Goal: Task Accomplishment & Management: Complete application form

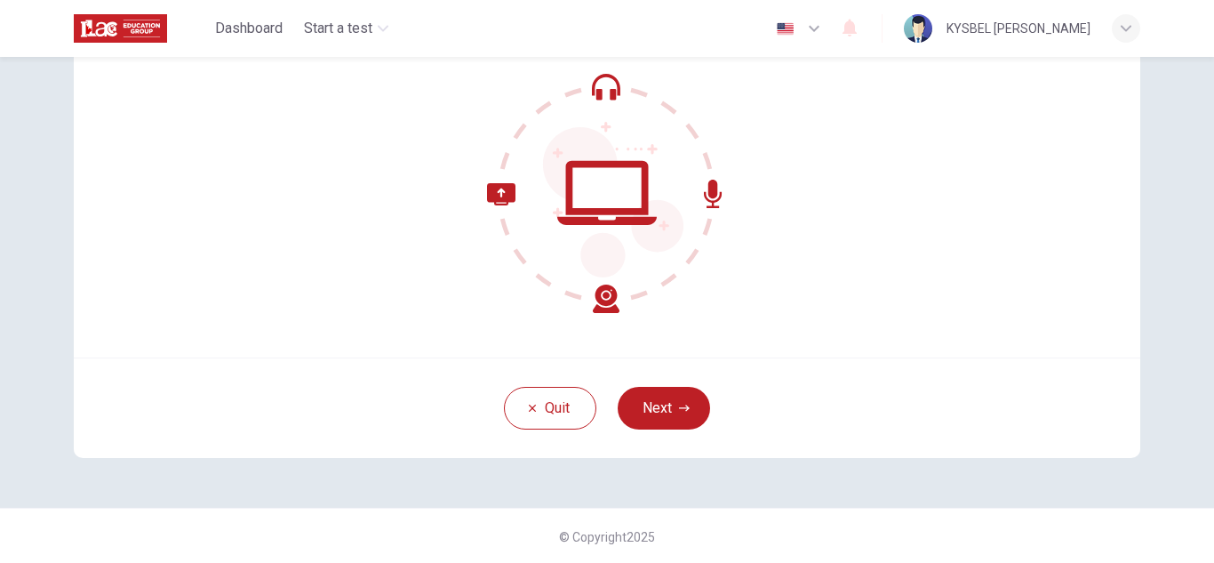
scroll to position [178, 0]
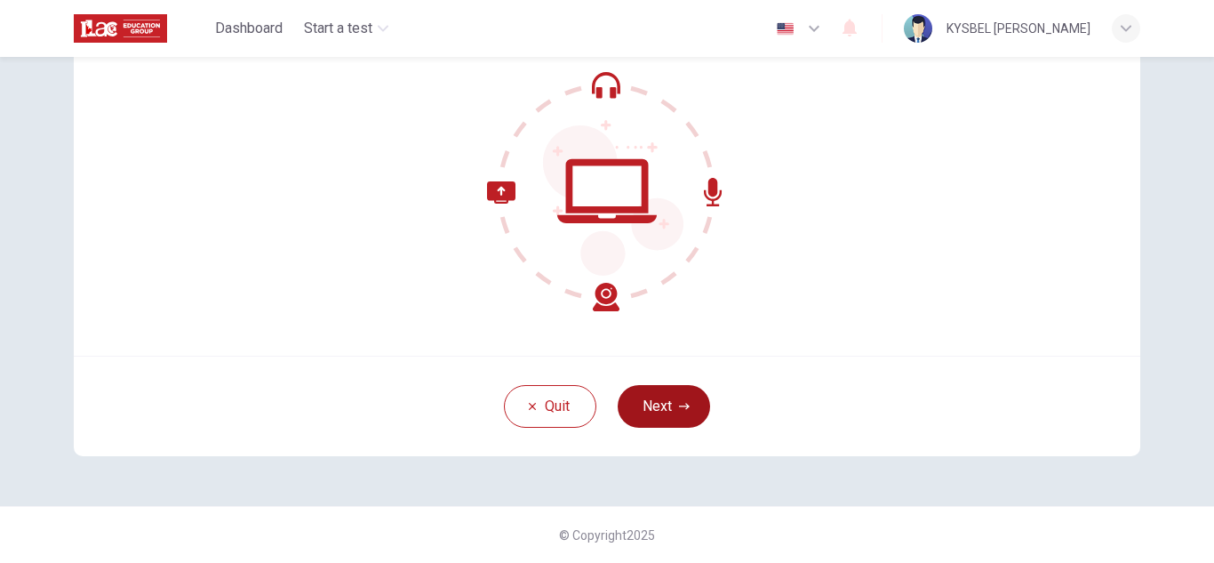
click at [663, 396] on button "Next" at bounding box center [664, 406] width 92 height 43
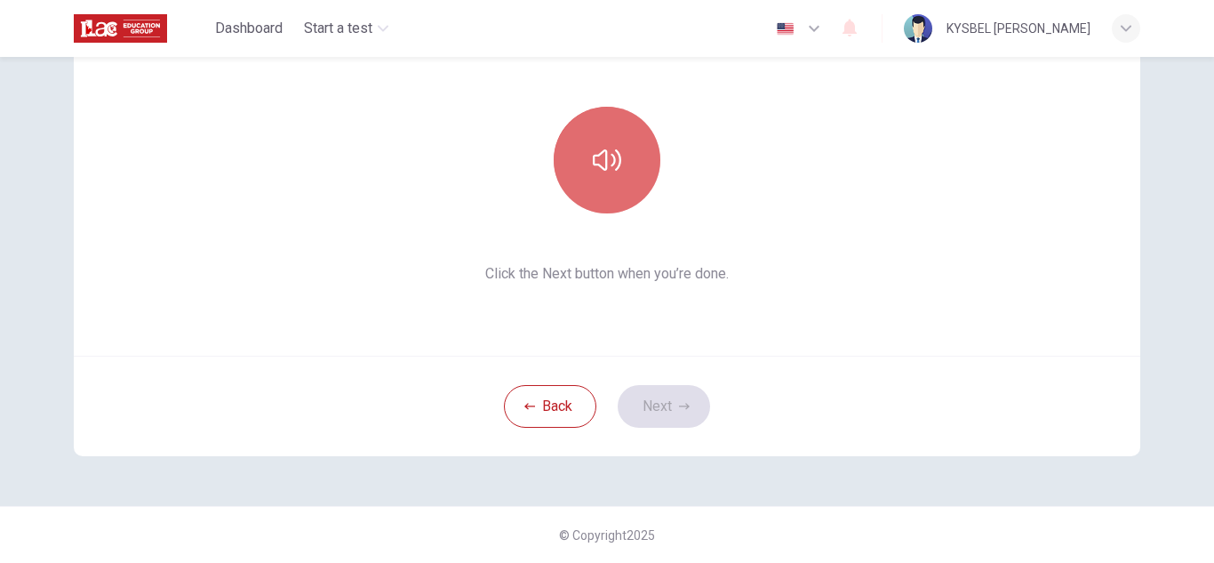
click at [605, 147] on icon "button" at bounding box center [607, 160] width 28 height 28
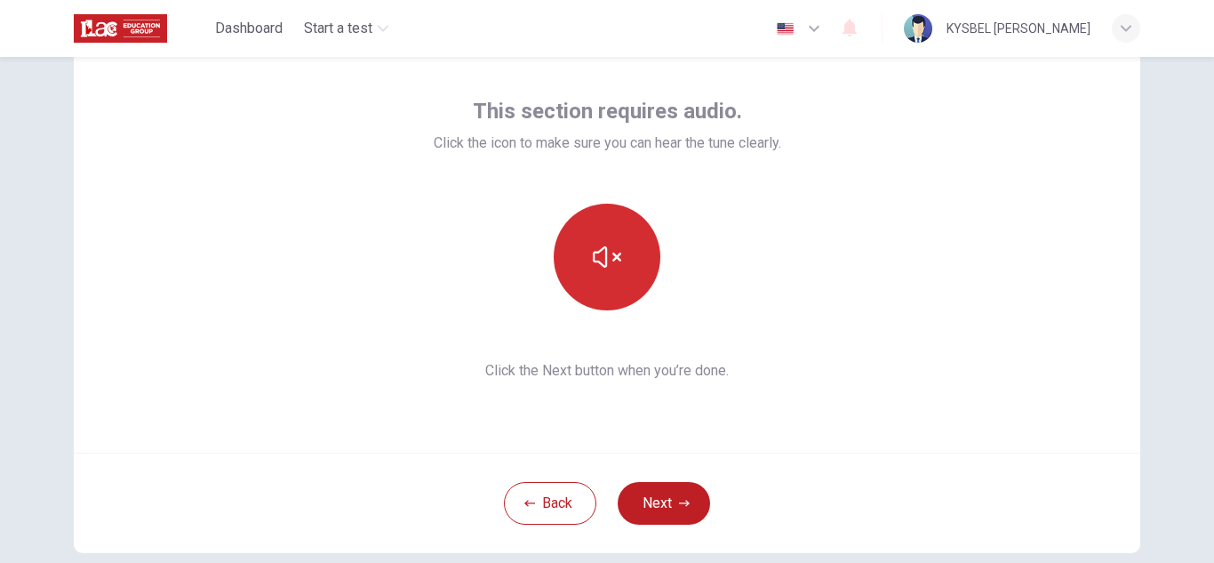
scroll to position [83, 0]
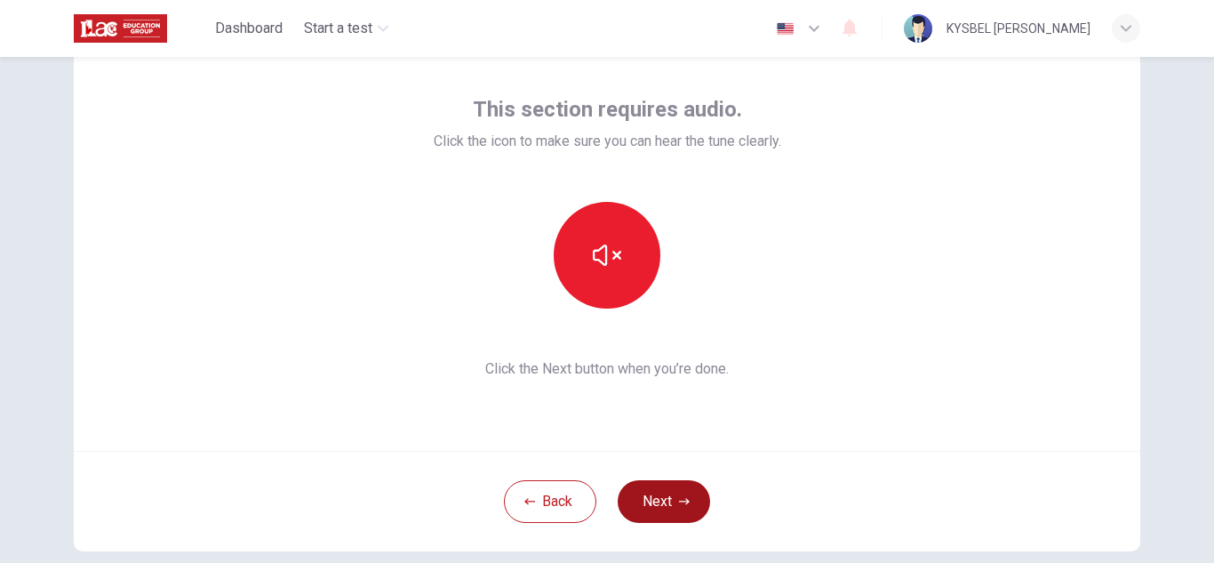
click at [661, 493] on button "Next" at bounding box center [664, 501] width 92 height 43
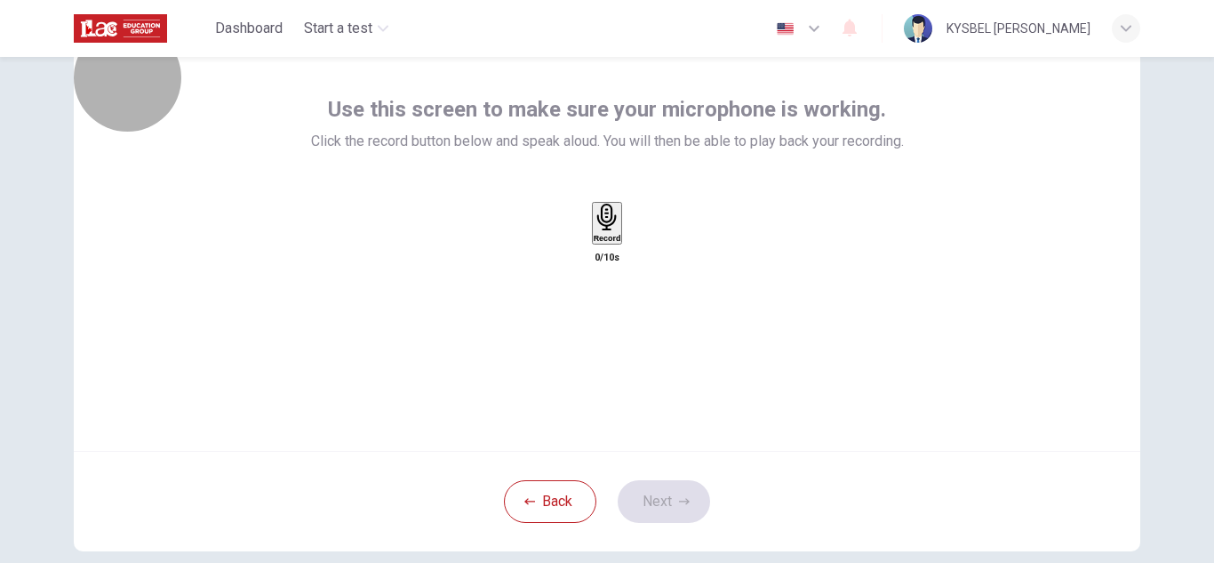
click at [618, 243] on div "Record" at bounding box center [608, 223] width 28 height 39
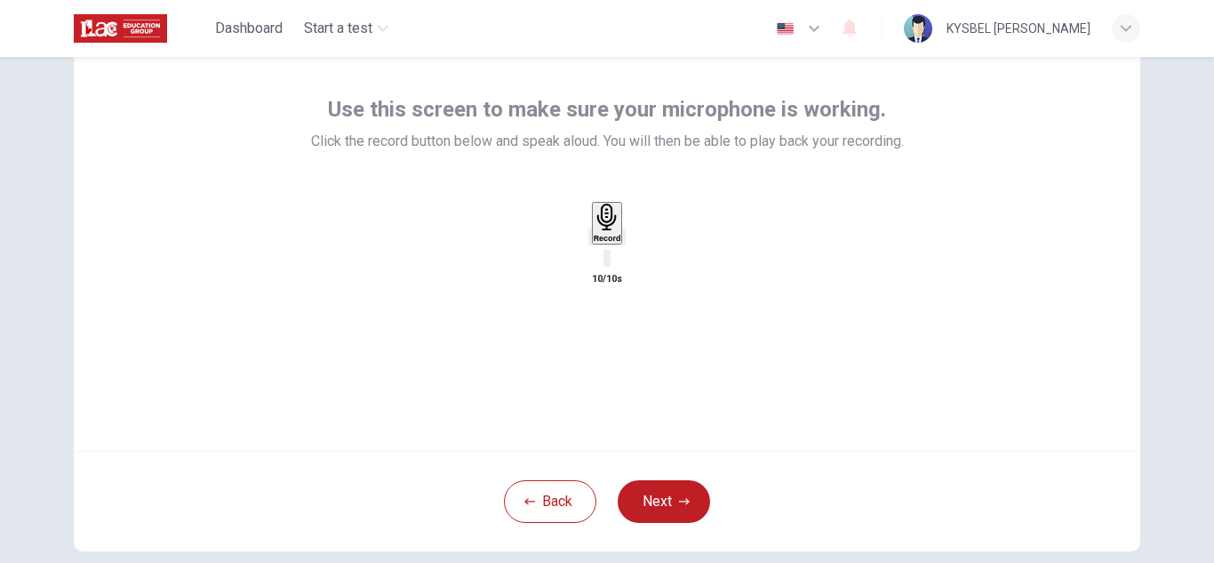
click at [624, 244] on div "button" at bounding box center [624, 236] width 0 height 13
click at [665, 513] on button "Next" at bounding box center [664, 501] width 92 height 43
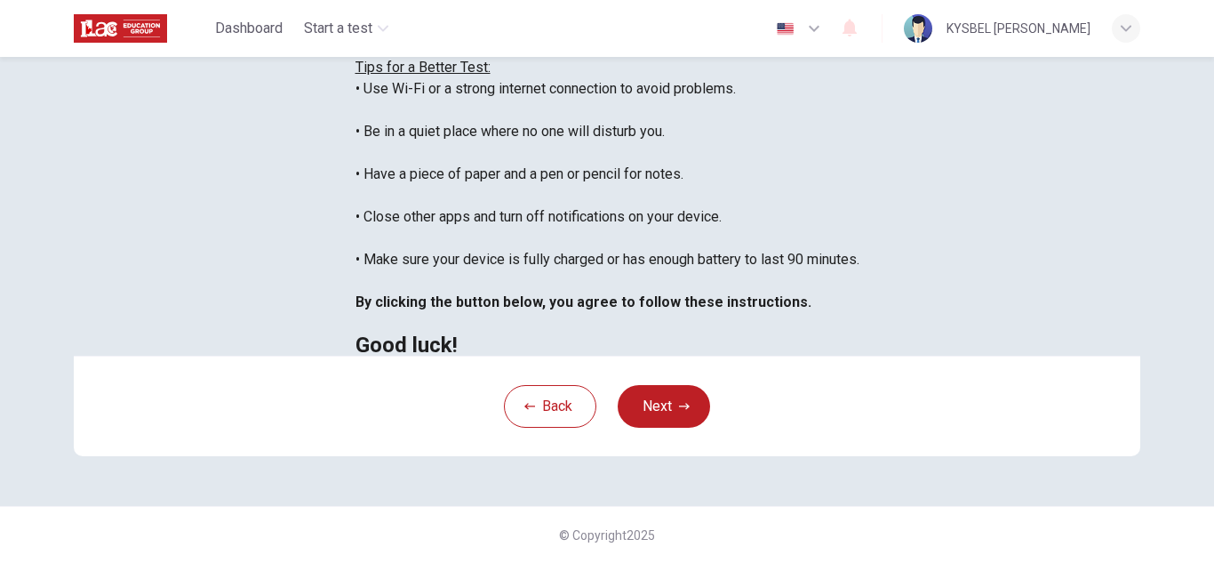
scroll to position [426, 0]
click at [655, 396] on button "Next" at bounding box center [664, 406] width 92 height 43
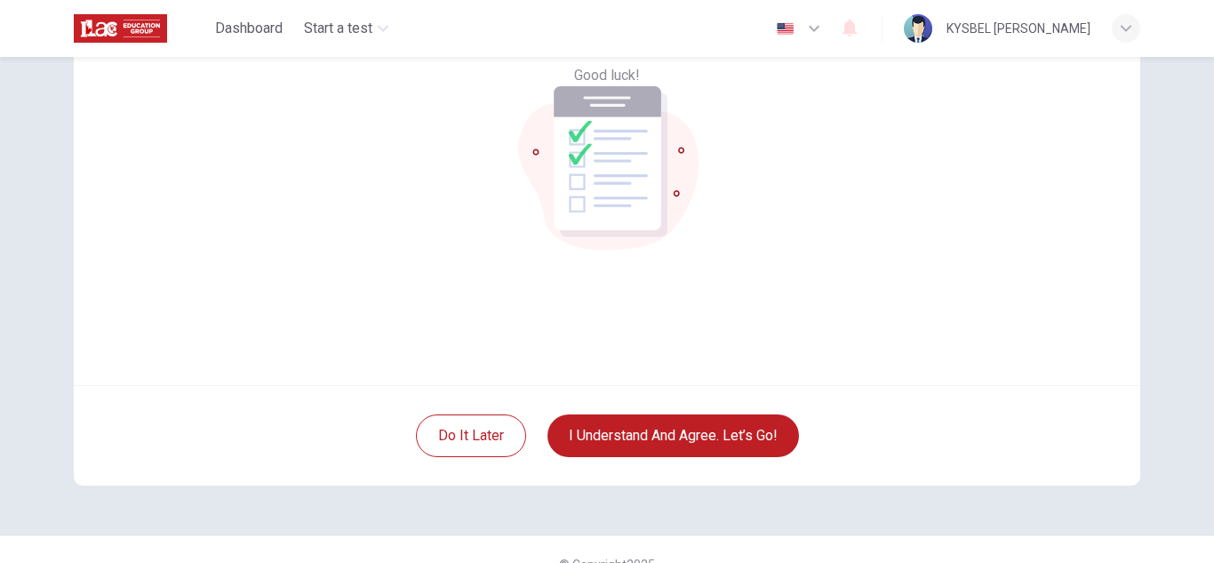
scroll to position [178, 0]
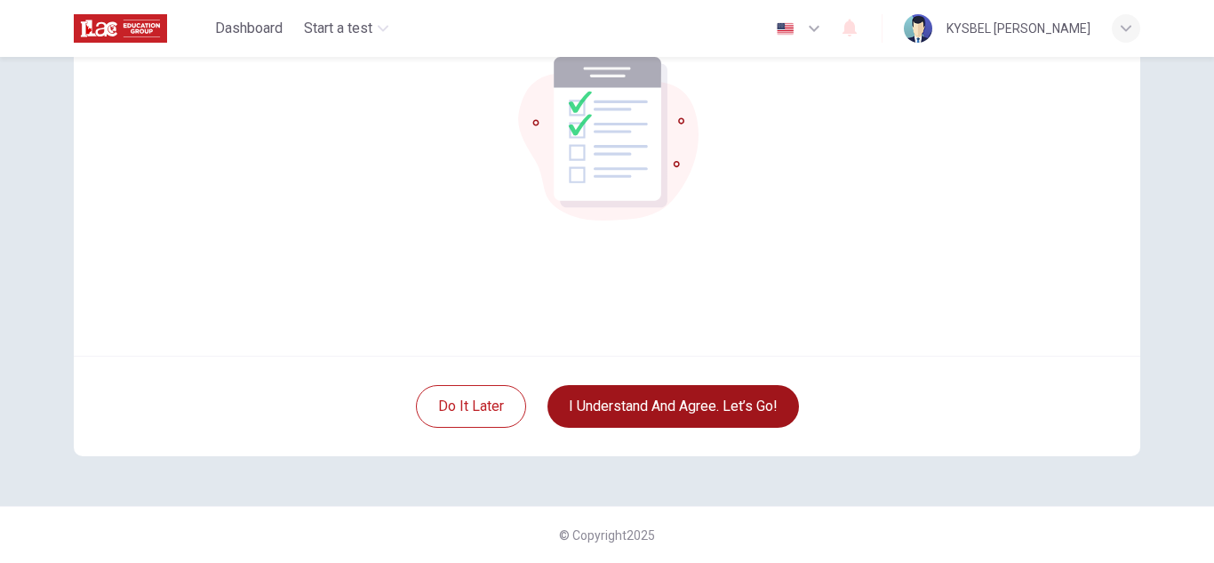
click at [709, 398] on button "I understand and agree. Let’s go!" at bounding box center [674, 406] width 252 height 43
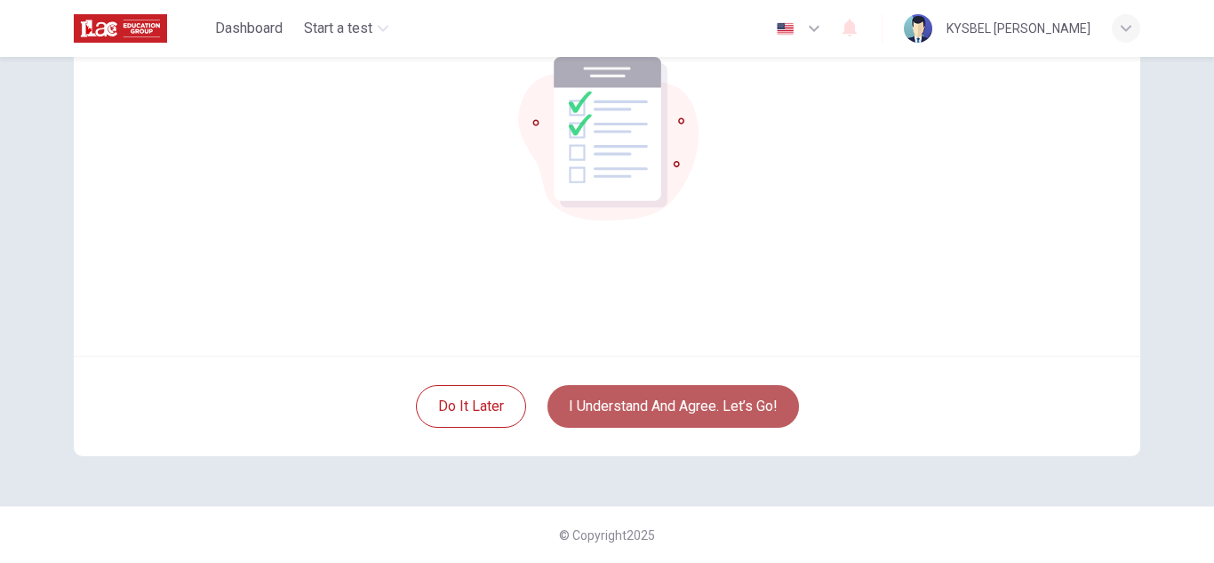
click at [709, 398] on button "I understand and agree. Let’s go!" at bounding box center [674, 406] width 252 height 43
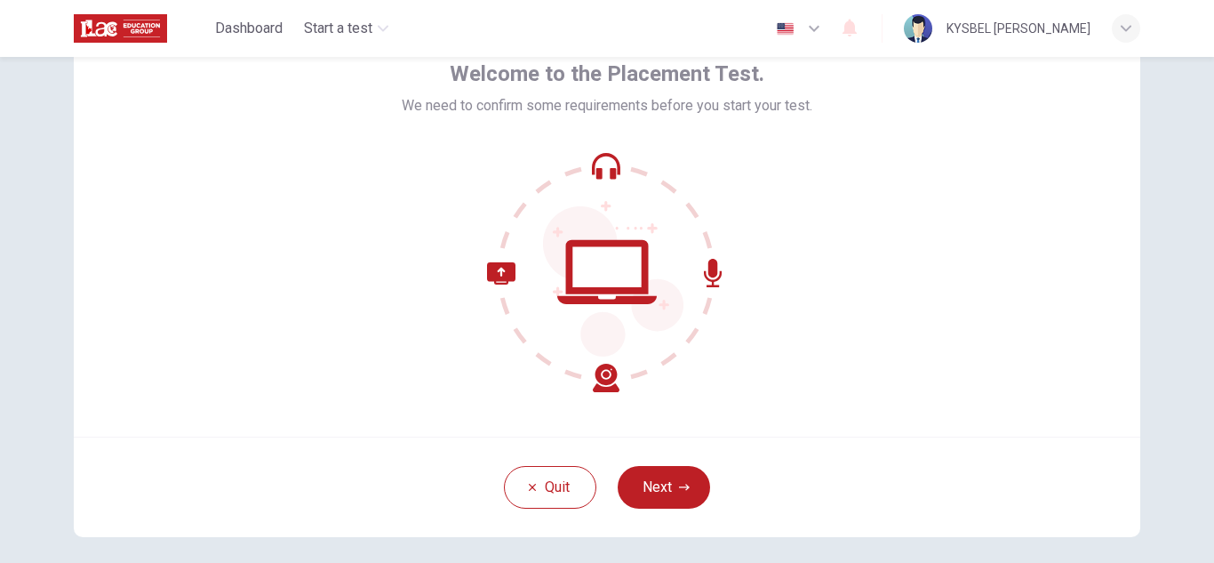
scroll to position [100, 0]
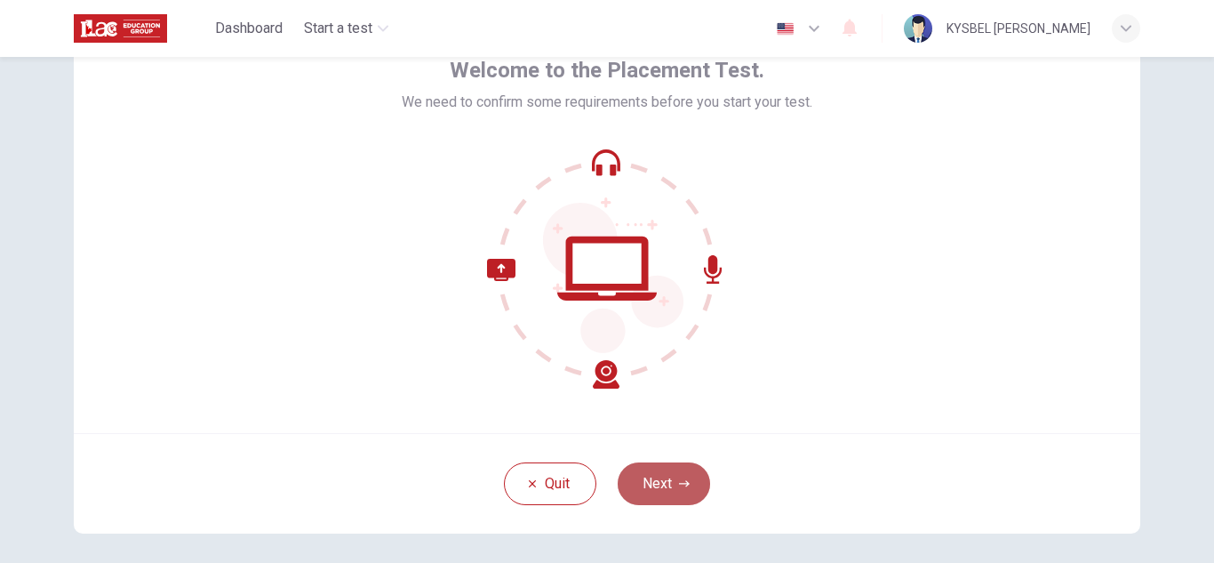
click at [653, 478] on button "Next" at bounding box center [664, 483] width 92 height 43
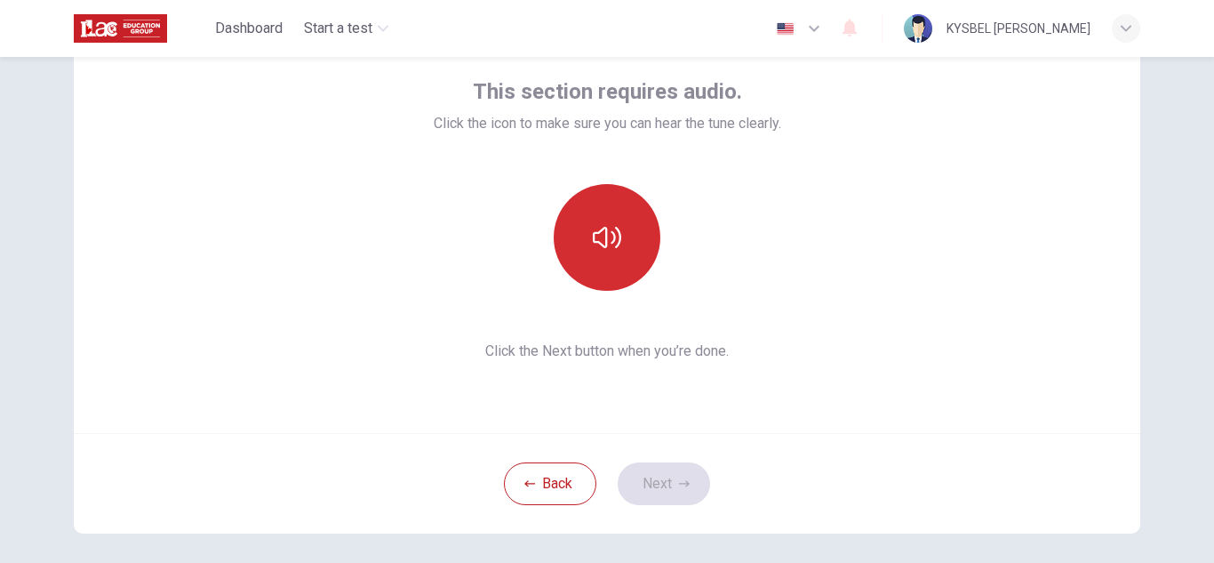
click at [593, 230] on icon "button" at bounding box center [607, 237] width 28 height 28
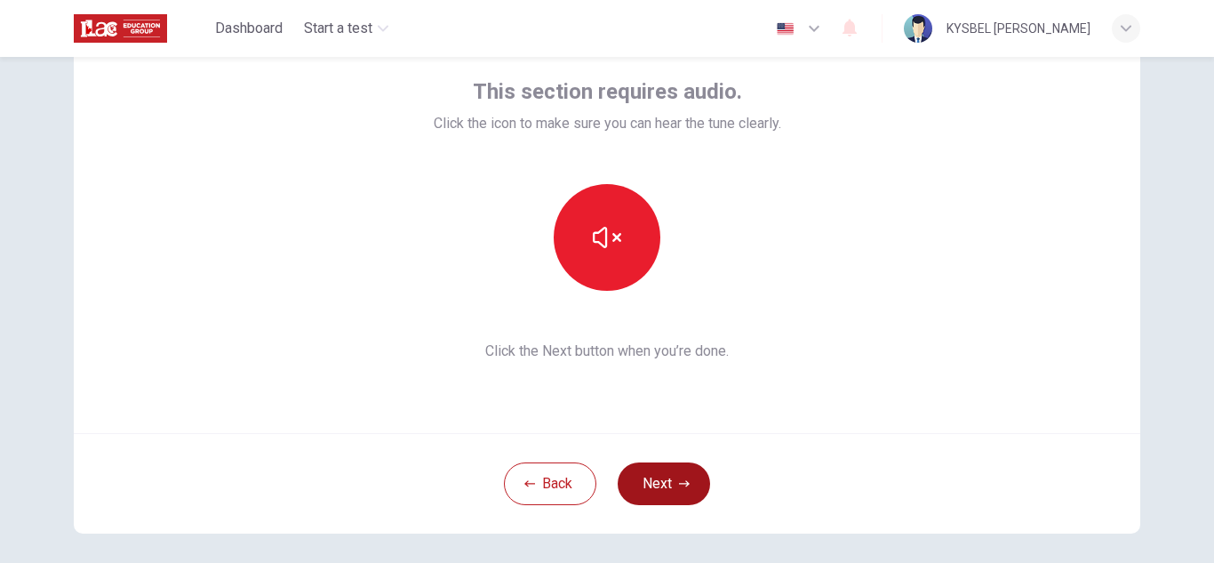
click at [685, 485] on icon "button" at bounding box center [684, 483] width 11 height 11
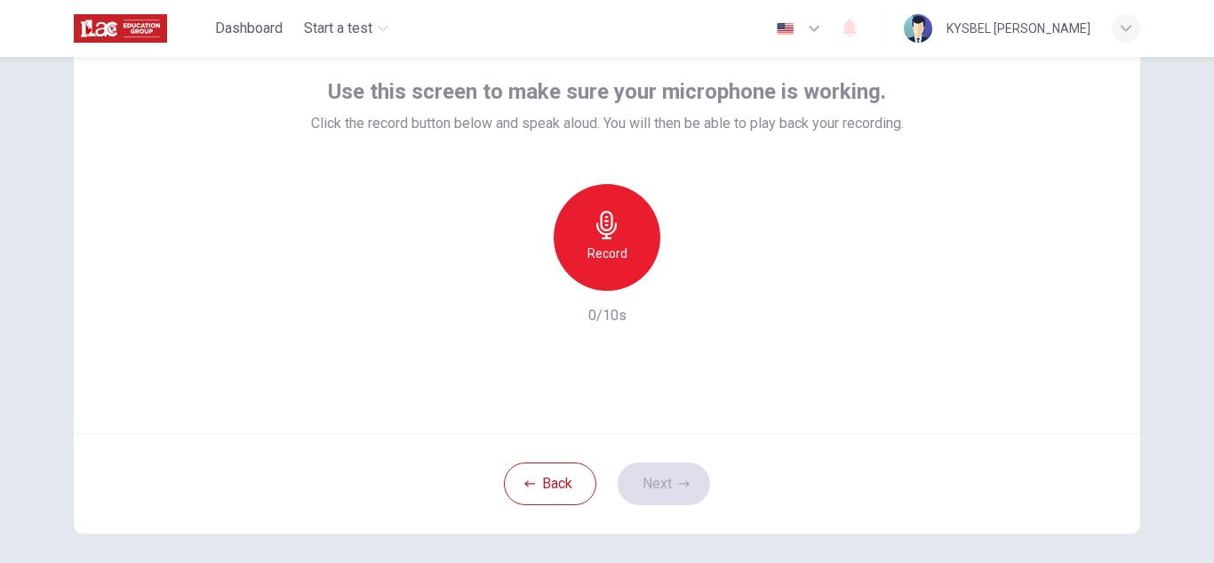
click at [608, 247] on h6 "Record" at bounding box center [608, 253] width 40 height 21
click at [691, 280] on icon "button" at bounding box center [689, 277] width 18 height 18
click at [685, 479] on icon "button" at bounding box center [684, 483] width 11 height 11
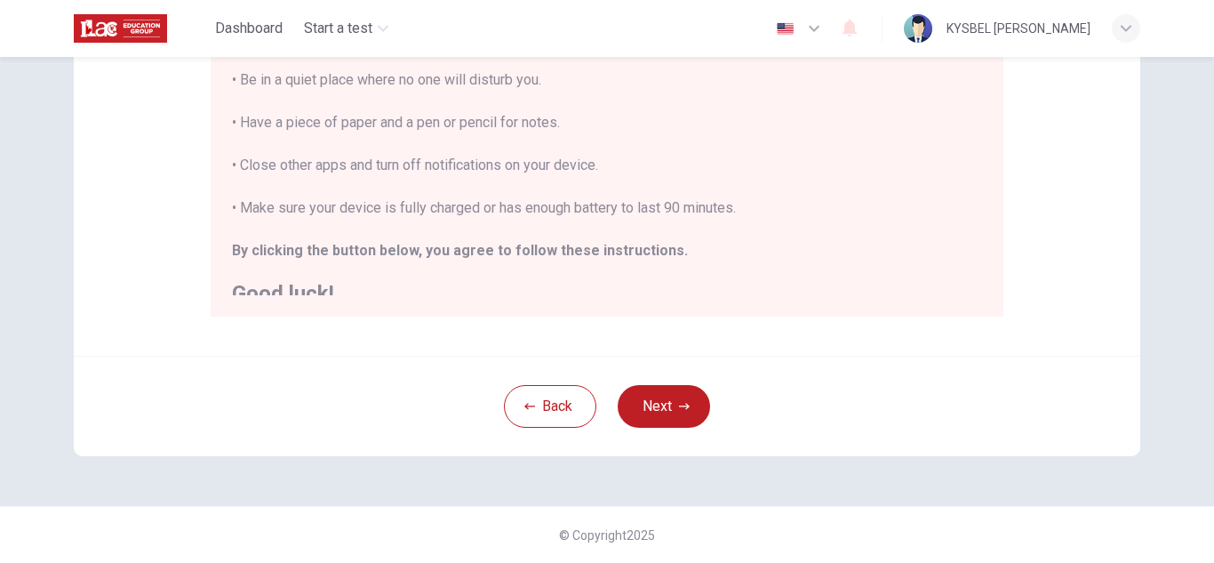
scroll to position [0, 0]
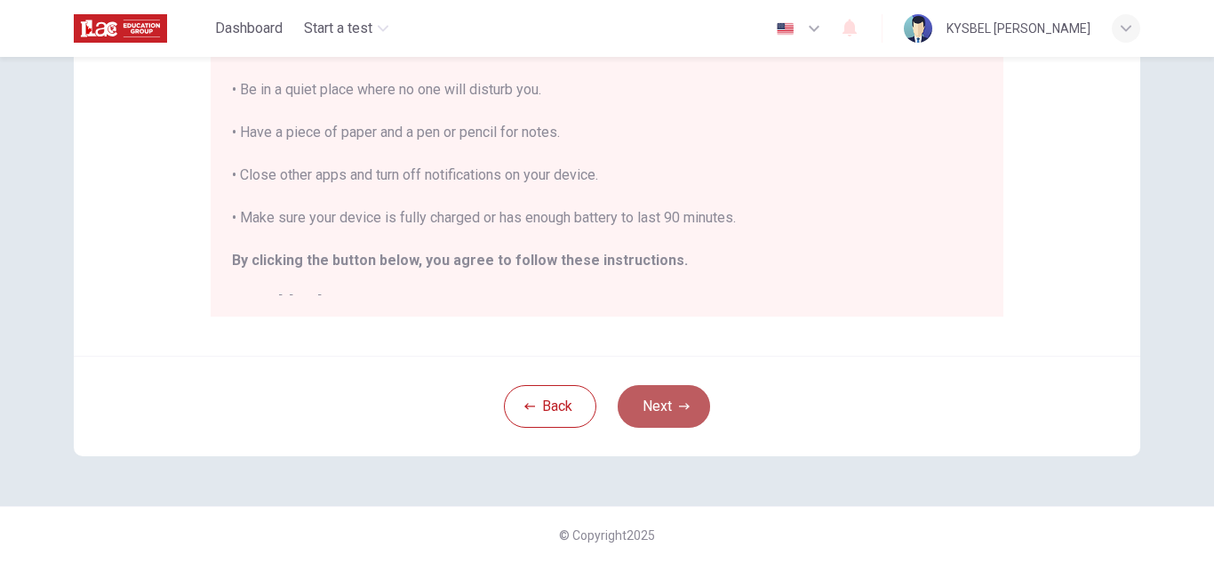
click at [662, 406] on button "Next" at bounding box center [664, 406] width 92 height 43
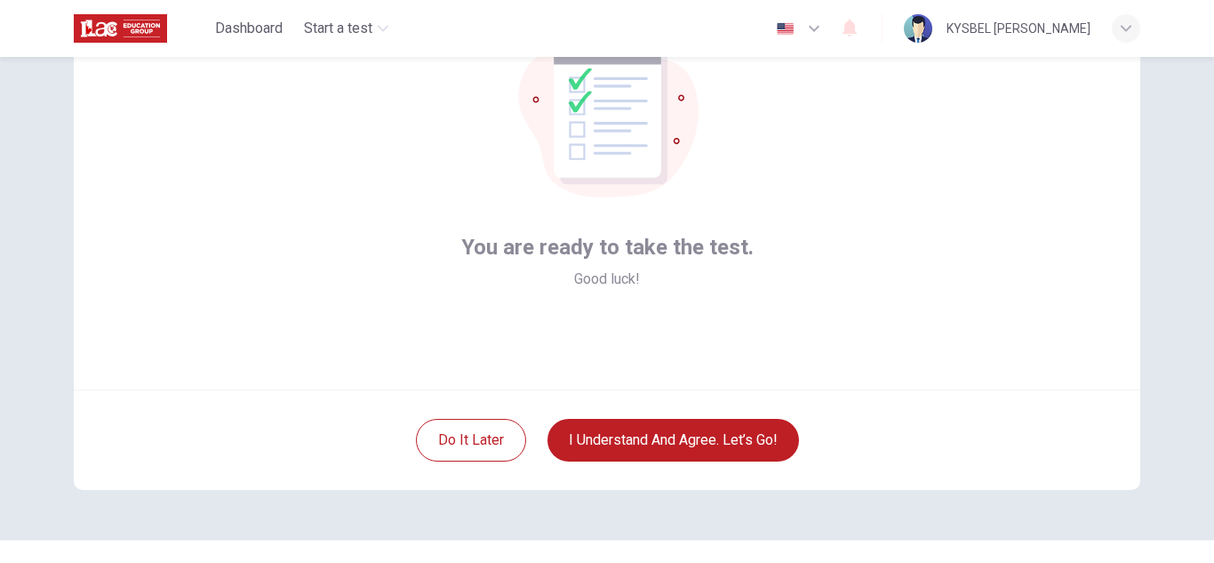
scroll to position [127, 0]
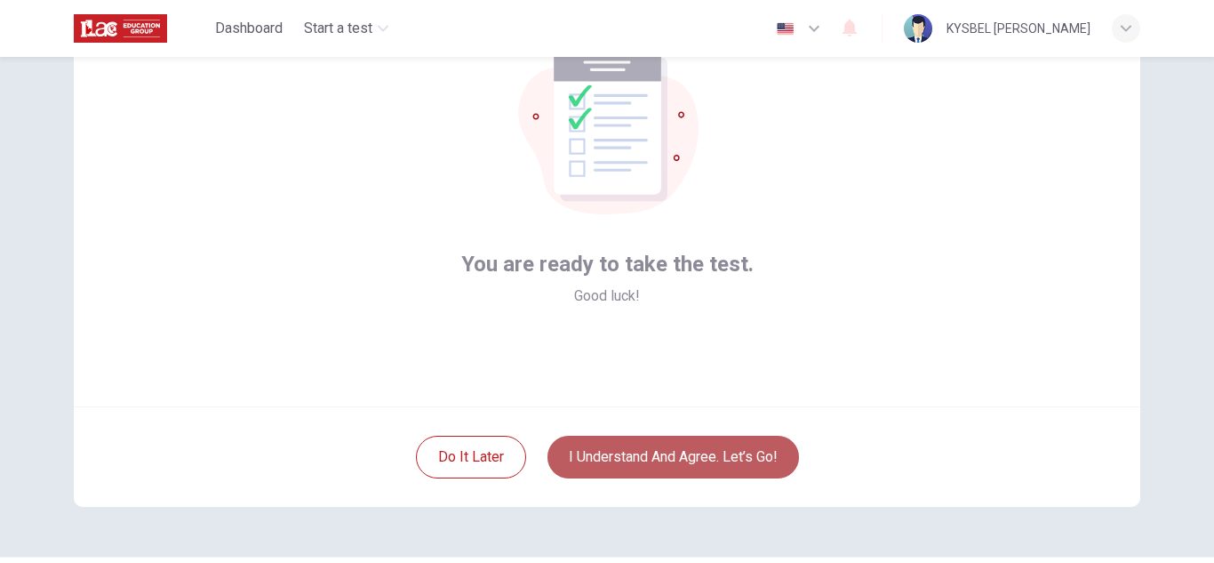
click at [652, 455] on button "I understand and agree. Let’s go!" at bounding box center [674, 457] width 252 height 43
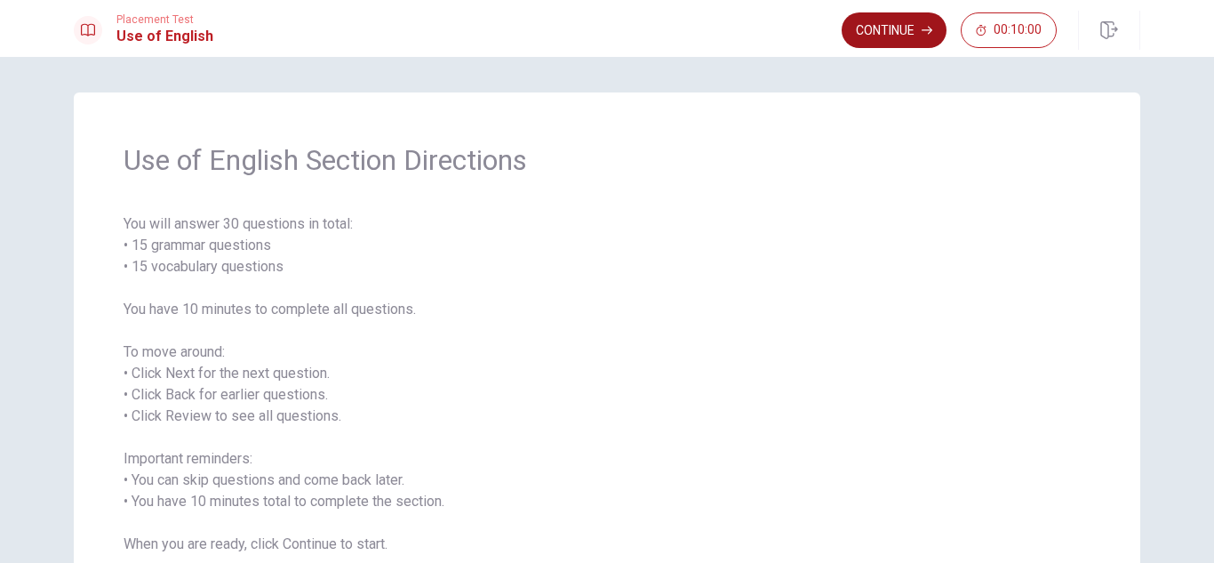
click at [867, 29] on button "Continue" at bounding box center [894, 30] width 105 height 36
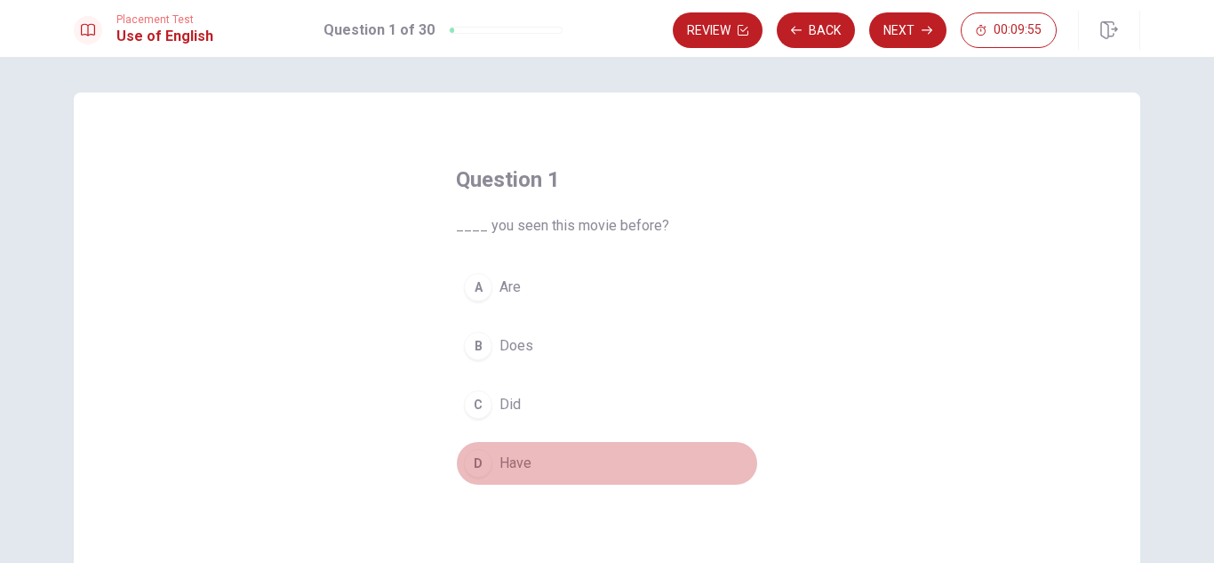
click at [474, 459] on div "D" at bounding box center [478, 463] width 28 height 28
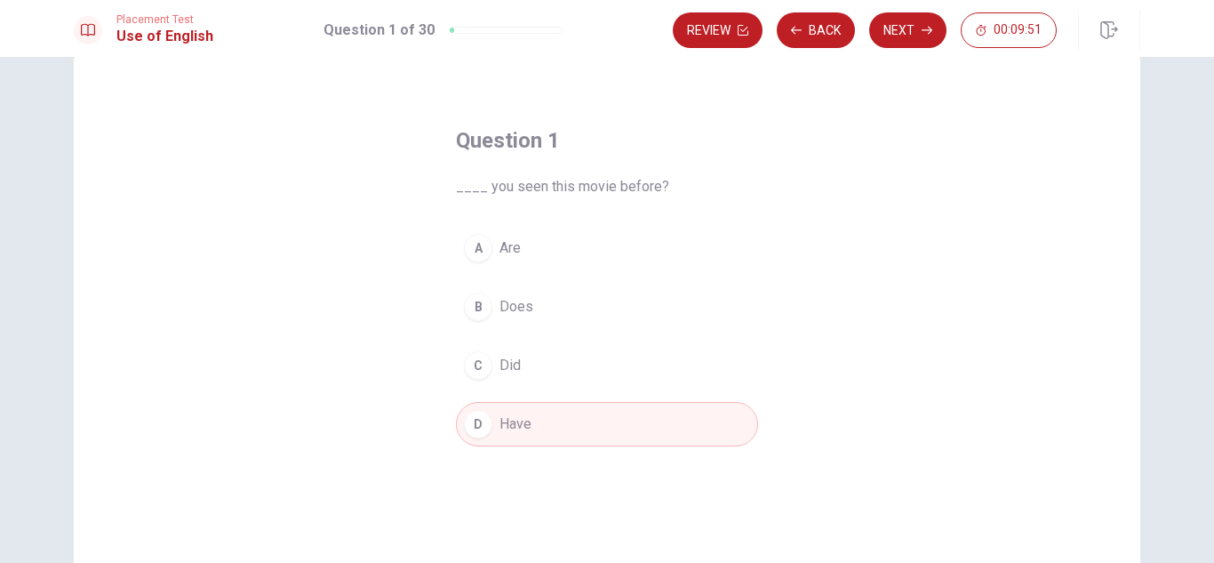
scroll to position [56, 0]
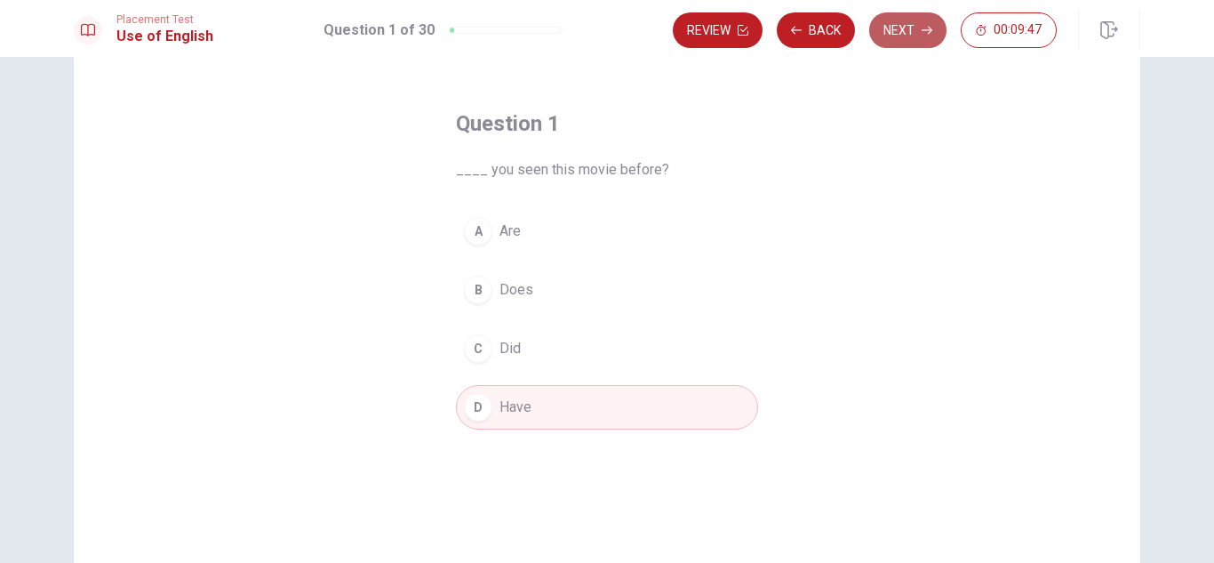
click at [910, 32] on button "Next" at bounding box center [907, 30] width 77 height 36
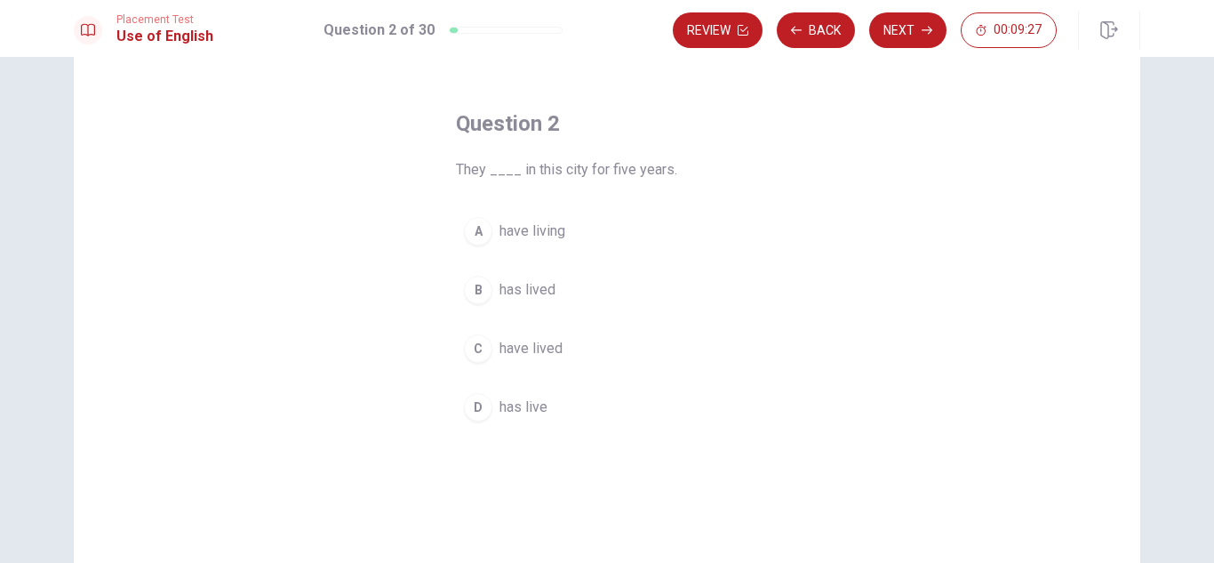
click at [471, 339] on div "C" at bounding box center [478, 348] width 28 height 28
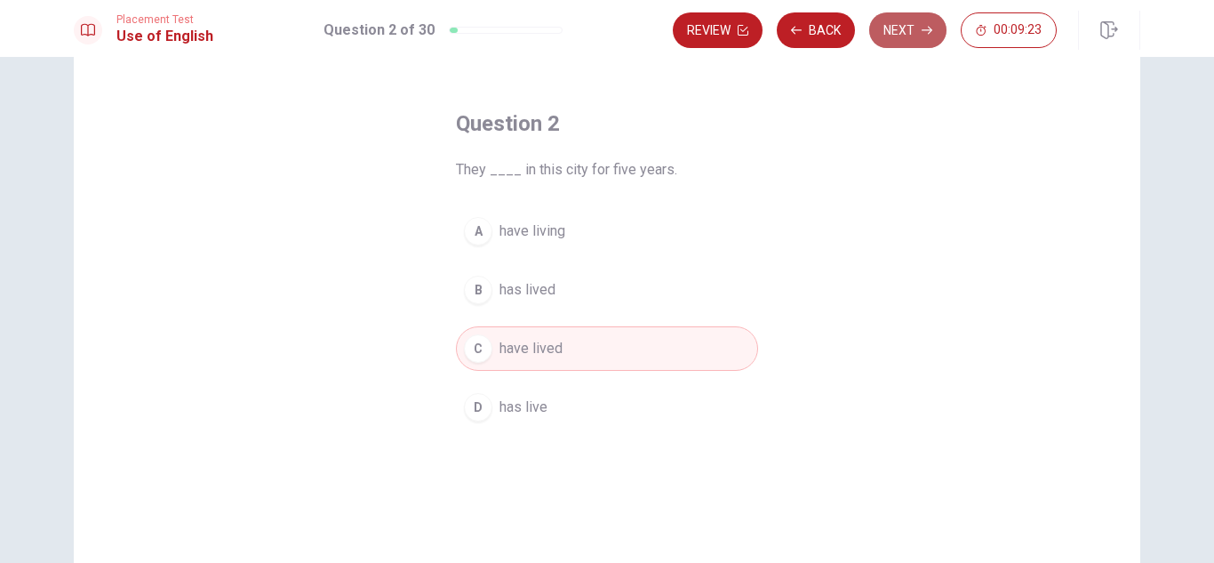
click at [901, 30] on button "Next" at bounding box center [907, 30] width 77 height 36
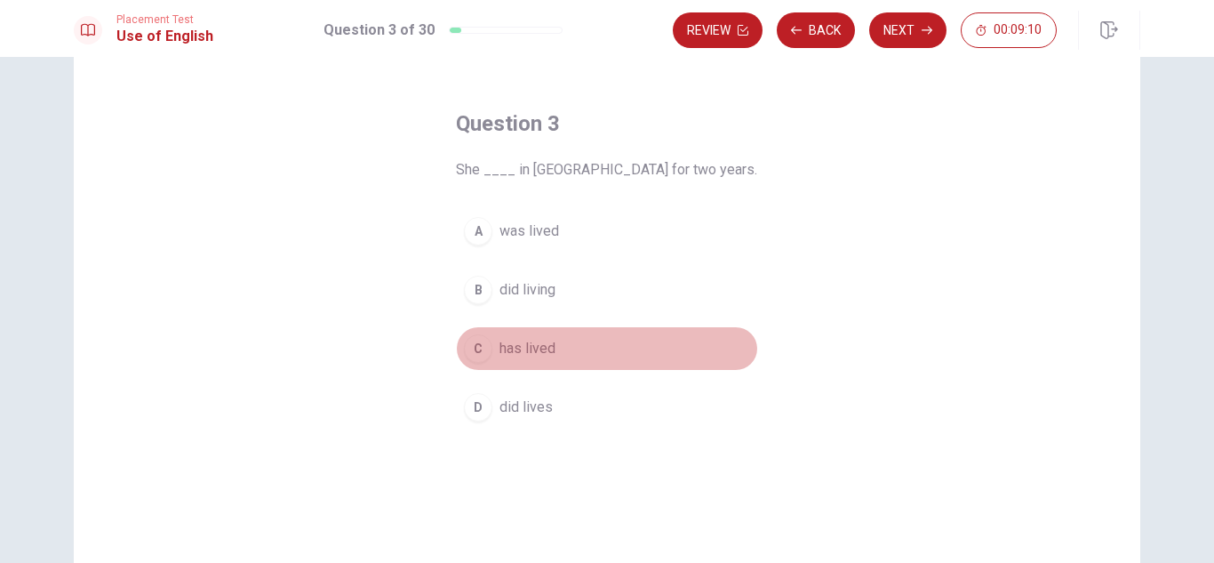
click at [467, 341] on div "C" at bounding box center [478, 348] width 28 height 28
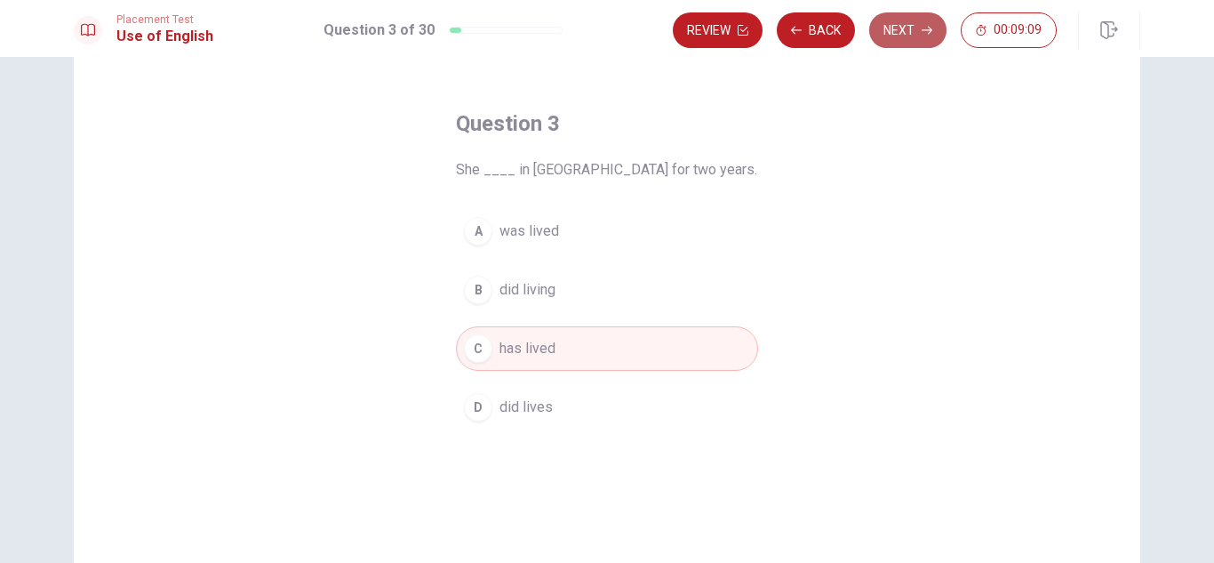
click at [897, 43] on button "Next" at bounding box center [907, 30] width 77 height 36
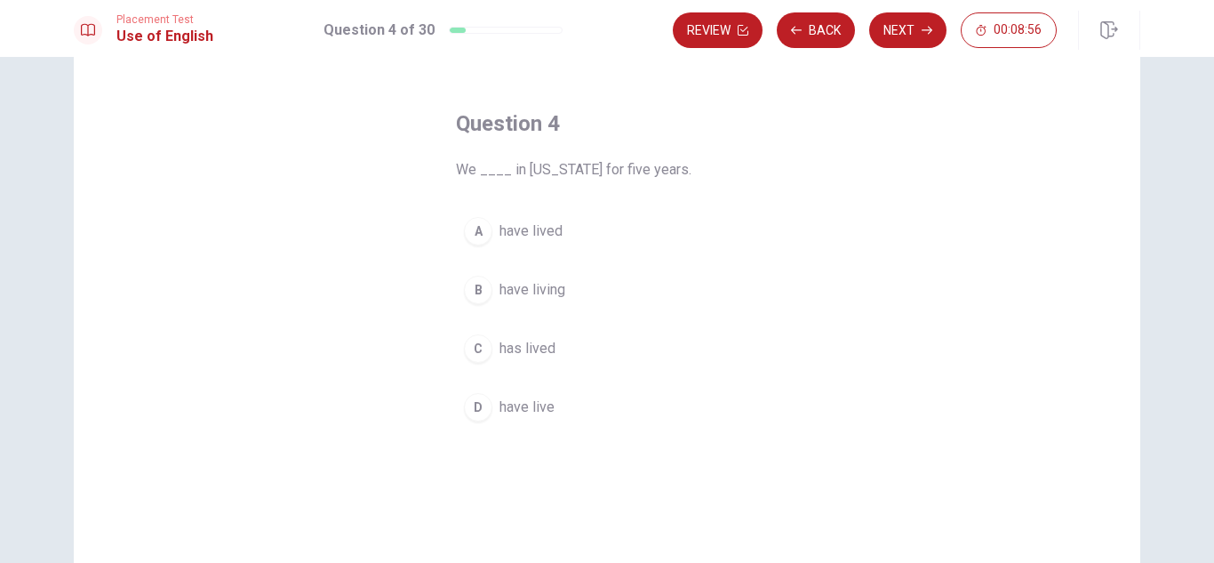
click at [466, 405] on div "D" at bounding box center [478, 407] width 28 height 28
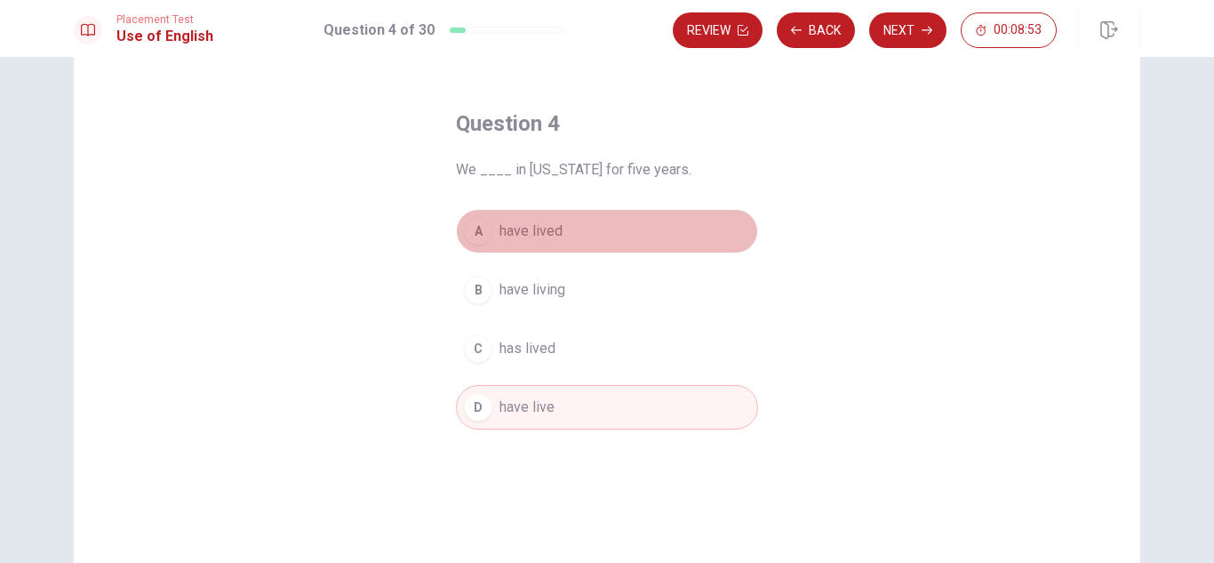
click at [529, 236] on span "have lived" at bounding box center [531, 230] width 63 height 21
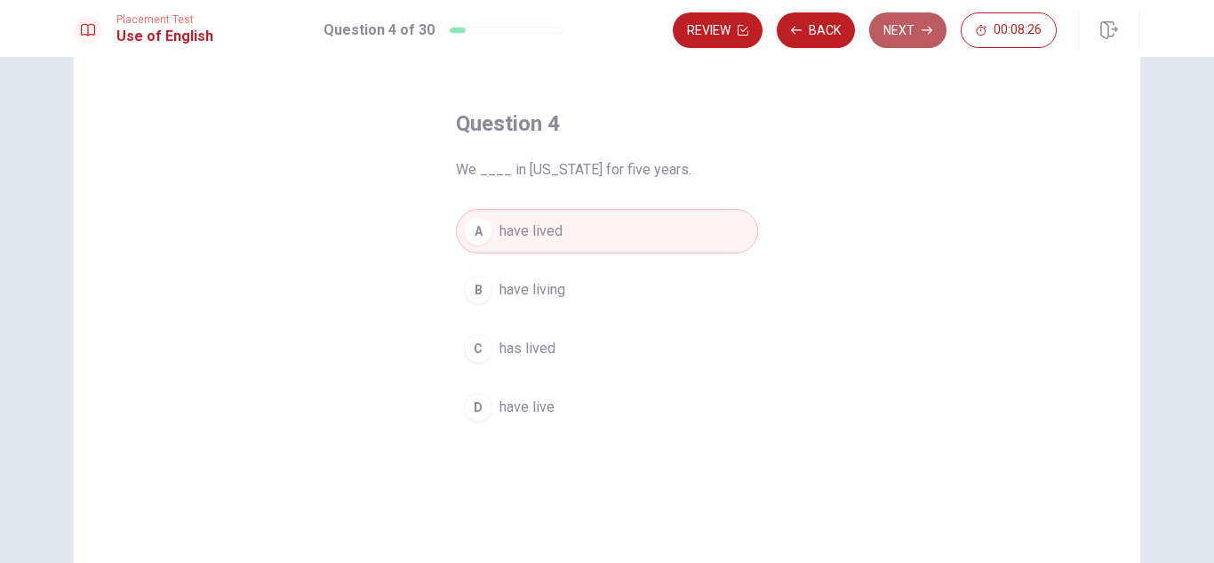
click at [897, 42] on button "Next" at bounding box center [907, 30] width 77 height 36
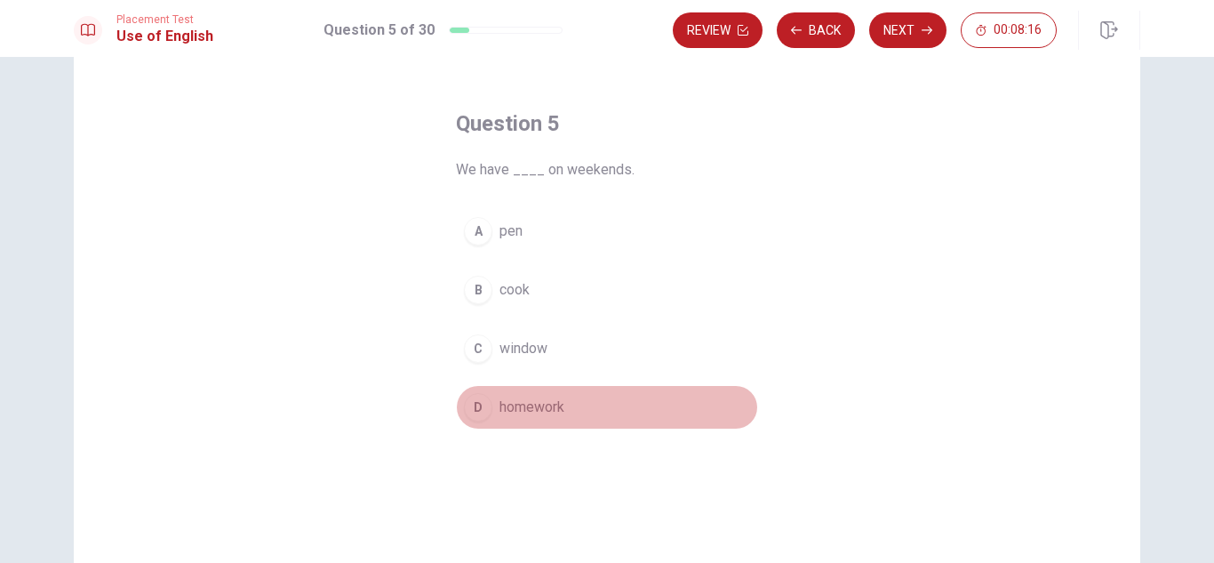
click at [470, 400] on div "D" at bounding box center [478, 407] width 28 height 28
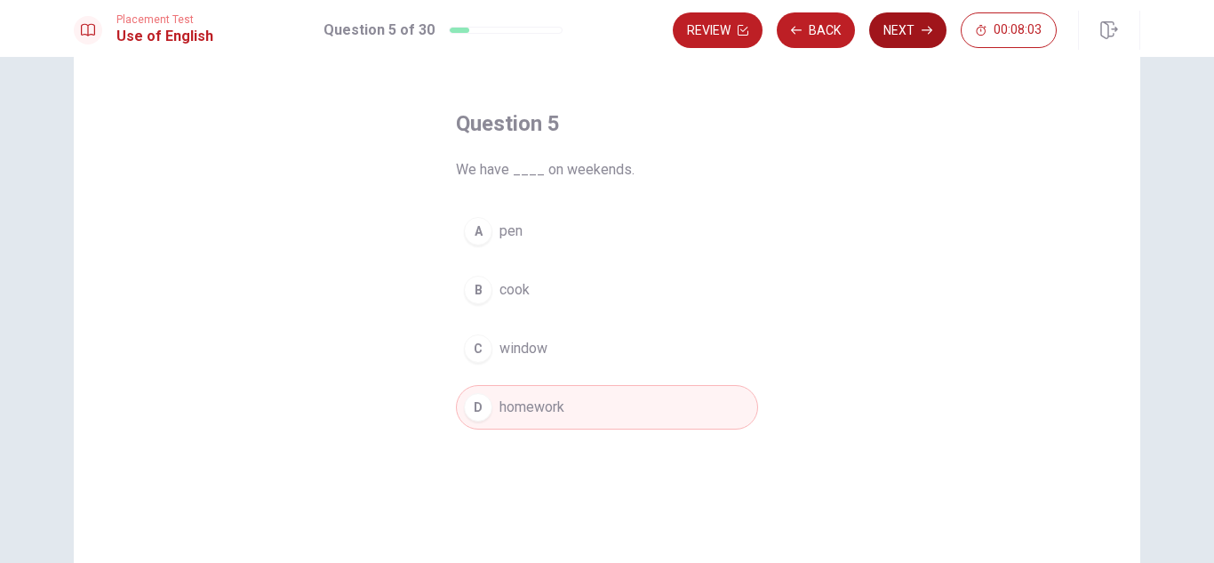
click at [896, 30] on button "Next" at bounding box center [907, 30] width 77 height 36
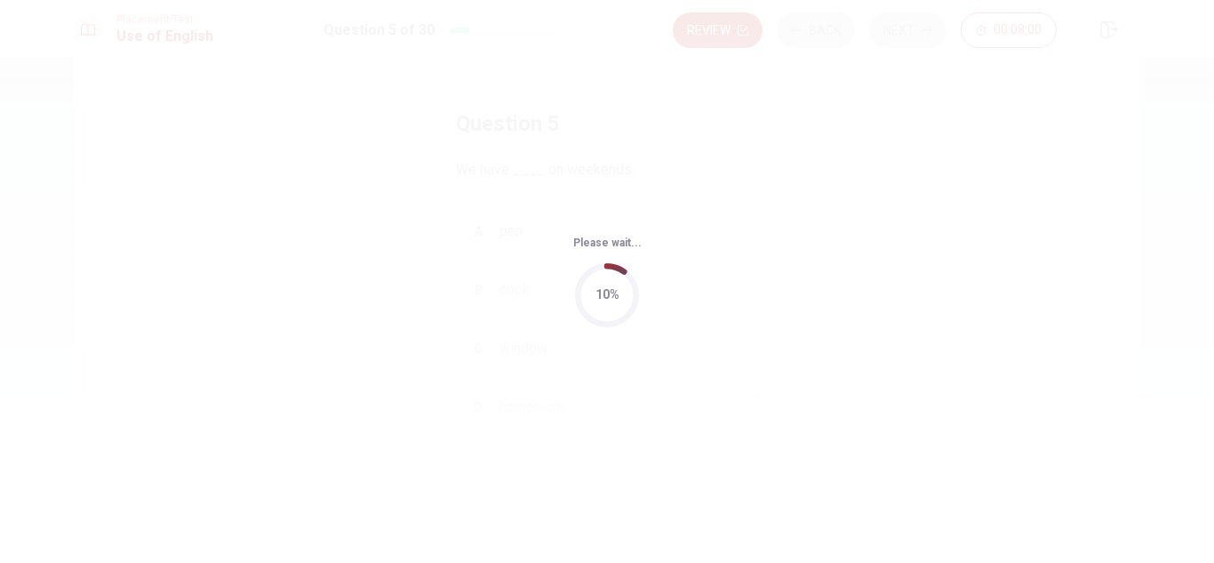
scroll to position [0, 0]
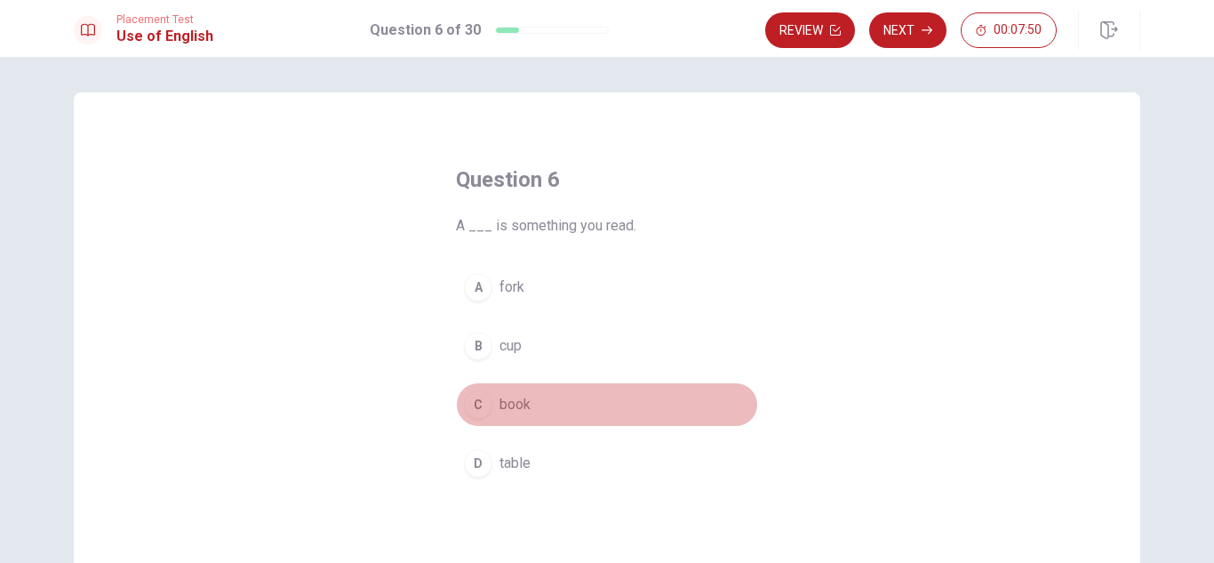
click at [500, 404] on span "book" at bounding box center [515, 404] width 31 height 21
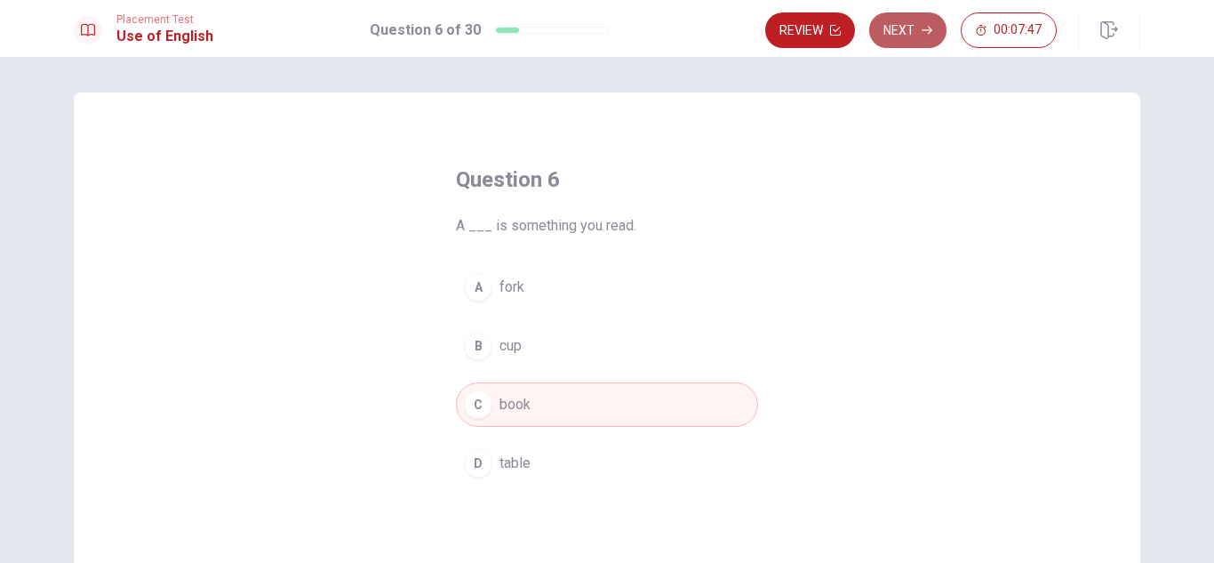
click at [901, 38] on button "Next" at bounding box center [907, 30] width 77 height 36
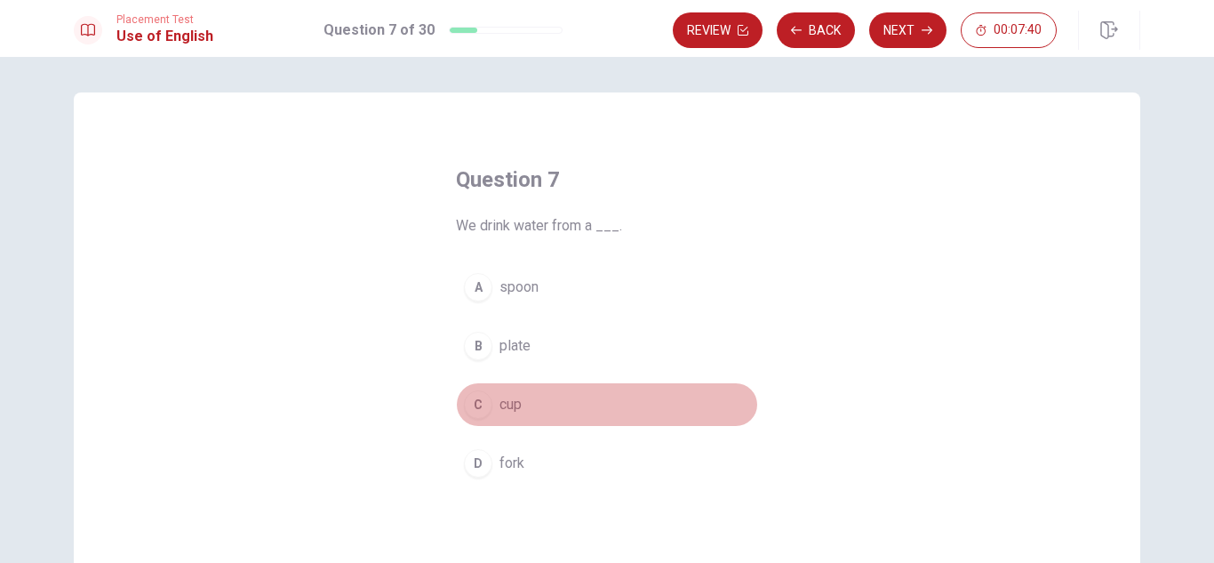
click at [566, 393] on button "C cup" at bounding box center [607, 404] width 302 height 44
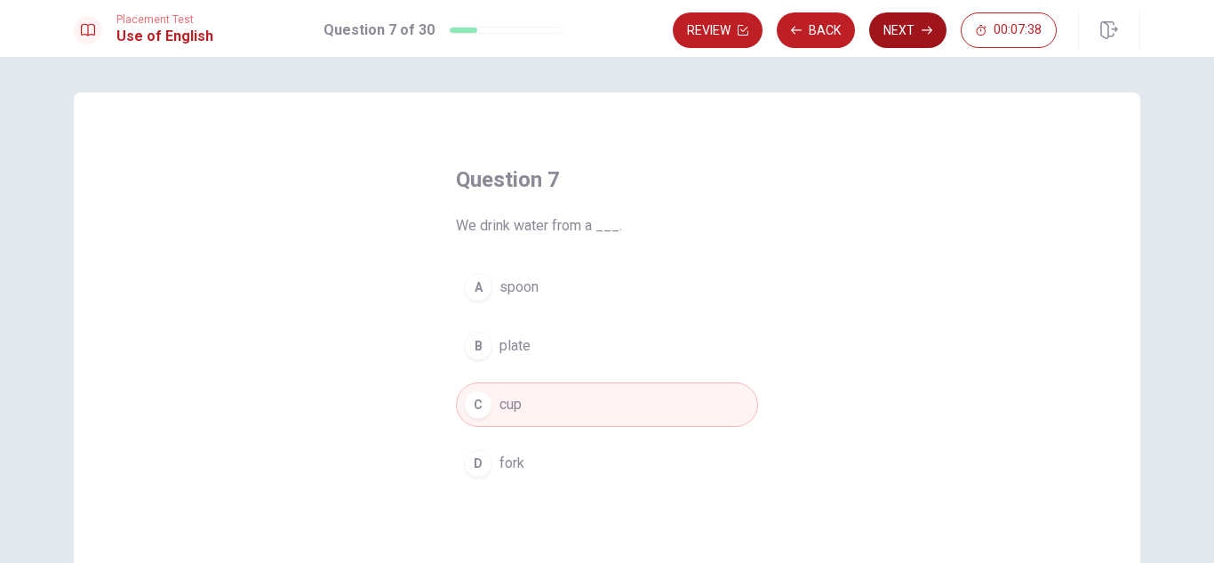
click at [906, 39] on button "Next" at bounding box center [907, 30] width 77 height 36
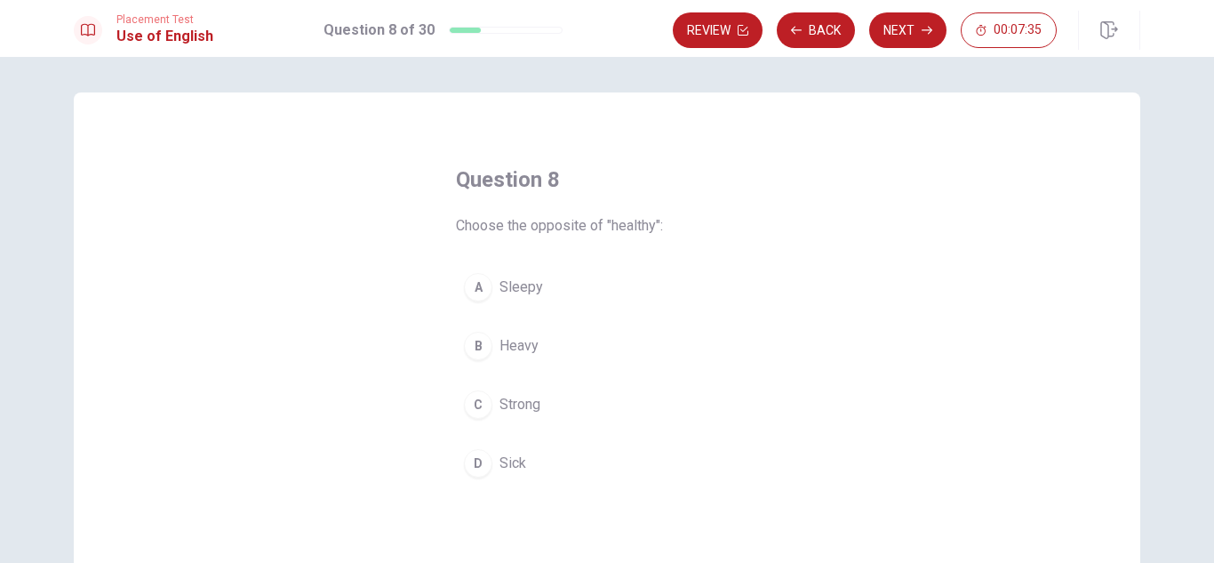
scroll to position [6, 0]
click at [576, 451] on button "D Sick" at bounding box center [607, 457] width 302 height 44
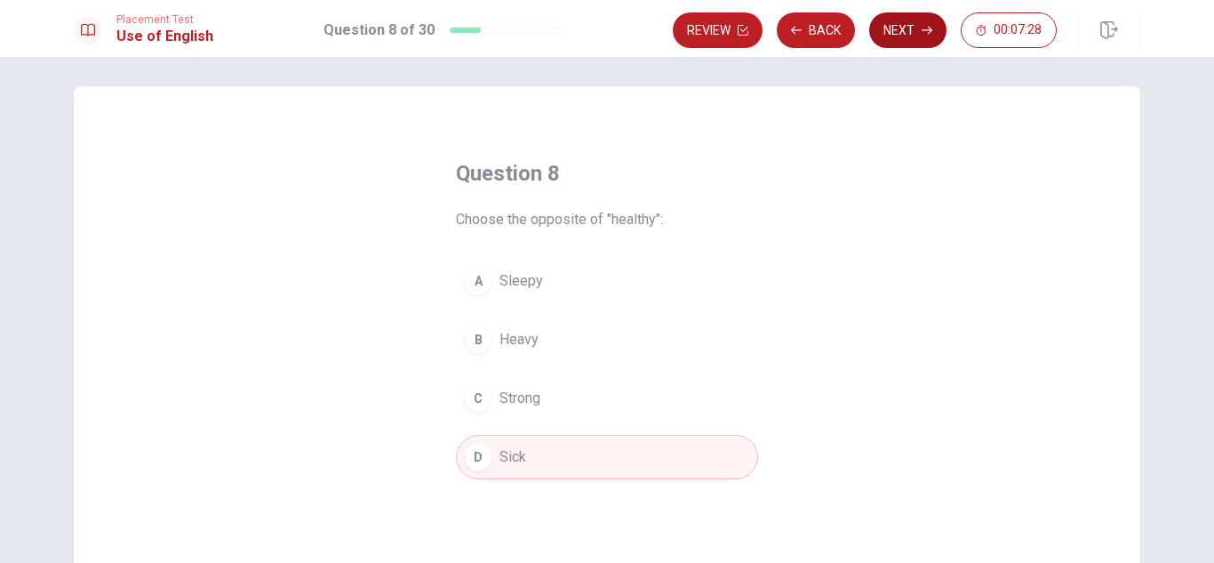
click at [901, 26] on button "Next" at bounding box center [907, 30] width 77 height 36
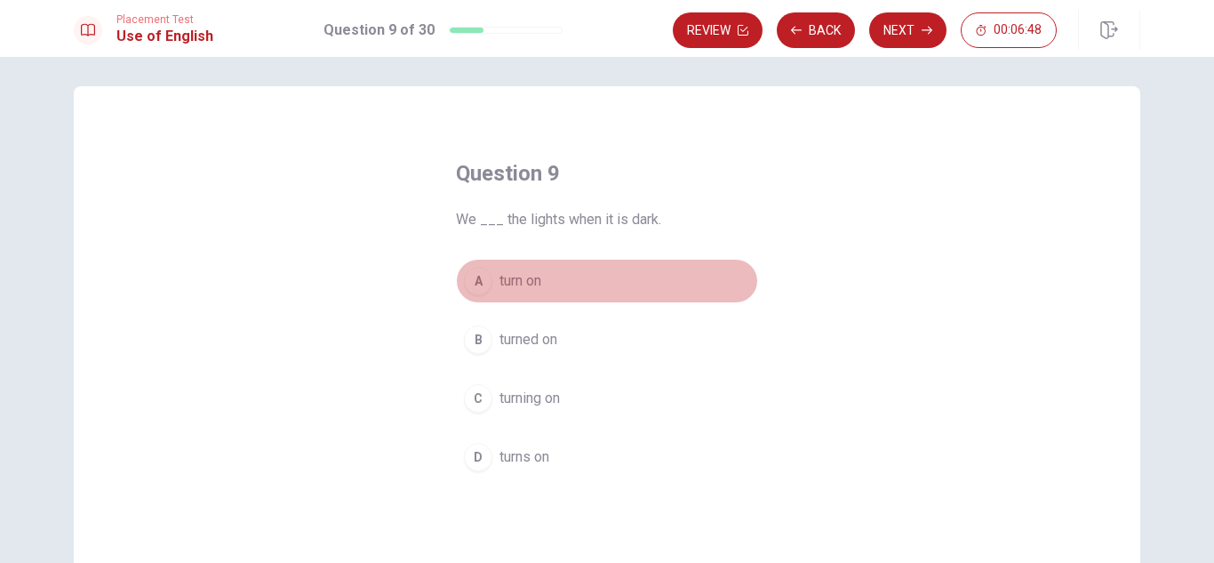
click at [569, 285] on button "A turn on" at bounding box center [607, 281] width 302 height 44
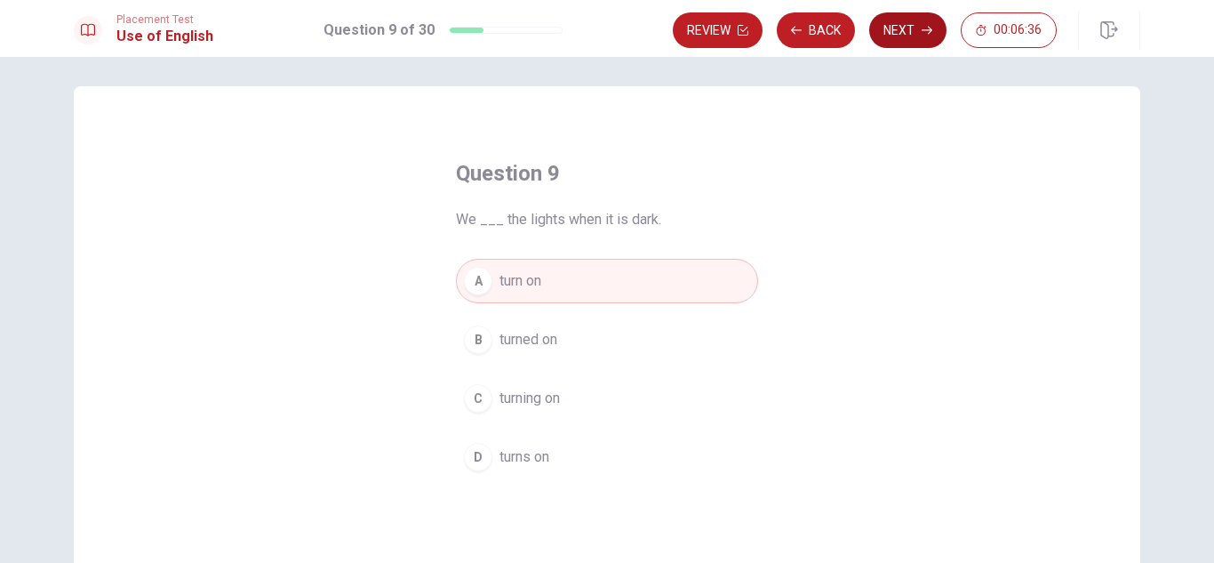
click at [884, 35] on button "Next" at bounding box center [907, 30] width 77 height 36
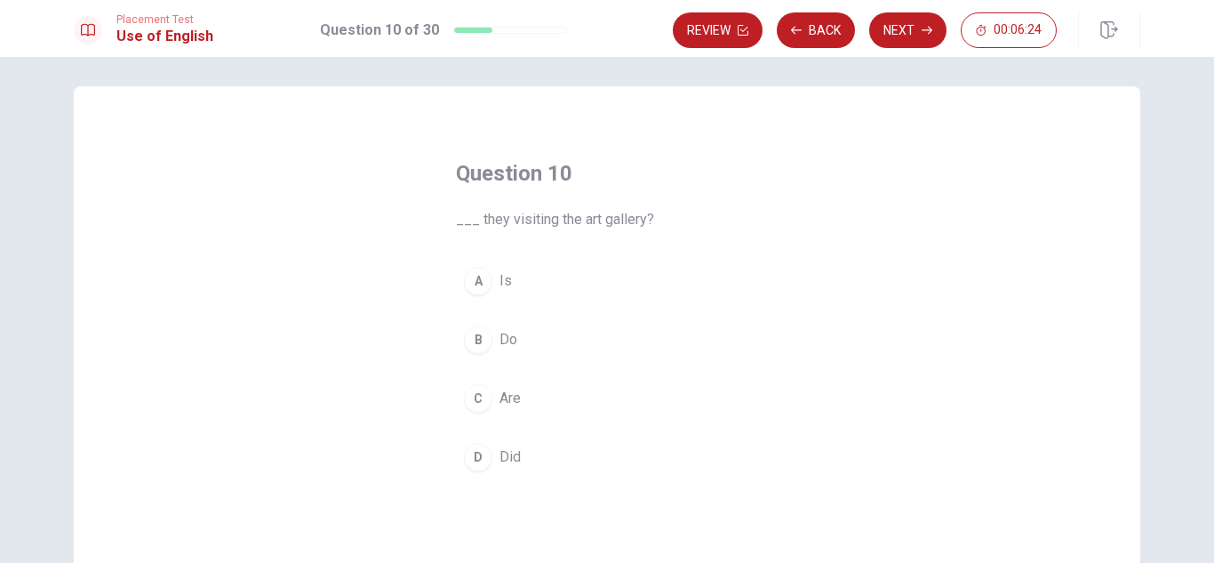
click at [465, 386] on div "C" at bounding box center [478, 398] width 28 height 28
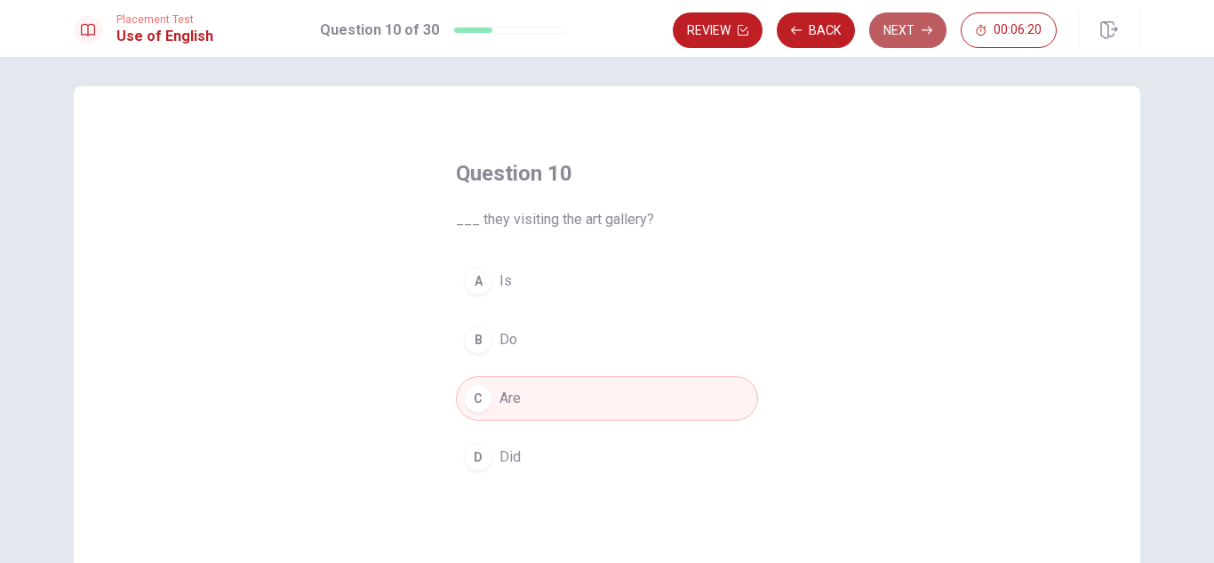
click at [908, 28] on button "Next" at bounding box center [907, 30] width 77 height 36
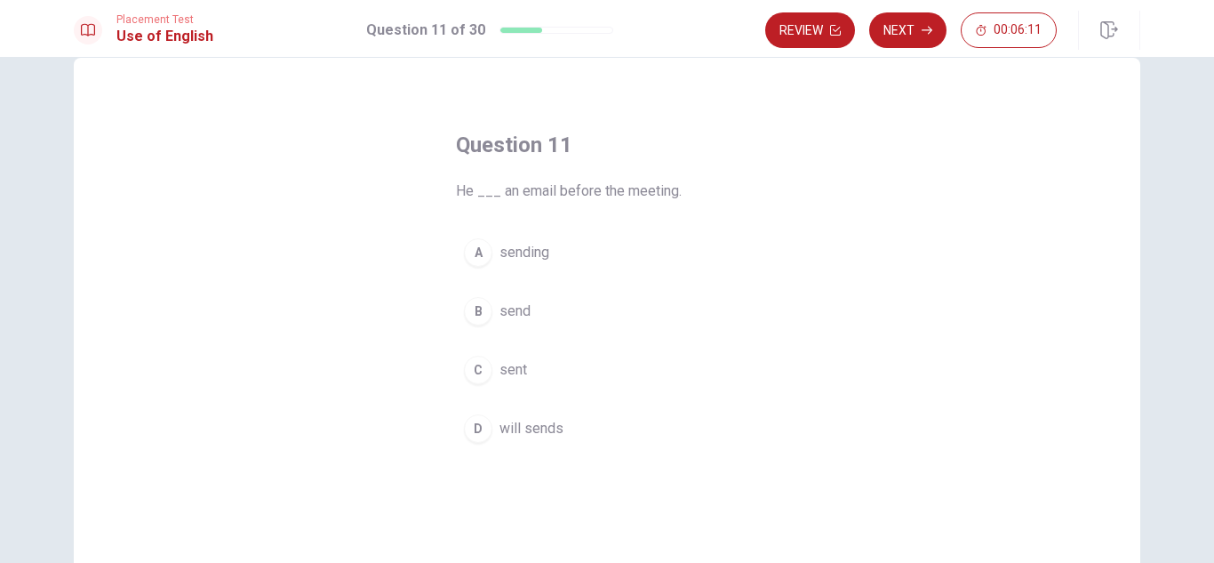
scroll to position [38, 0]
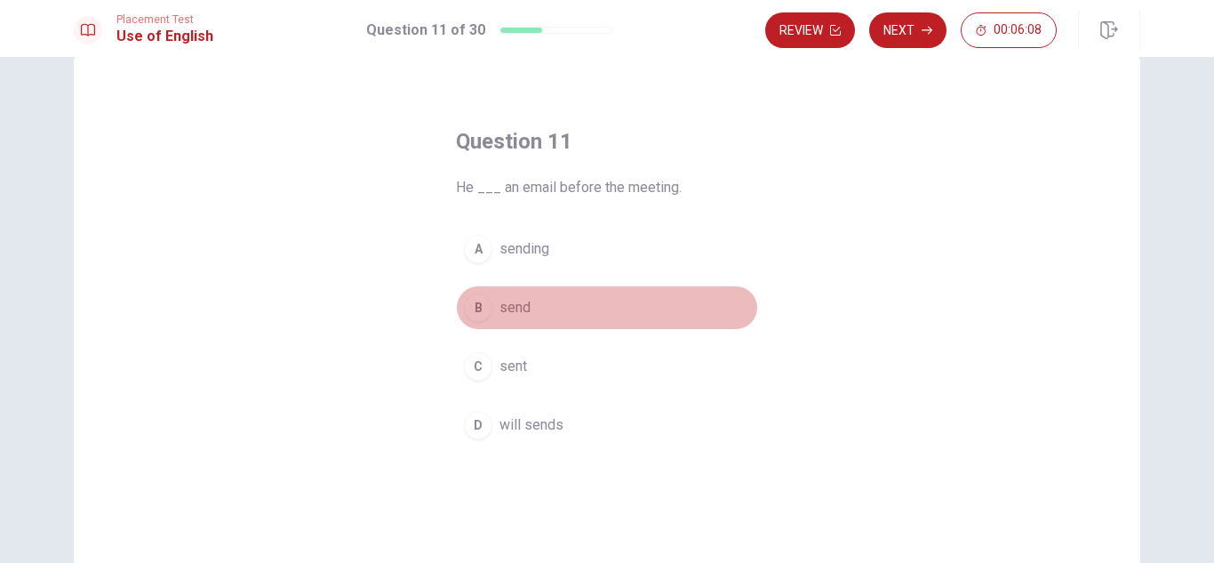
click at [469, 301] on div "B" at bounding box center [478, 307] width 28 height 28
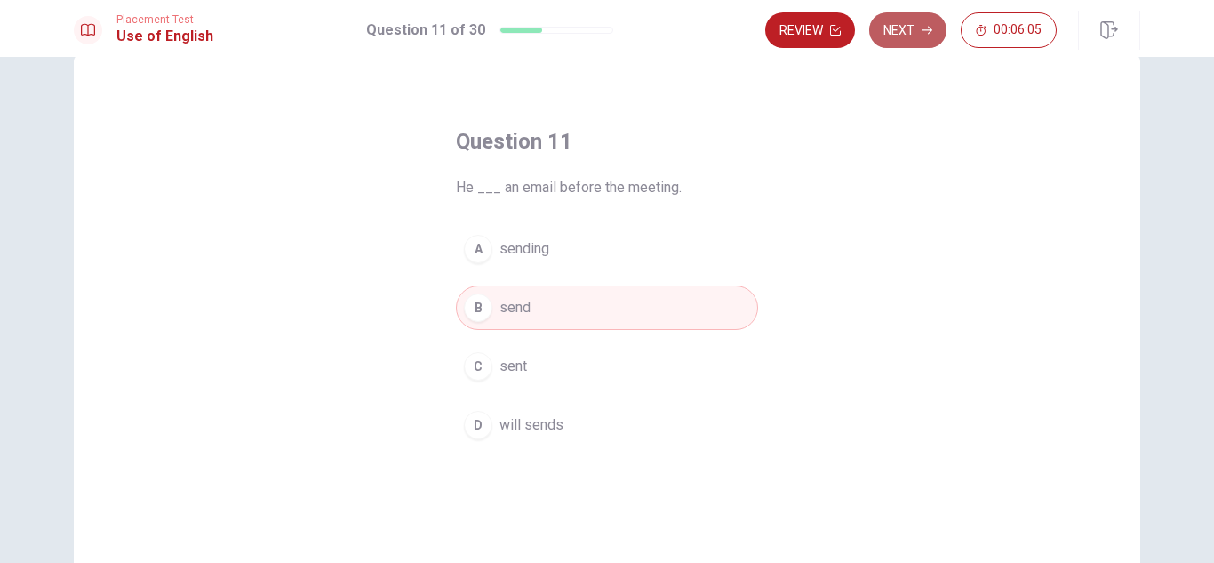
click at [919, 36] on button "Next" at bounding box center [907, 30] width 77 height 36
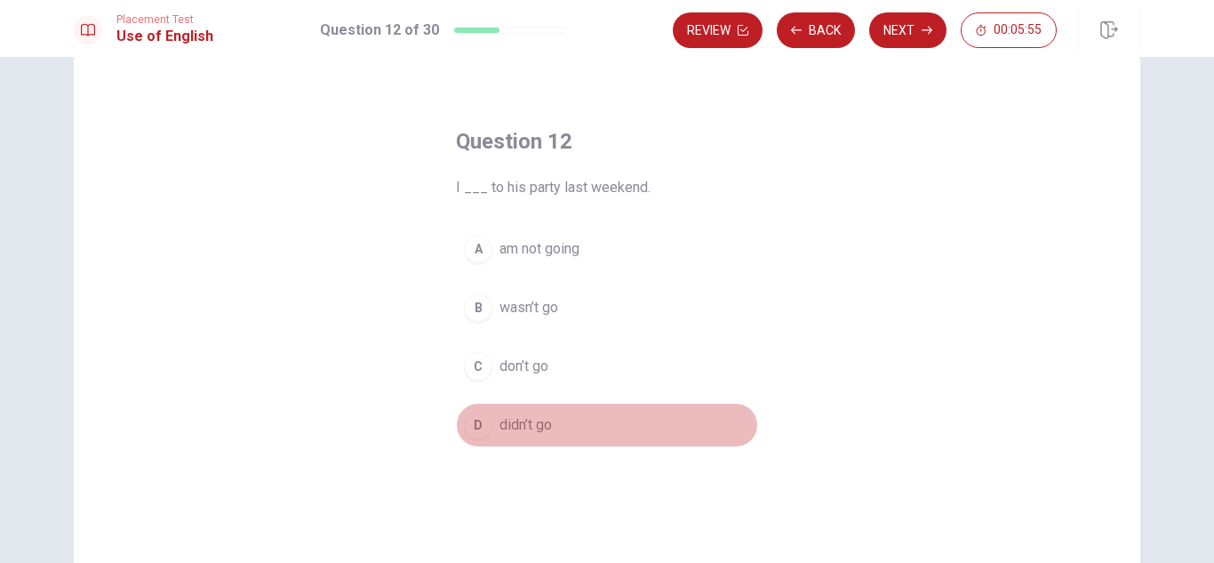
click at [513, 426] on span "didn’t go" at bounding box center [526, 424] width 52 height 21
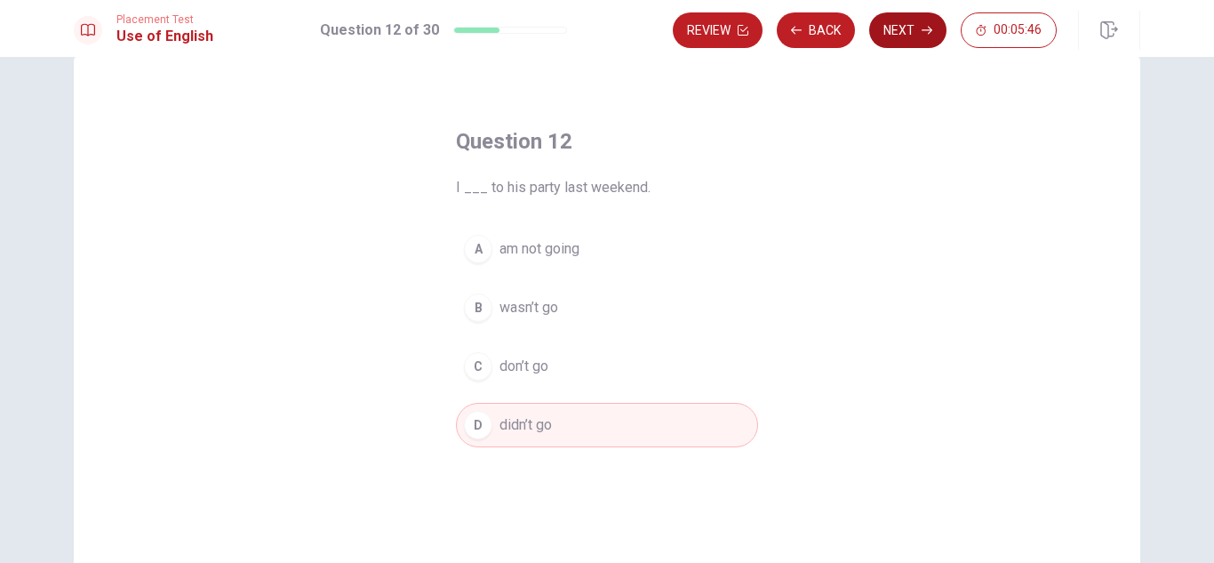
click at [909, 31] on button "Next" at bounding box center [907, 30] width 77 height 36
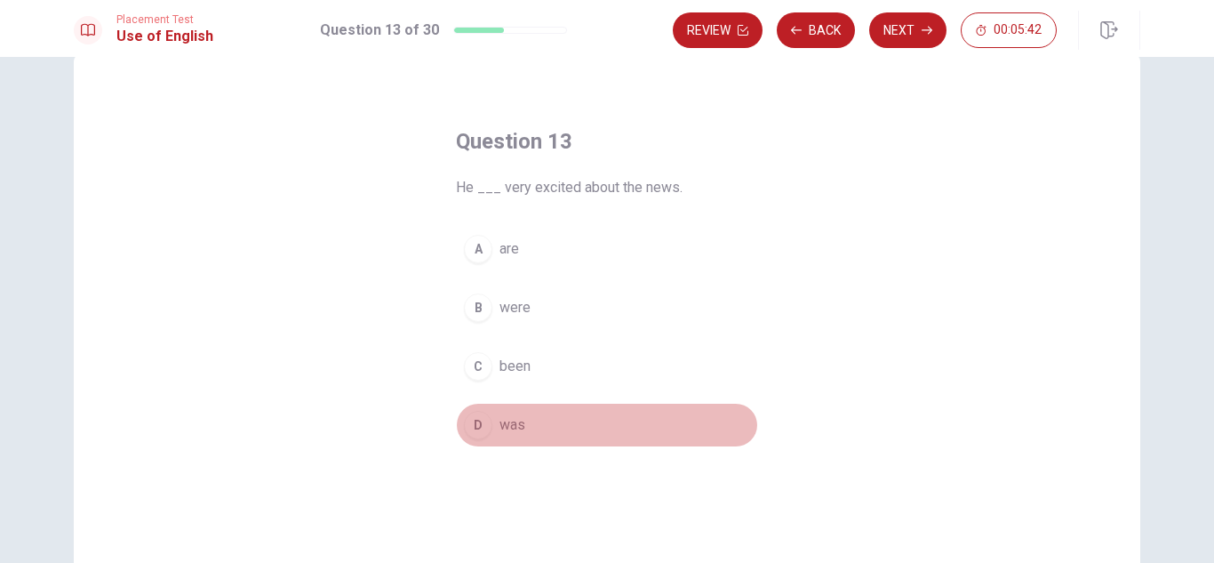
click at [521, 431] on button "D was" at bounding box center [607, 425] width 302 height 44
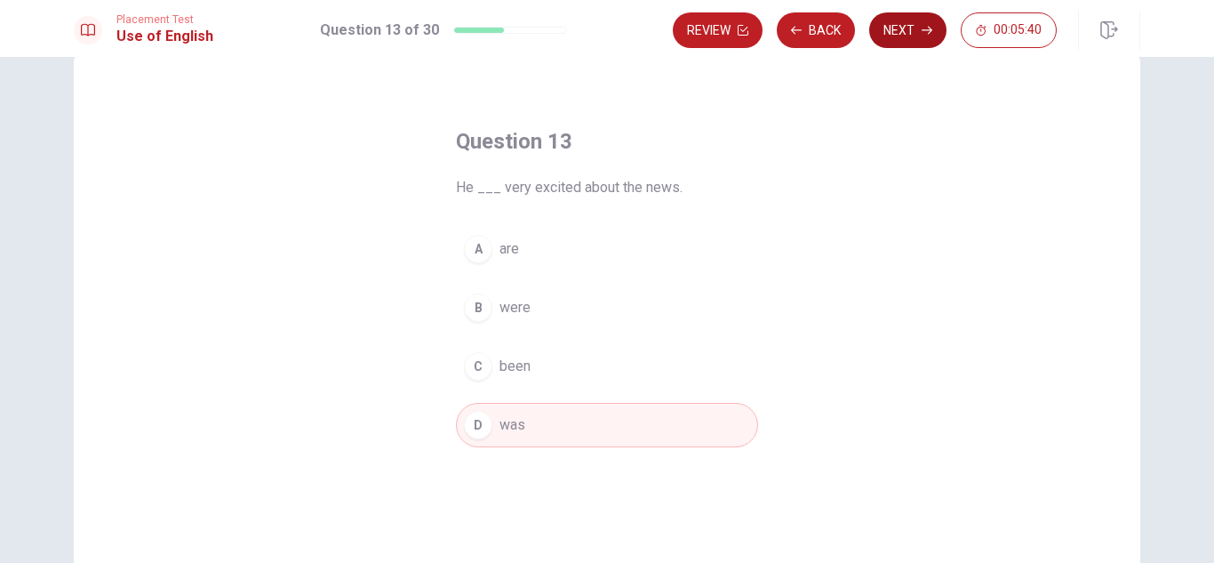
click at [893, 42] on button "Next" at bounding box center [907, 30] width 77 height 36
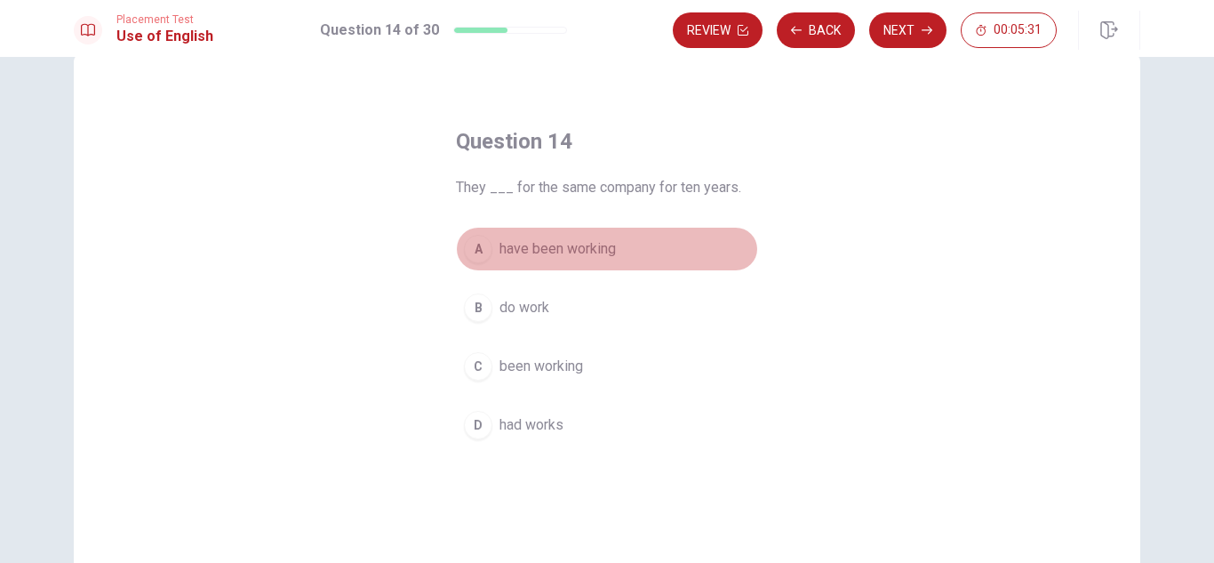
click at [500, 248] on span "have been working" at bounding box center [558, 248] width 116 height 21
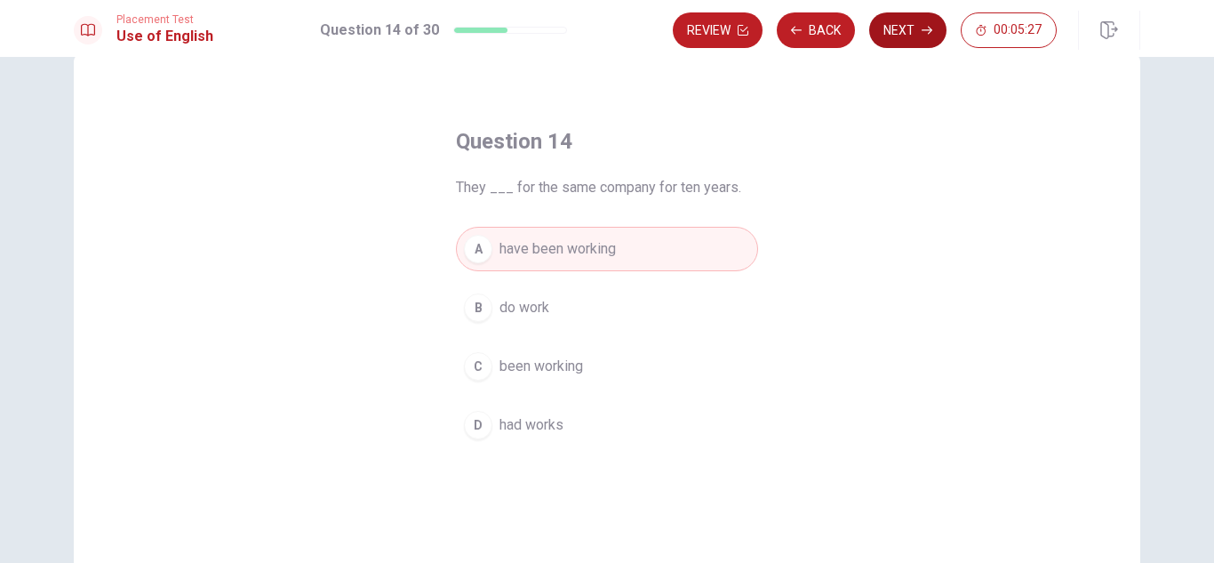
click at [905, 43] on button "Next" at bounding box center [907, 30] width 77 height 36
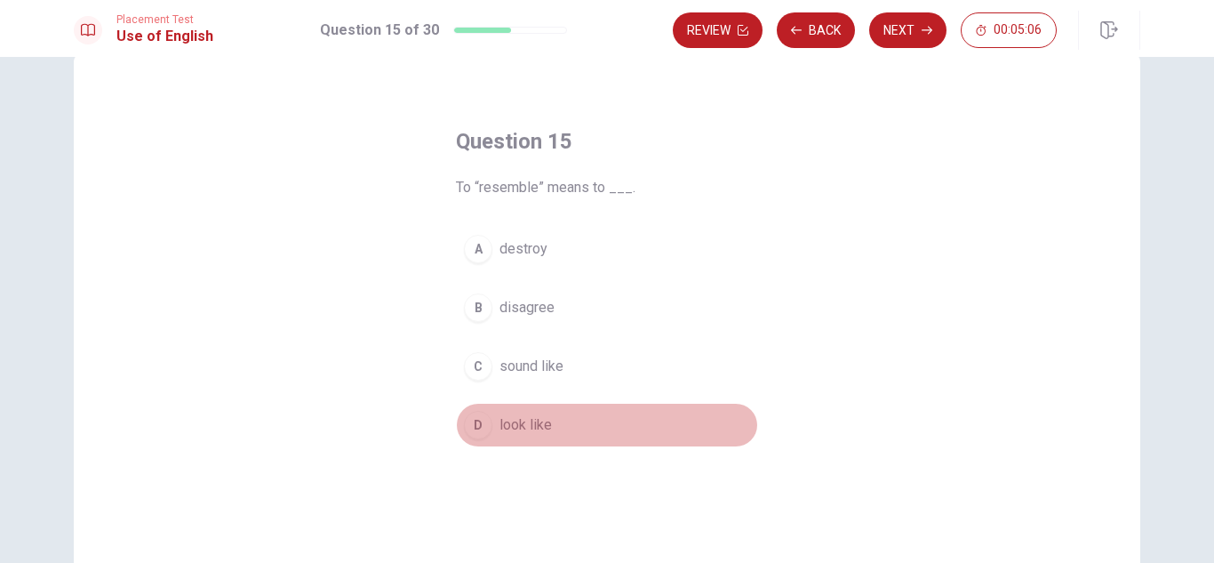
click at [456, 420] on button "D look like" at bounding box center [607, 425] width 302 height 44
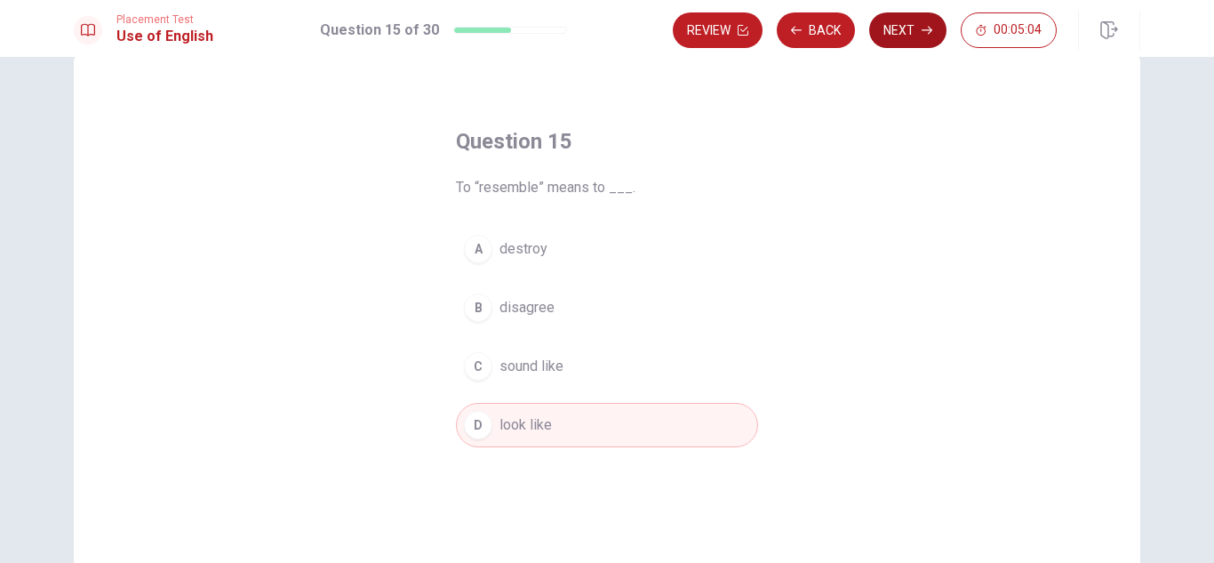
click at [917, 31] on button "Next" at bounding box center [907, 30] width 77 height 36
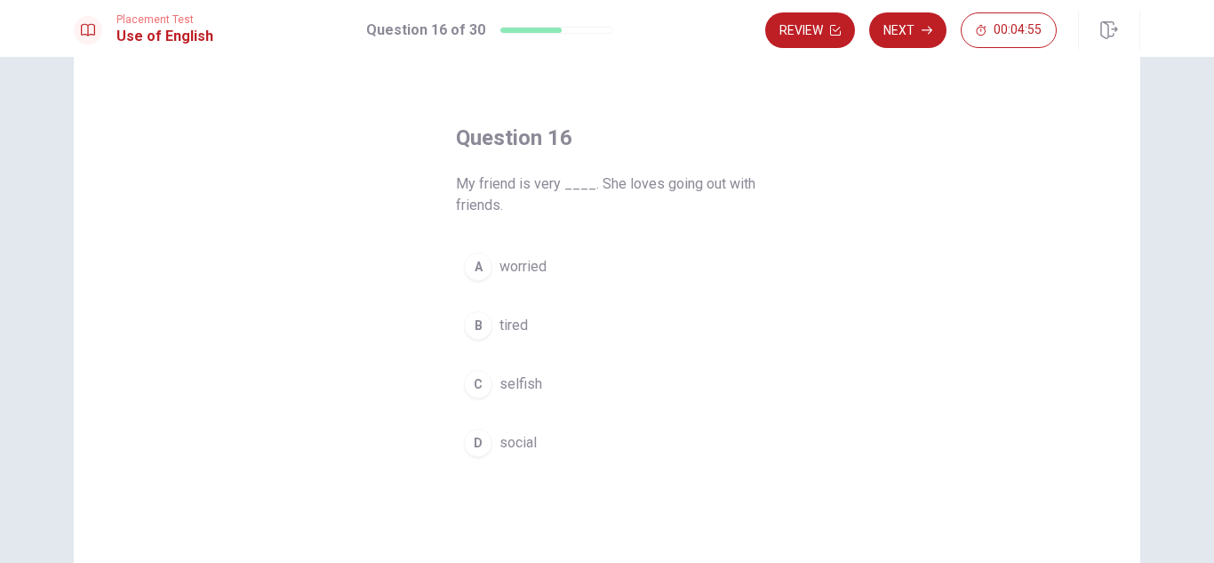
scroll to position [51, 0]
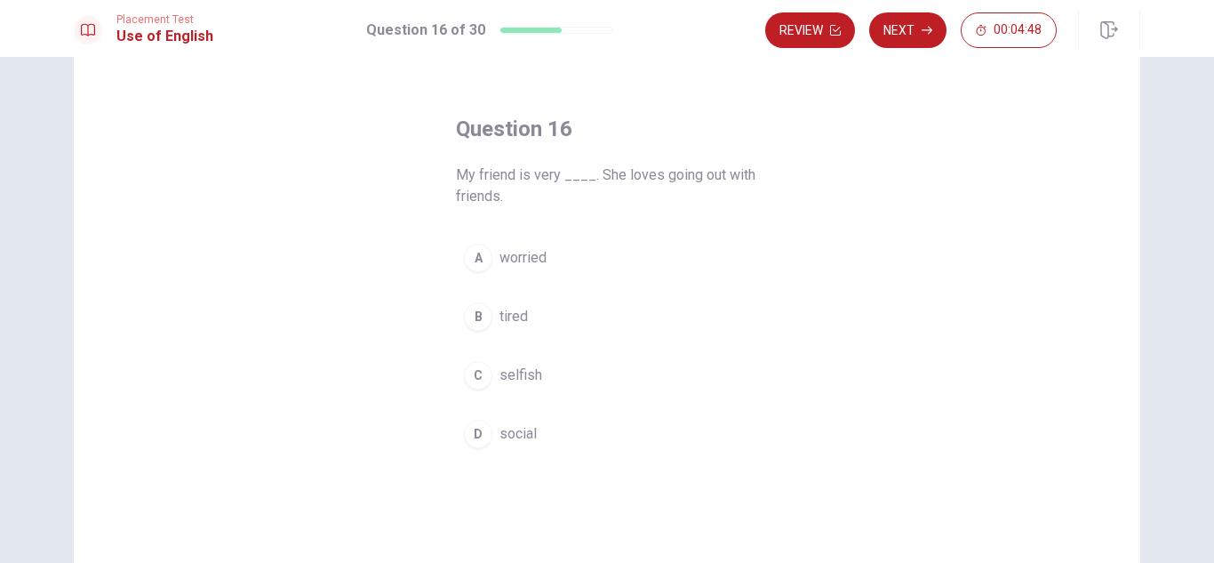
click at [493, 434] on button "D social" at bounding box center [607, 434] width 302 height 44
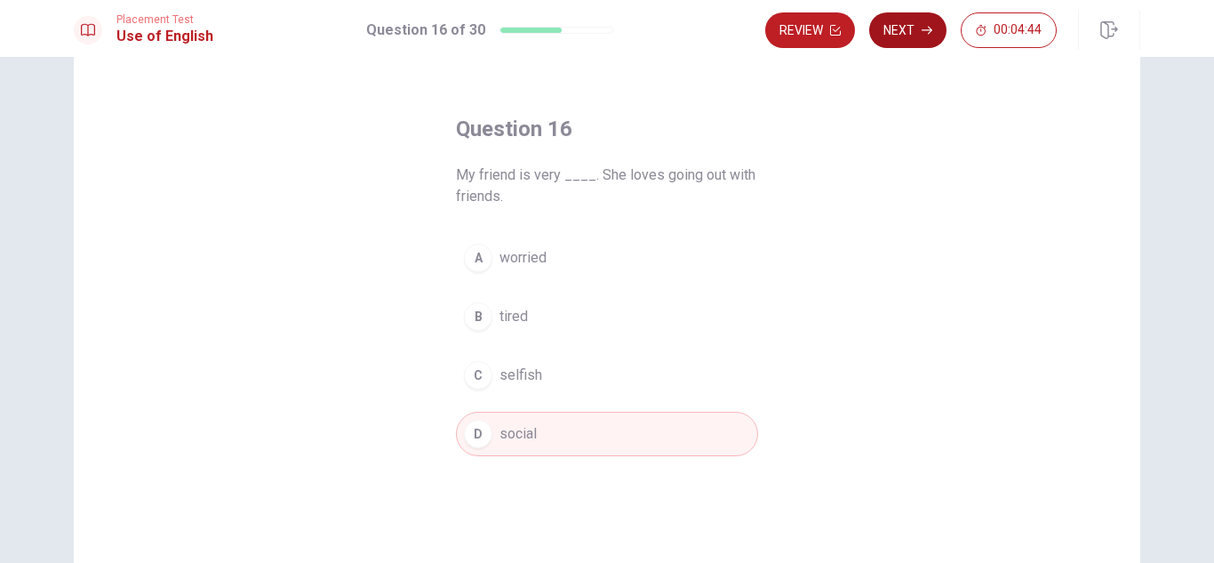
click at [910, 36] on button "Next" at bounding box center [907, 30] width 77 height 36
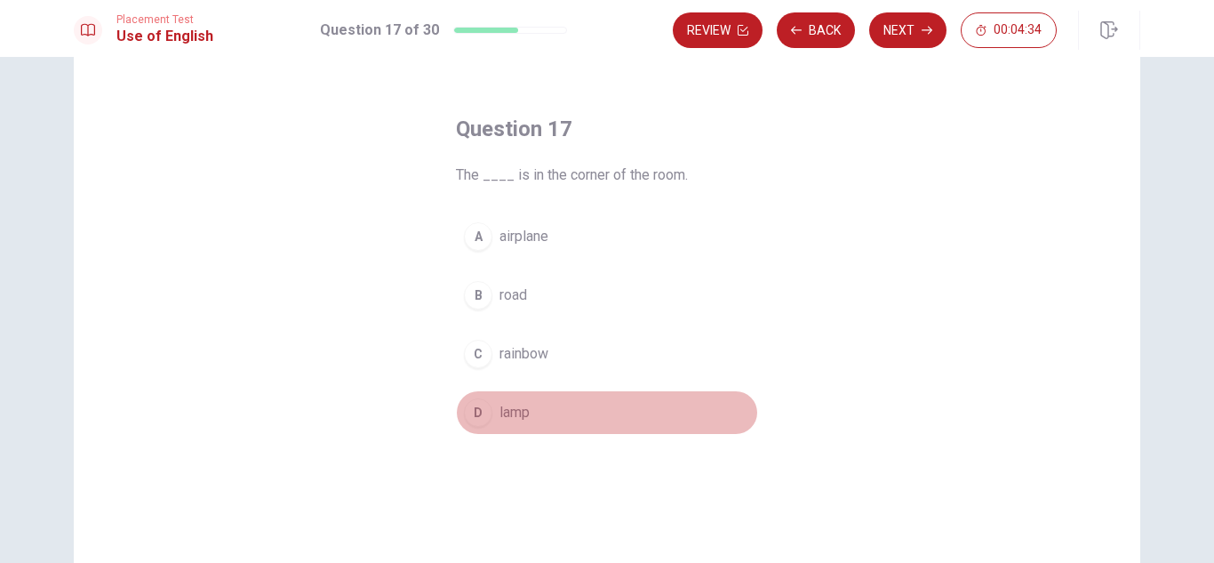
click at [532, 421] on button "D lamp" at bounding box center [607, 412] width 302 height 44
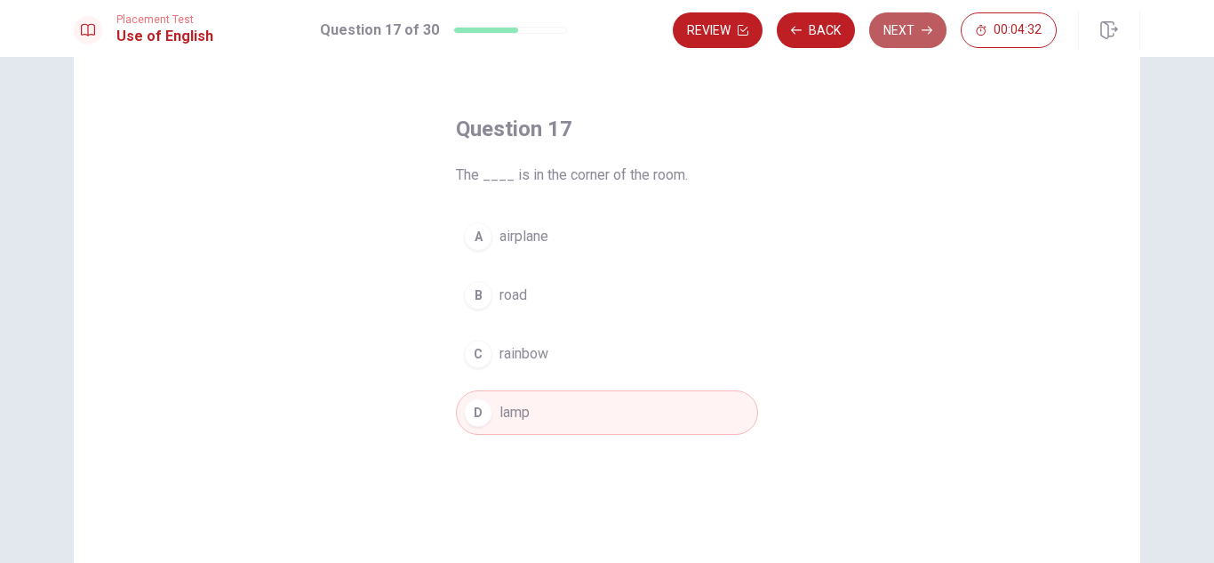
click at [919, 28] on button "Next" at bounding box center [907, 30] width 77 height 36
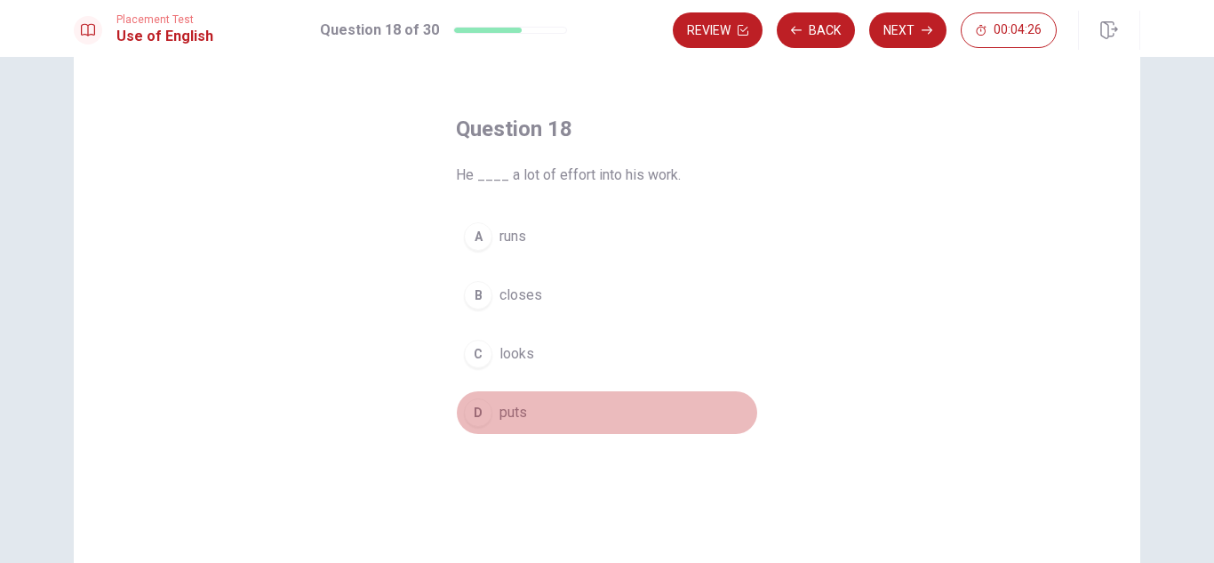
click at [534, 409] on button "D puts" at bounding box center [607, 412] width 302 height 44
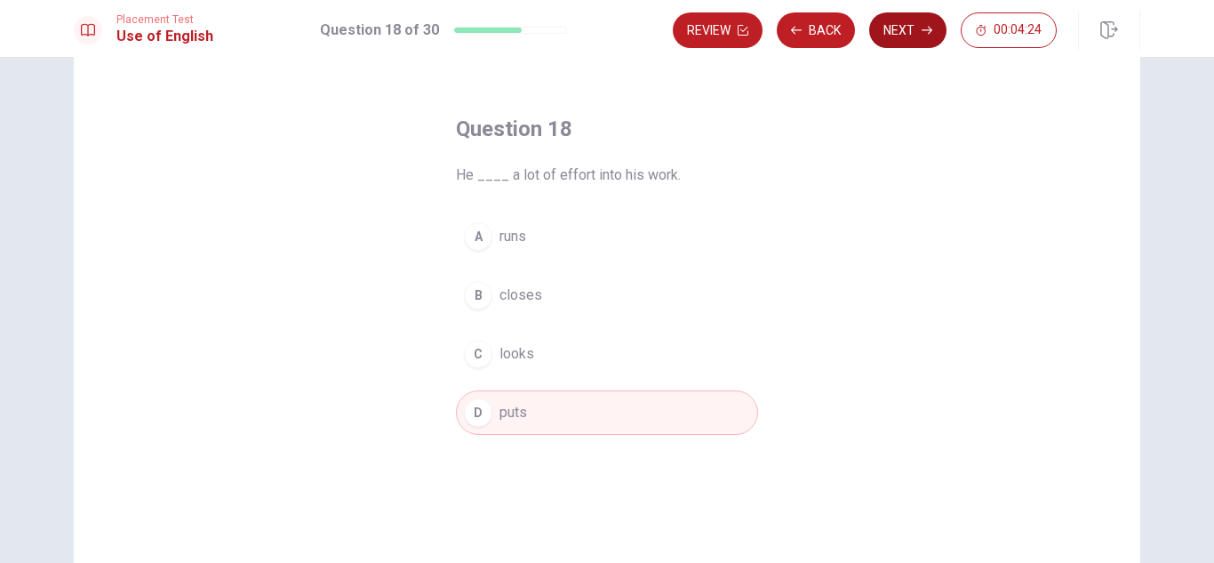
click at [903, 28] on button "Next" at bounding box center [907, 30] width 77 height 36
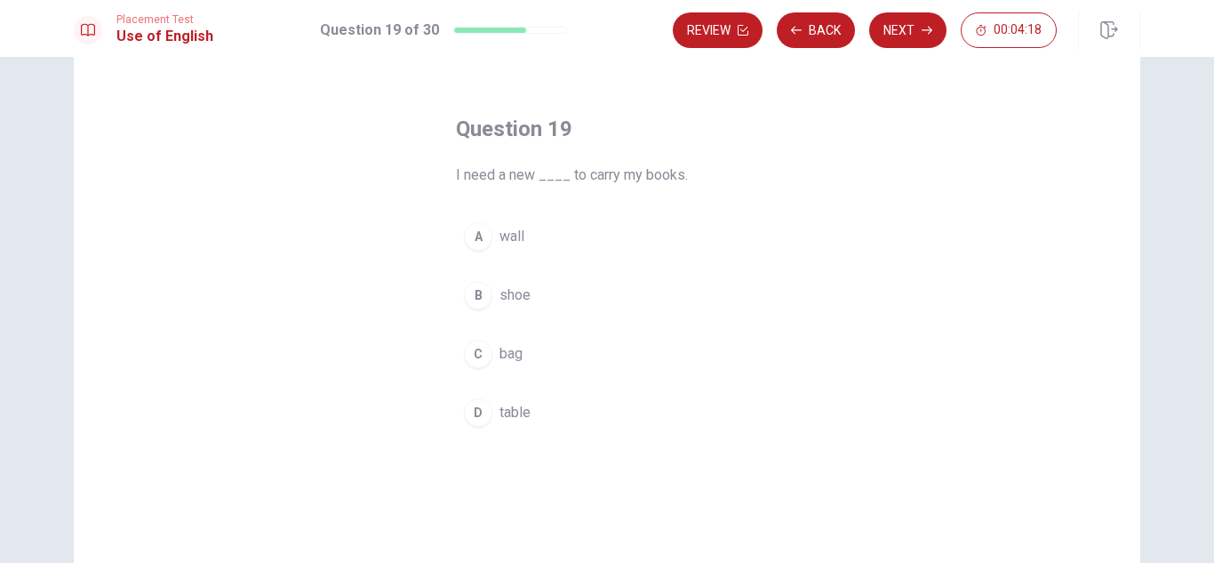
click at [572, 347] on button "C bag" at bounding box center [607, 354] width 302 height 44
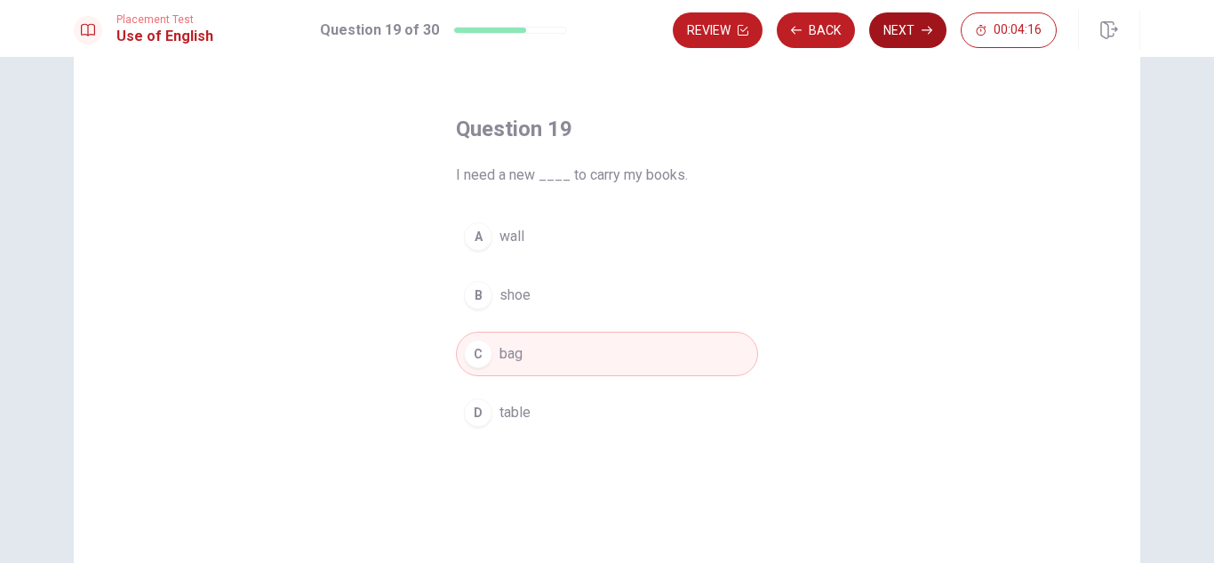
click at [930, 25] on icon "button" at bounding box center [927, 30] width 11 height 11
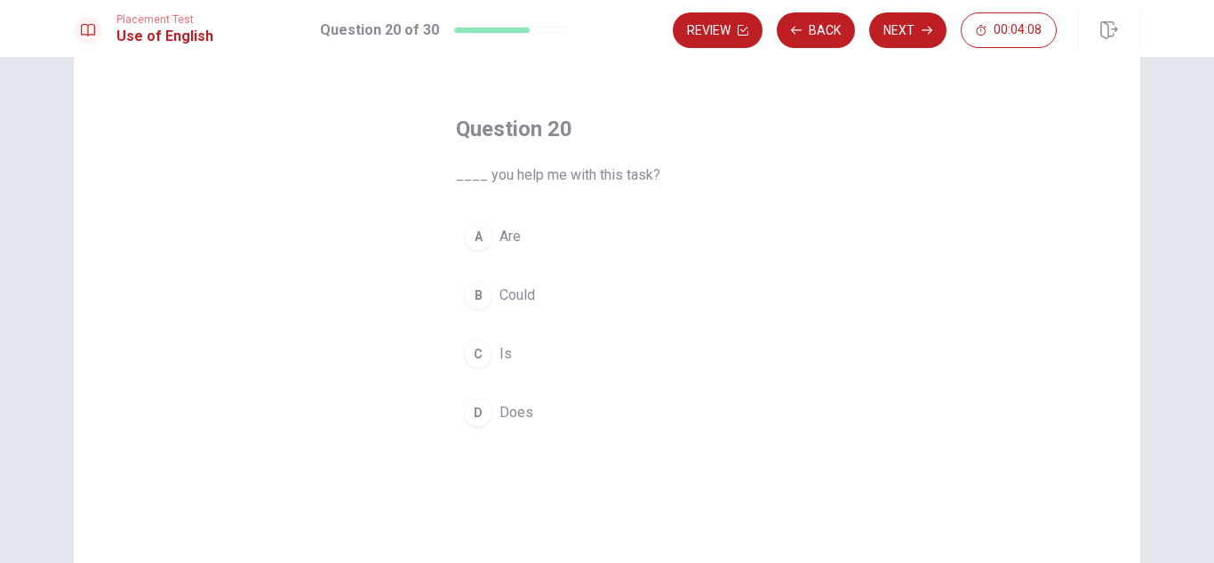
click at [565, 295] on button "B Could" at bounding box center [607, 295] width 302 height 44
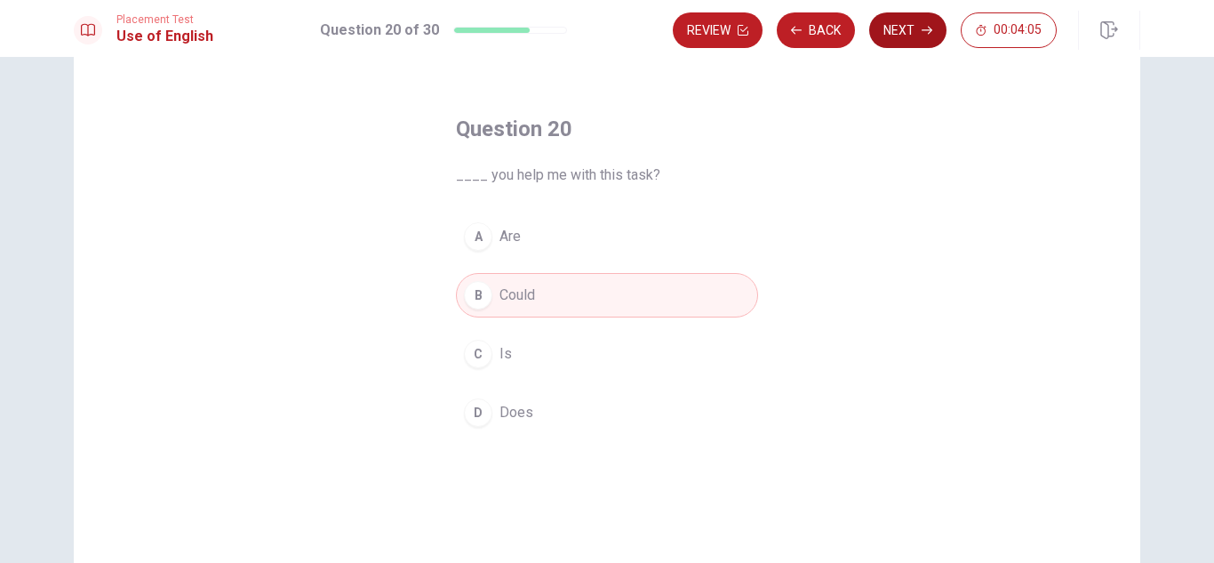
click at [903, 29] on button "Next" at bounding box center [907, 30] width 77 height 36
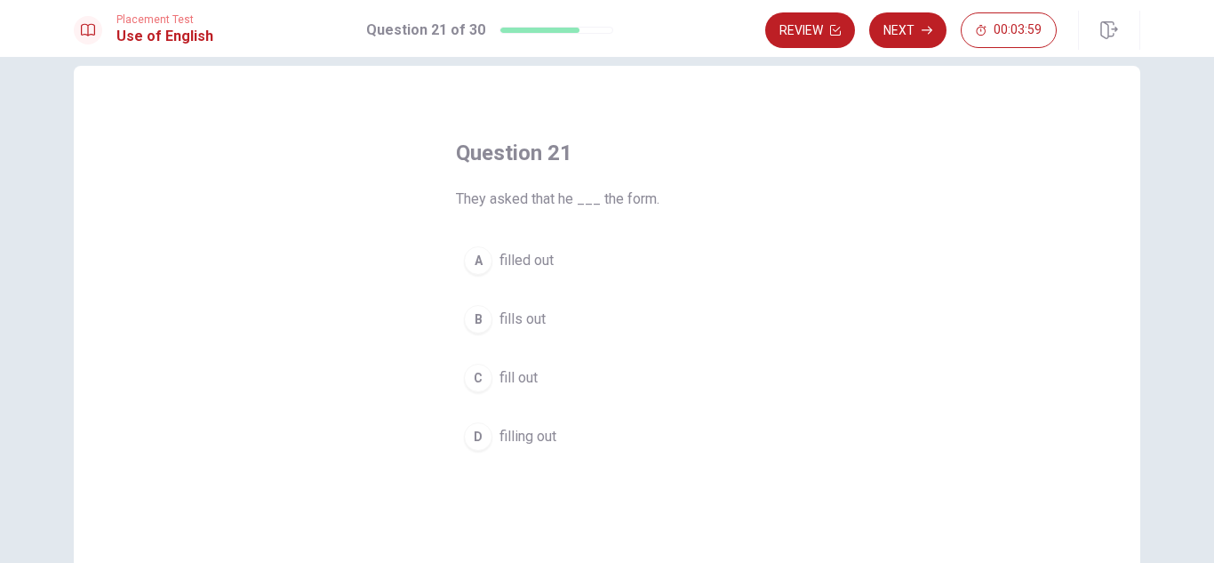
scroll to position [33, 0]
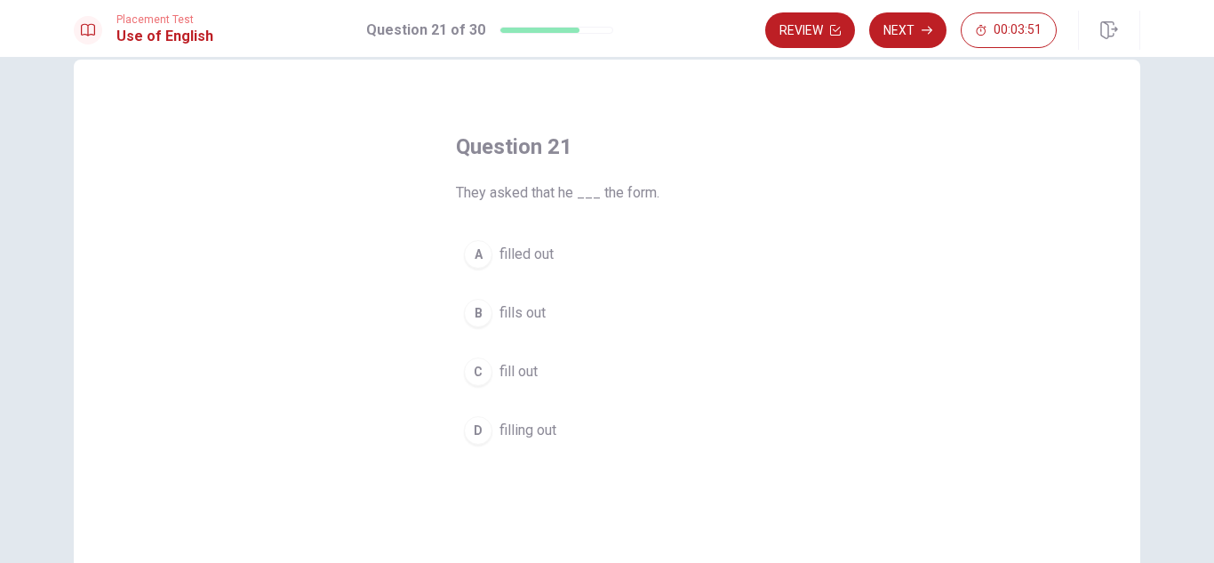
click at [567, 309] on button "B fills out" at bounding box center [607, 313] width 302 height 44
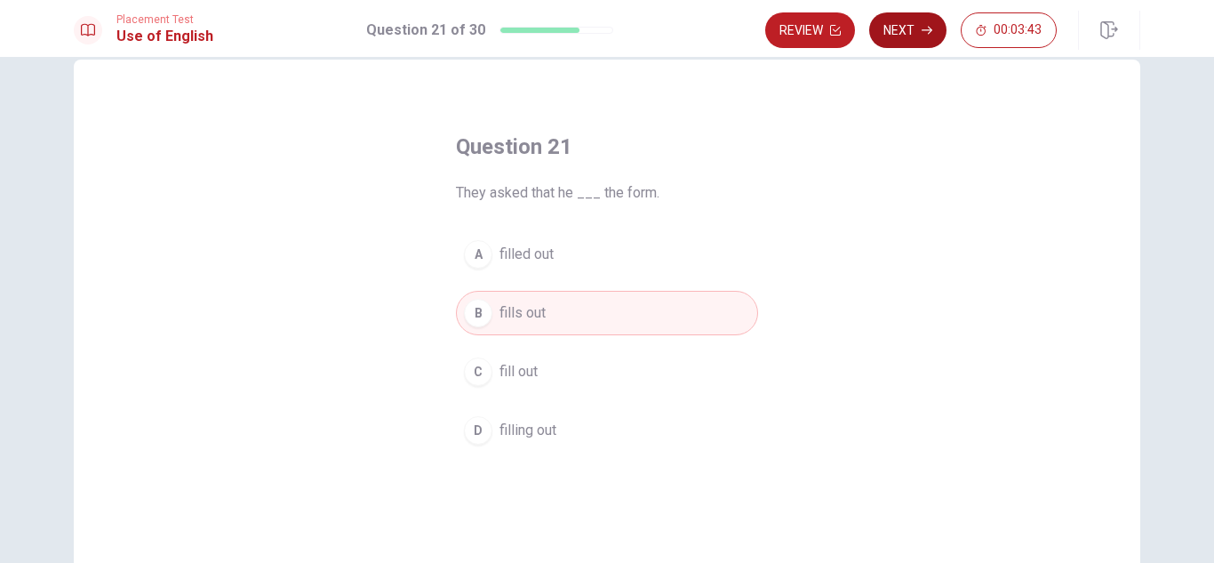
click at [917, 36] on button "Next" at bounding box center [907, 30] width 77 height 36
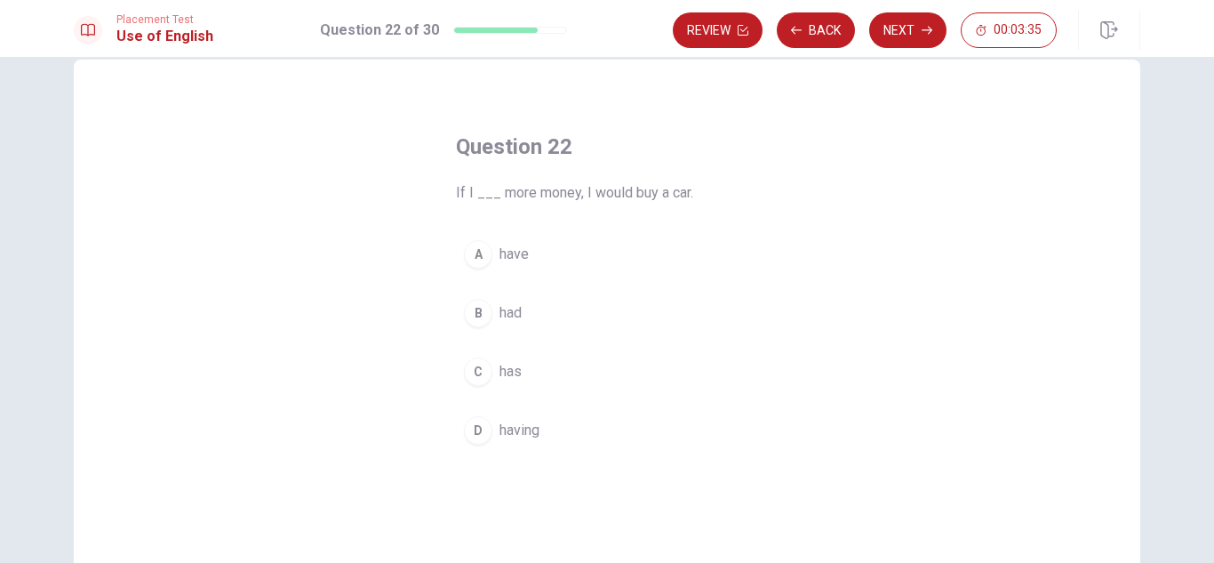
click at [503, 317] on span "had" at bounding box center [511, 312] width 22 height 21
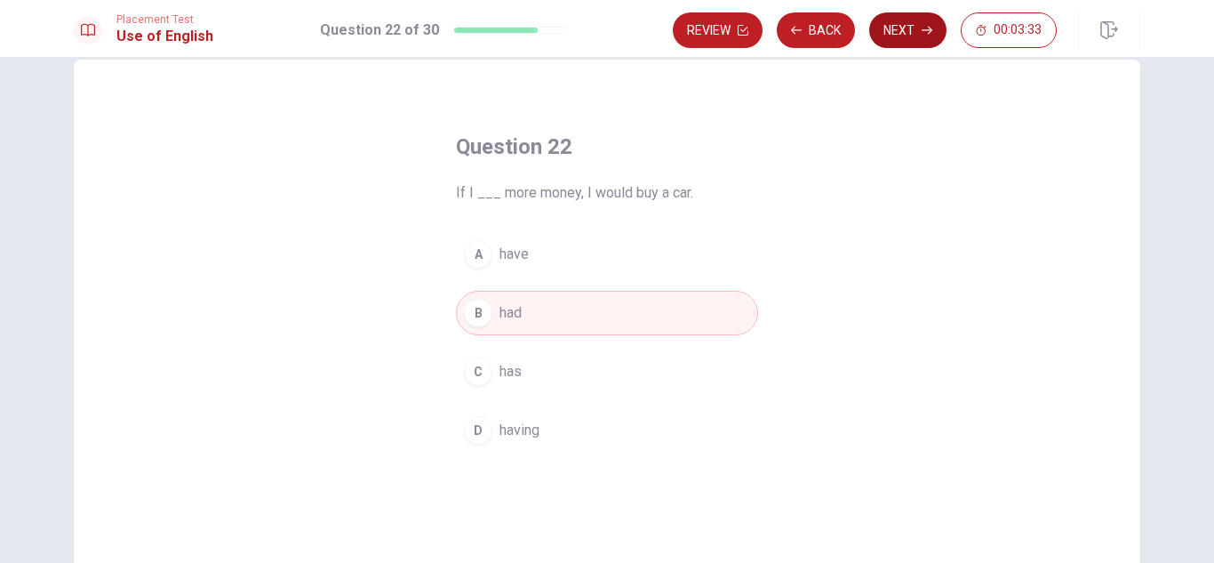
click at [912, 39] on button "Next" at bounding box center [907, 30] width 77 height 36
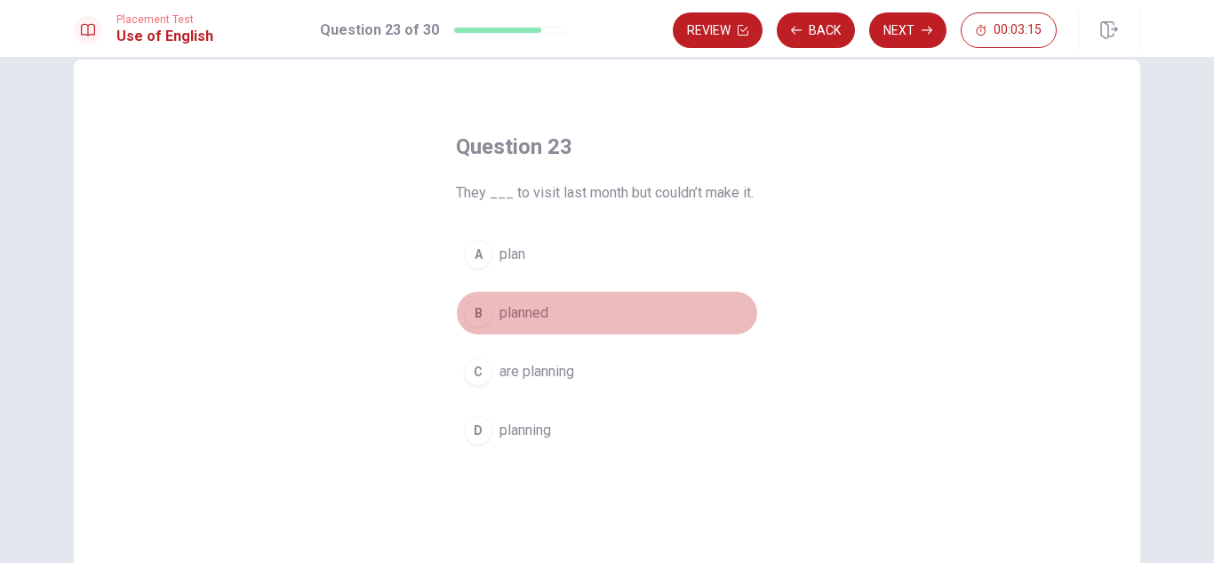
click at [529, 309] on span "planned" at bounding box center [524, 312] width 49 height 21
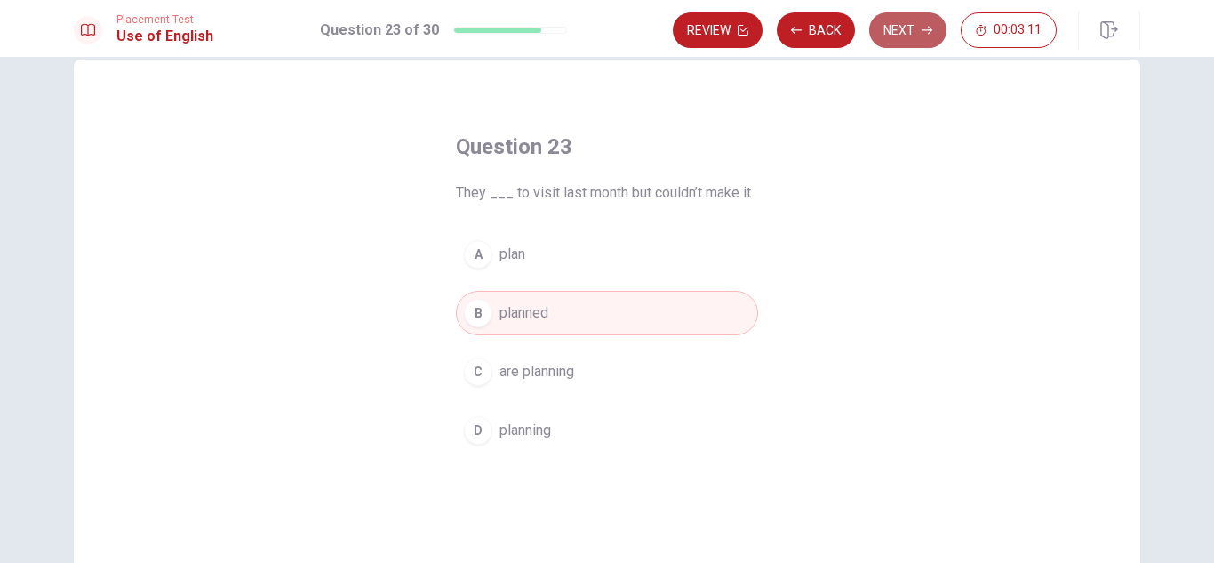
click at [904, 37] on button "Next" at bounding box center [907, 30] width 77 height 36
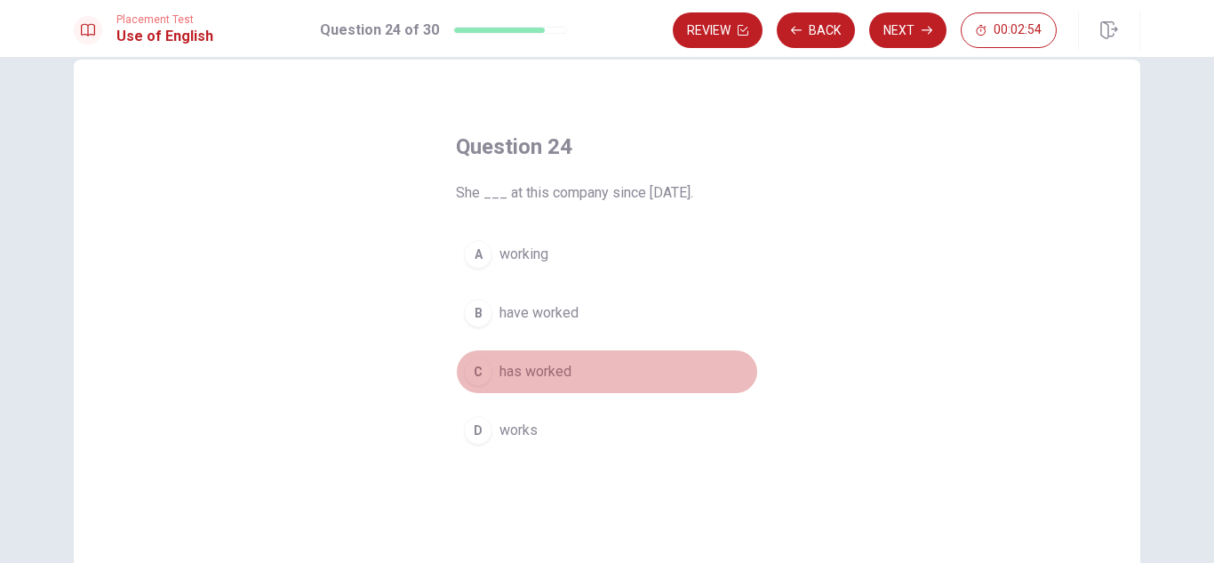
click at [543, 363] on span "has worked" at bounding box center [536, 371] width 72 height 21
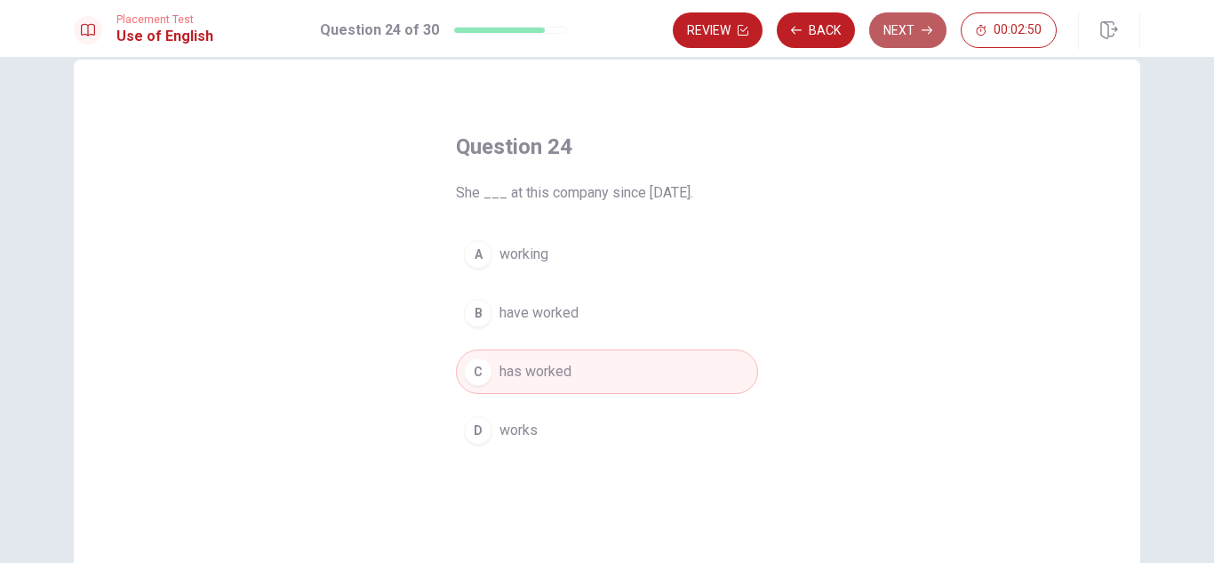
click at [908, 21] on button "Next" at bounding box center [907, 30] width 77 height 36
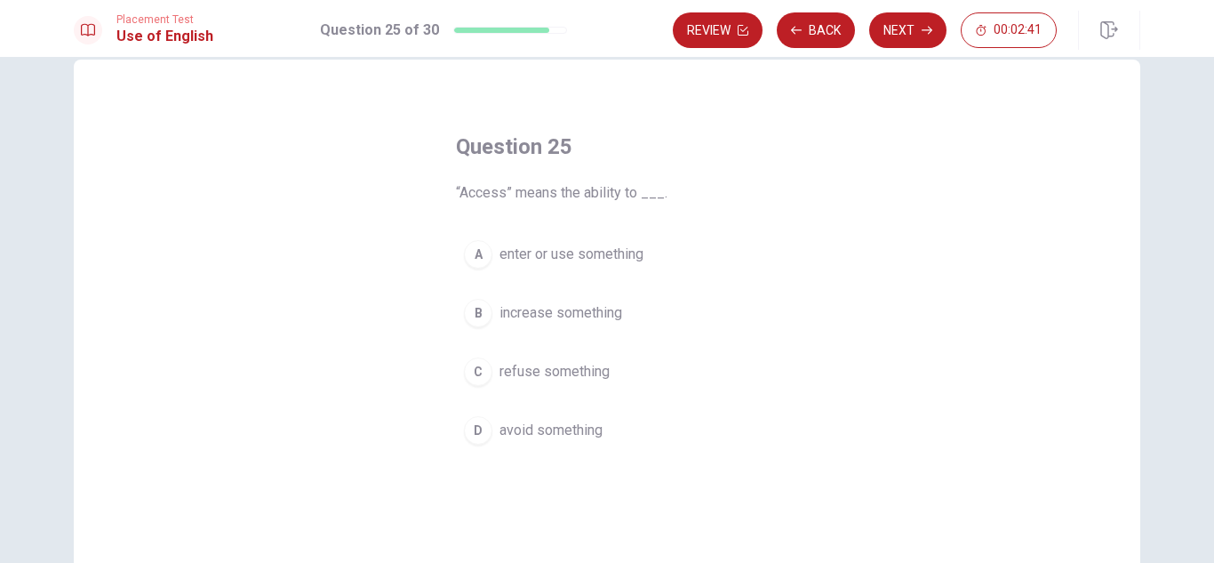
click at [625, 250] on span "enter or use something" at bounding box center [572, 254] width 144 height 21
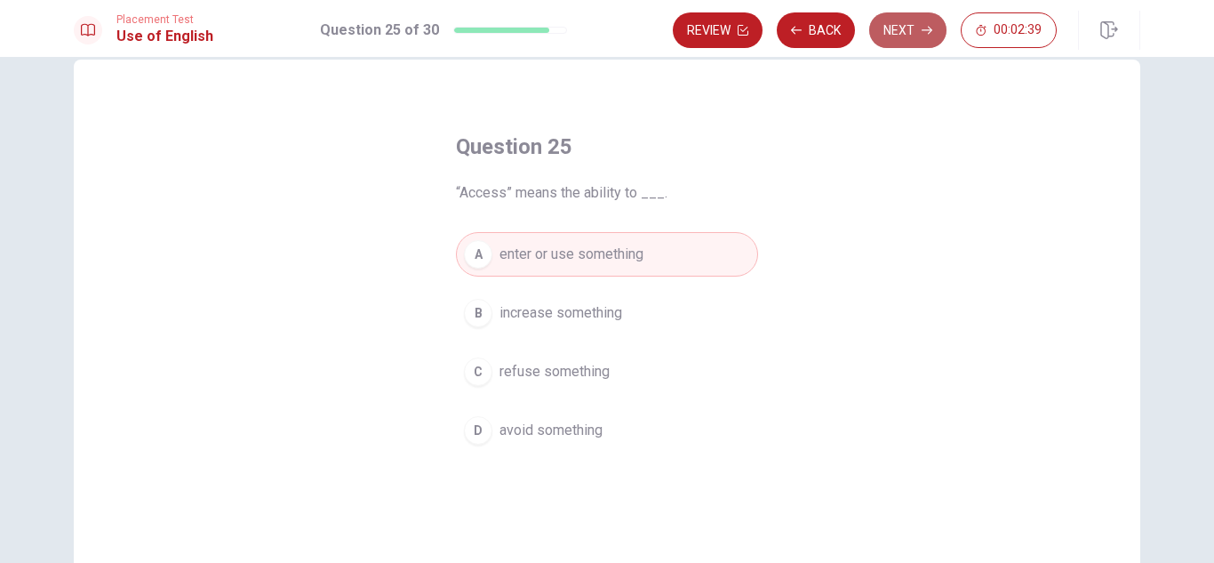
click at [900, 38] on button "Next" at bounding box center [907, 30] width 77 height 36
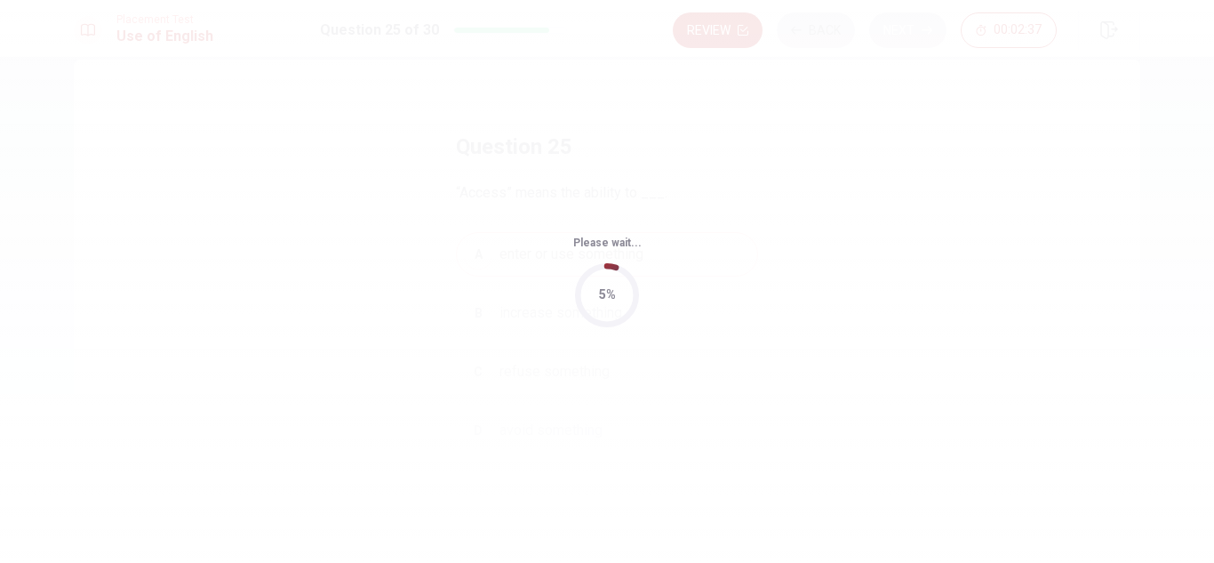
scroll to position [0, 0]
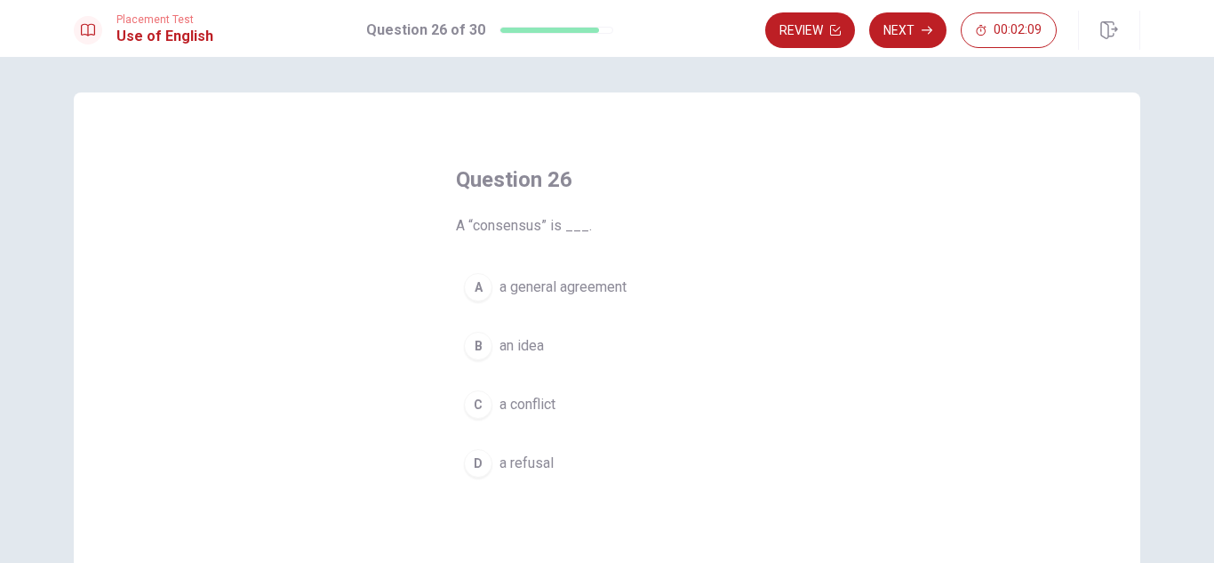
click at [630, 258] on div "Question 26 A “consensus” is ___. A a general agreement B an idea C a conflict …" at bounding box center [607, 325] width 373 height 377
click at [625, 256] on div "Question 26 A “consensus” is ___. A a general agreement B an idea C a conflict …" at bounding box center [607, 325] width 373 height 377
click at [565, 452] on button "D a refusal" at bounding box center [607, 463] width 302 height 44
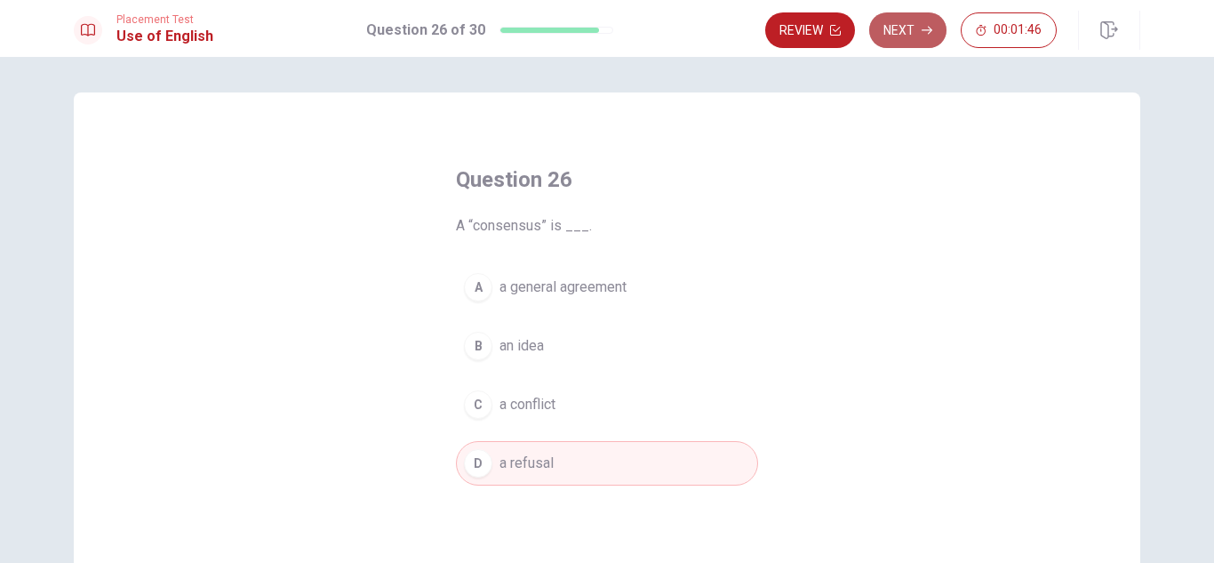
click at [886, 42] on button "Next" at bounding box center [907, 30] width 77 height 36
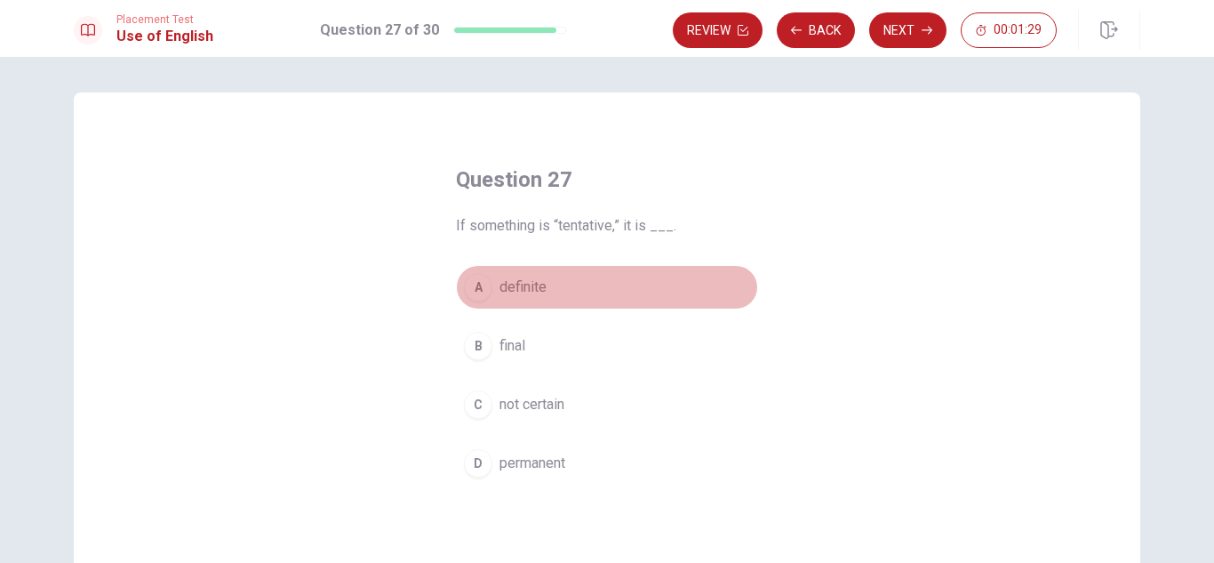
click at [558, 288] on button "A definite" at bounding box center [607, 287] width 302 height 44
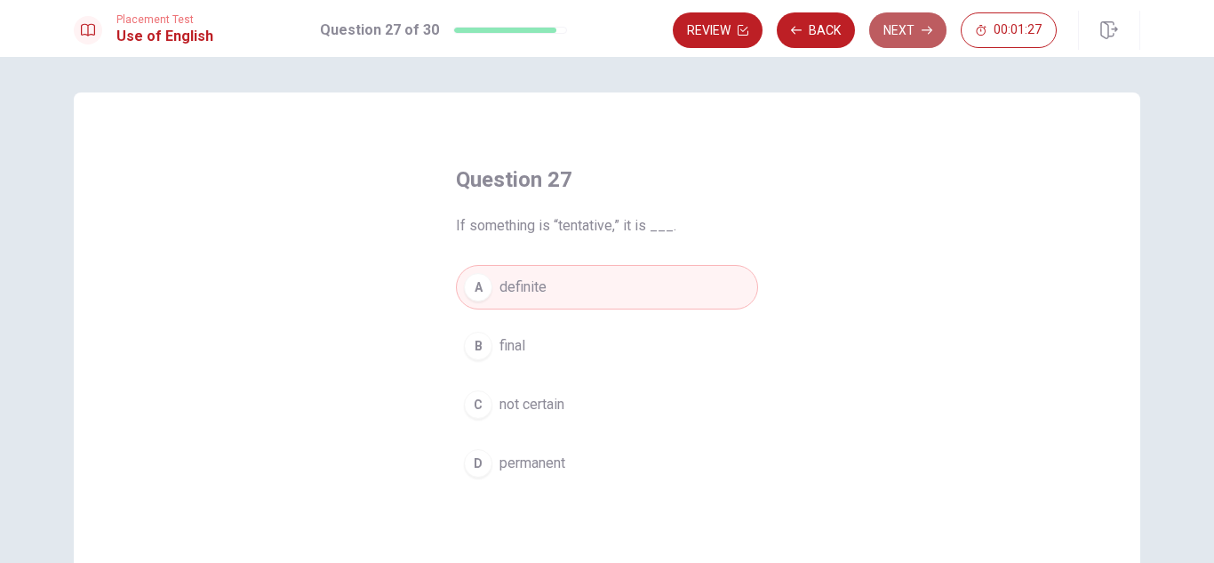
click at [911, 28] on button "Next" at bounding box center [907, 30] width 77 height 36
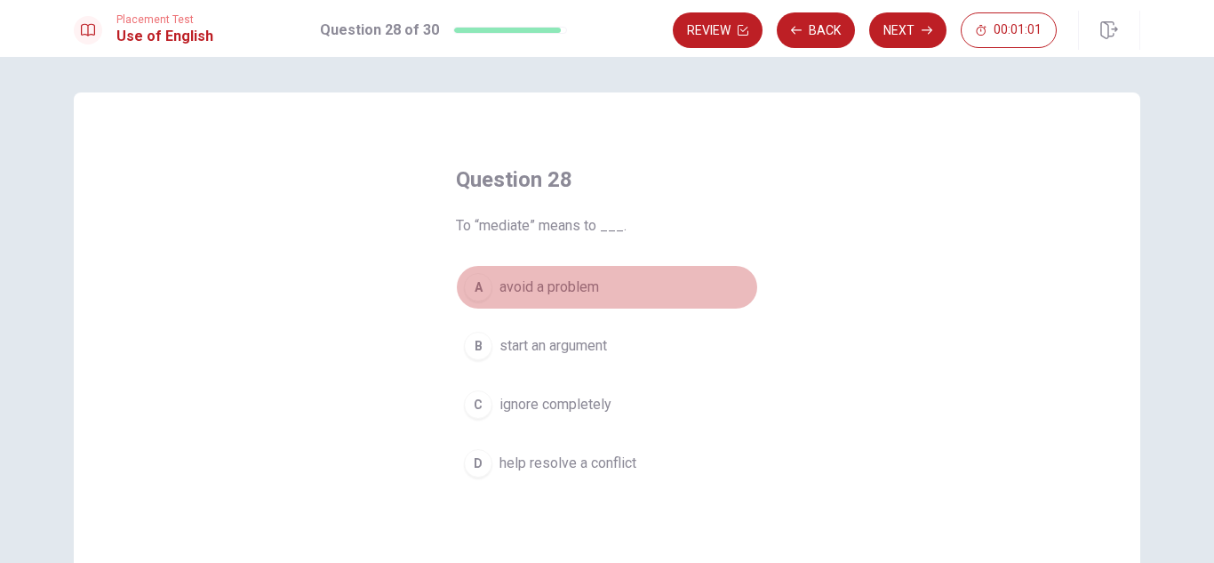
click at [579, 288] on span "avoid a problem" at bounding box center [550, 286] width 100 height 21
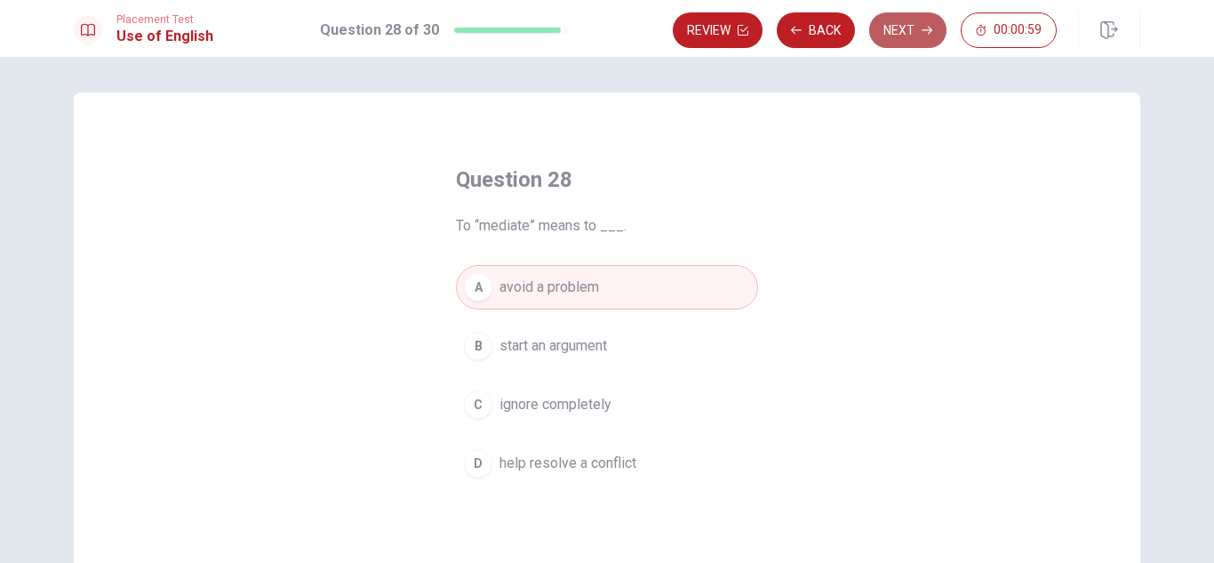
click at [890, 20] on button "Next" at bounding box center [907, 30] width 77 height 36
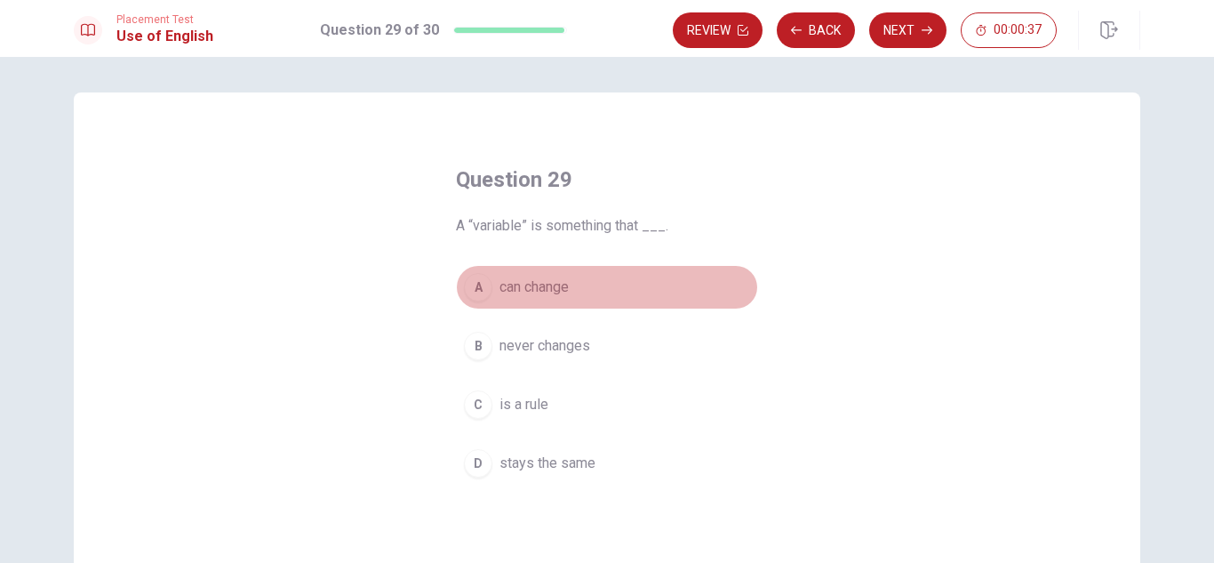
click at [529, 281] on span "can change" at bounding box center [534, 286] width 69 height 21
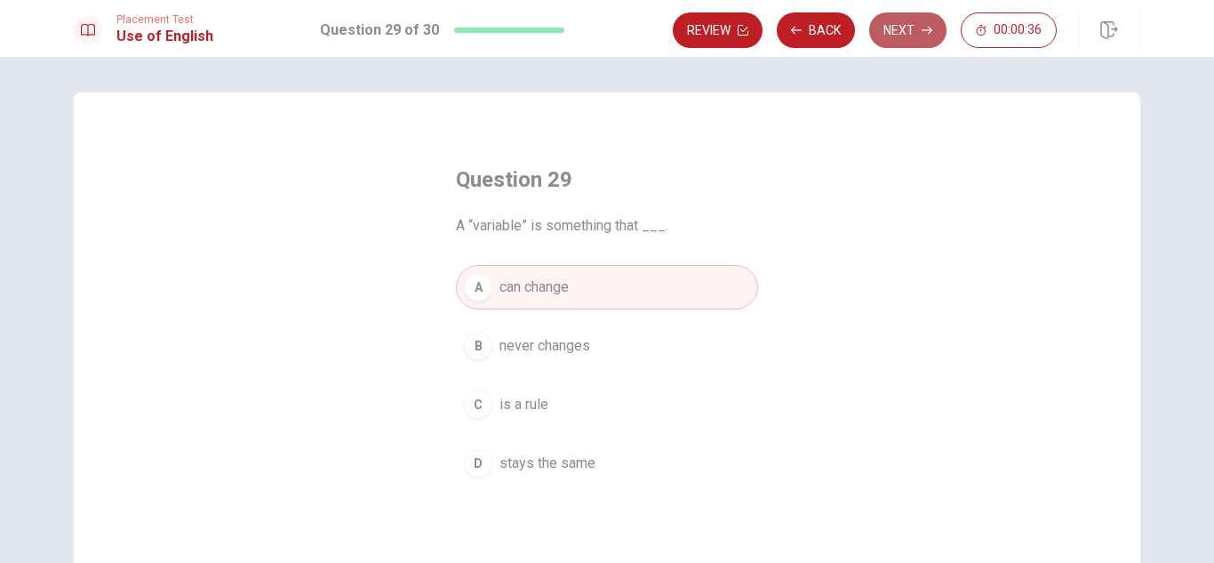
click at [915, 29] on button "Next" at bounding box center [907, 30] width 77 height 36
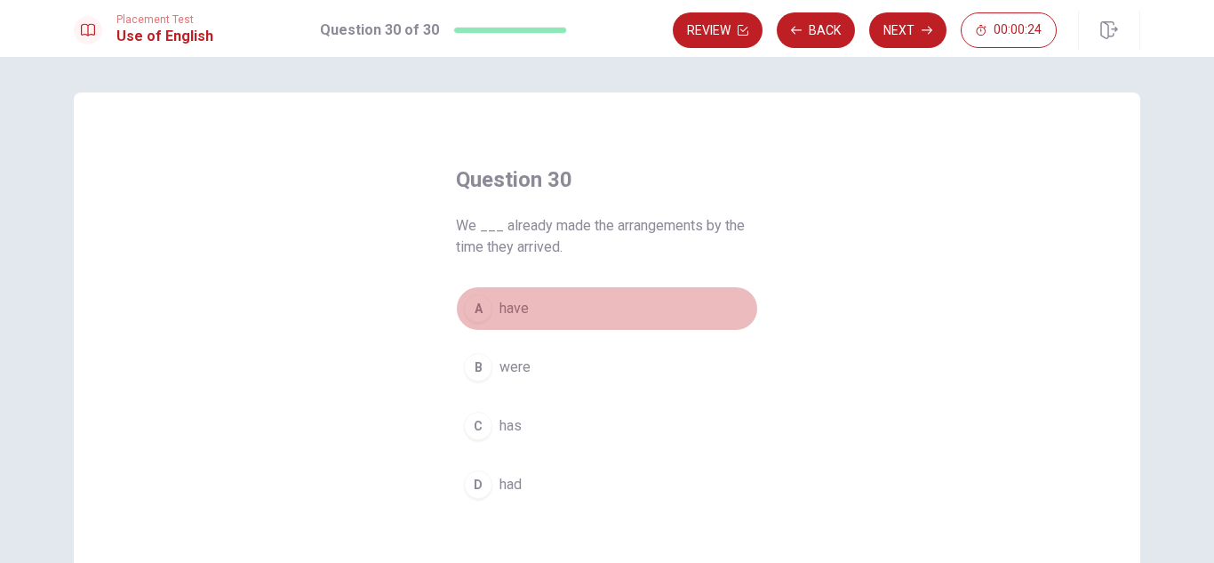
click at [499, 289] on button "A have" at bounding box center [607, 308] width 302 height 44
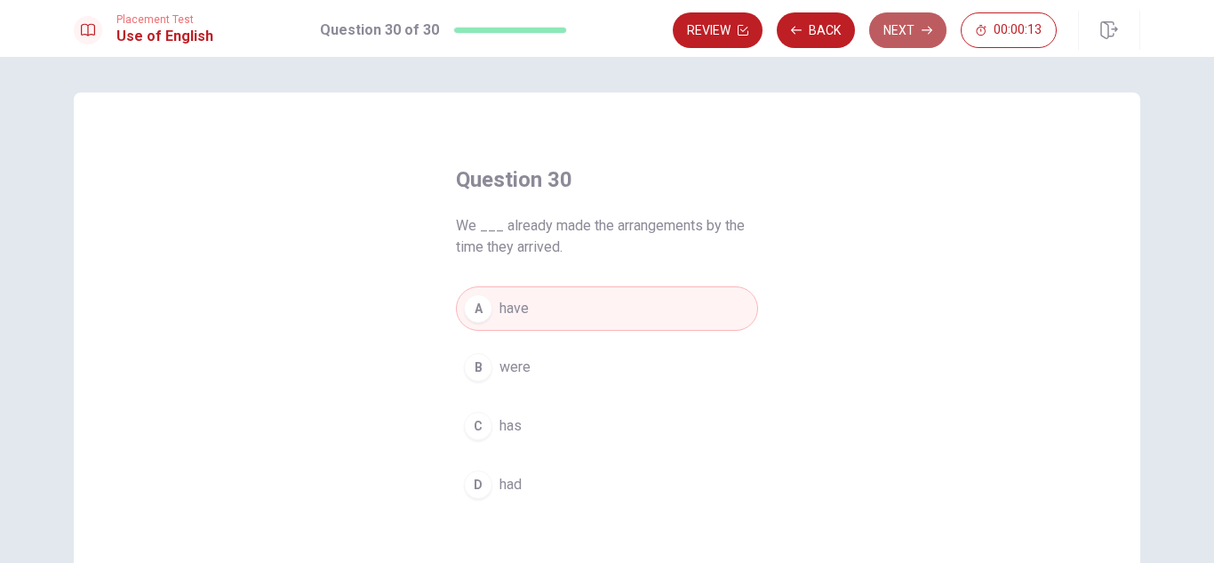
click at [896, 30] on button "Next" at bounding box center [907, 30] width 77 height 36
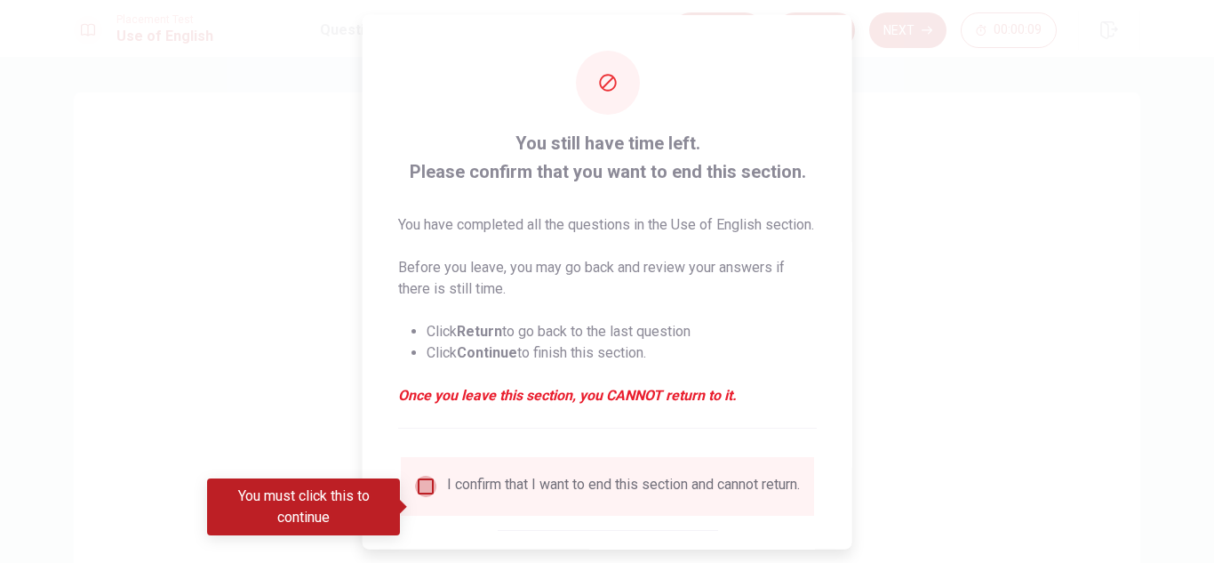
click at [429, 496] on input "You must click this to continue" at bounding box center [425, 485] width 21 height 21
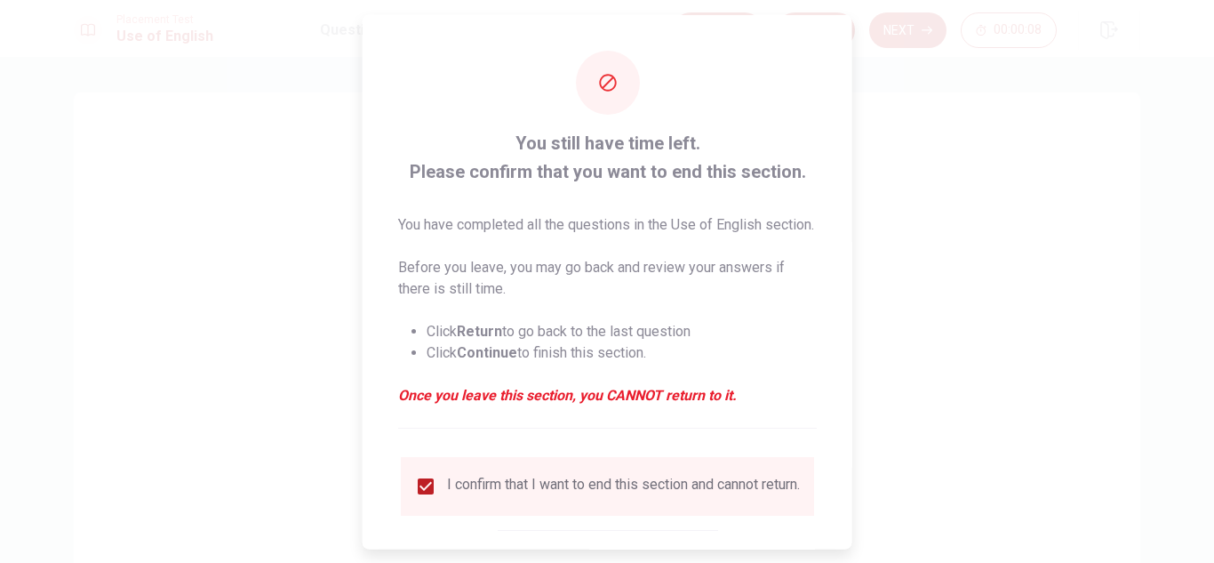
scroll to position [122, 0]
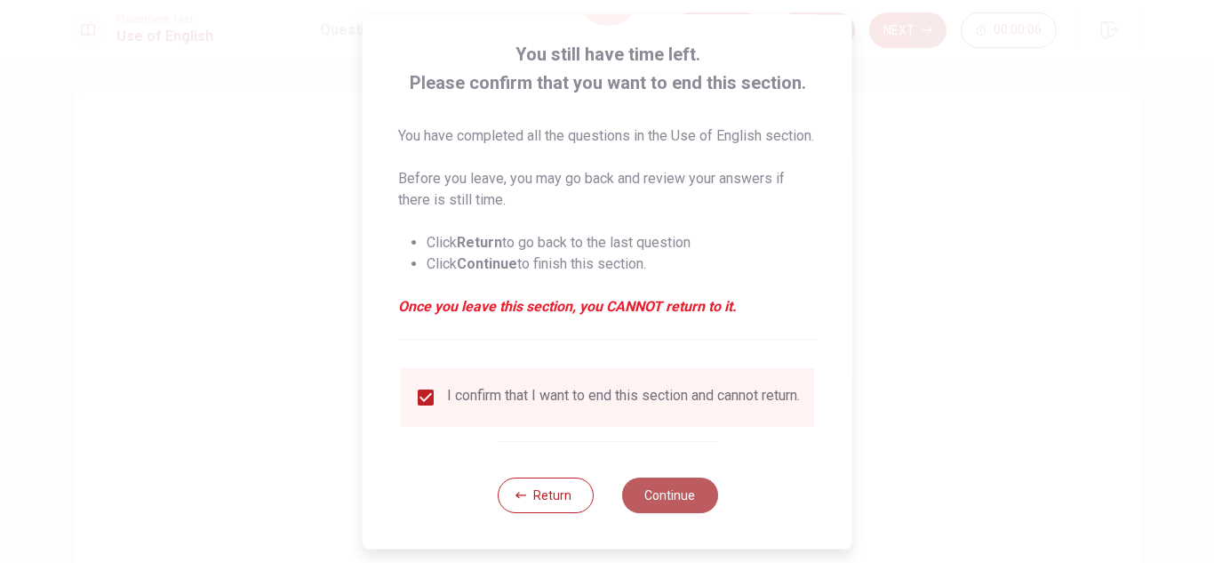
click at [645, 483] on button "Continue" at bounding box center [669, 495] width 96 height 36
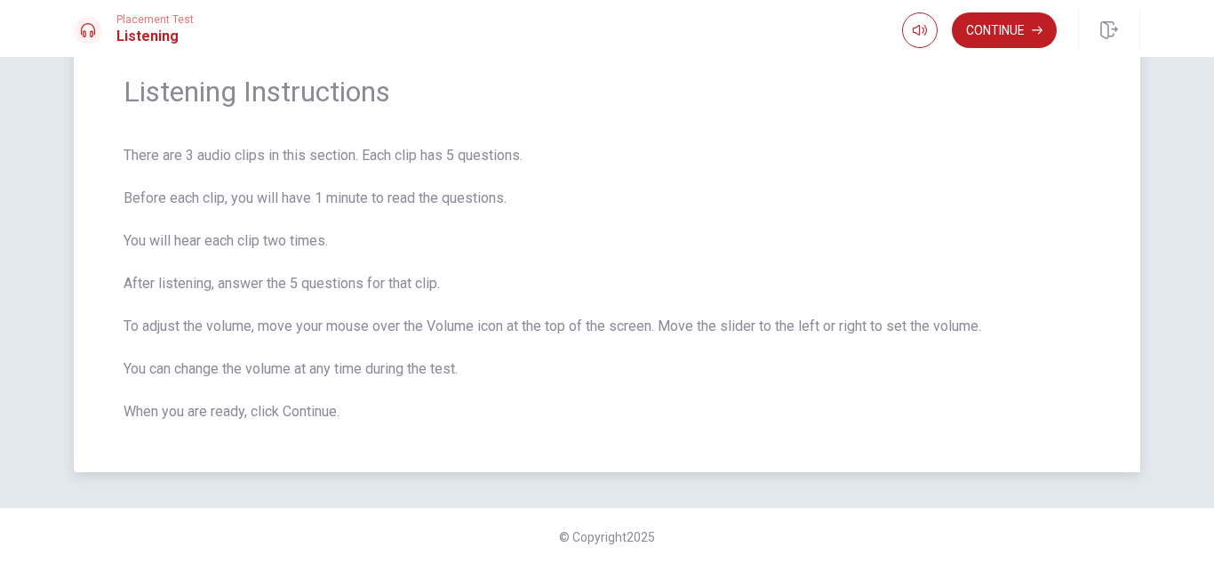
scroll to position [70, 0]
click at [986, 36] on button "Continue" at bounding box center [1004, 30] width 105 height 36
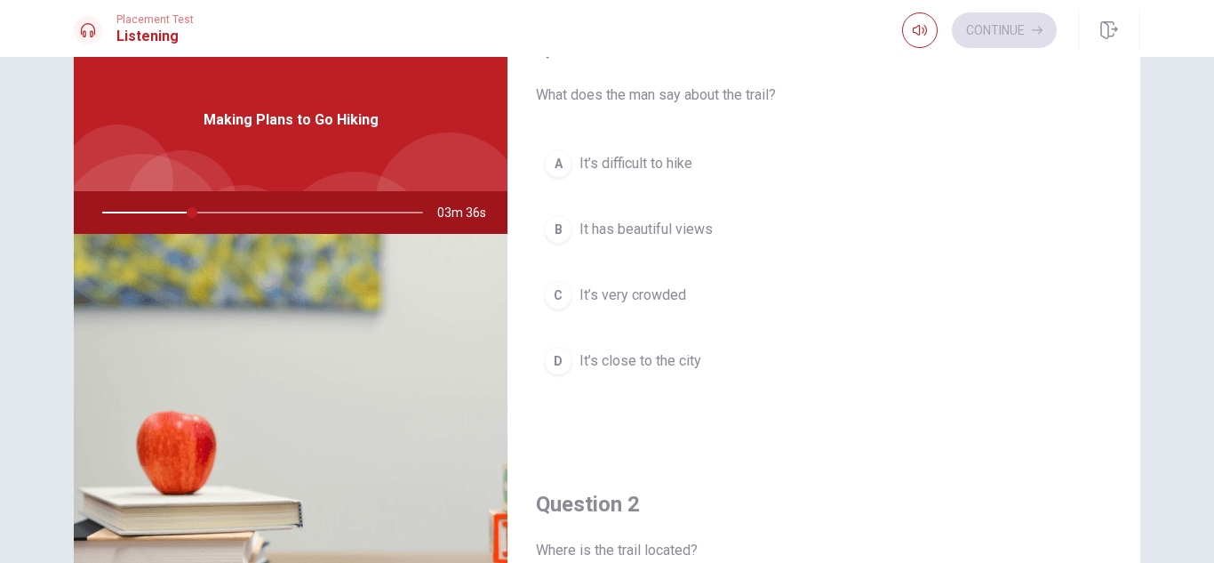
scroll to position [51, 0]
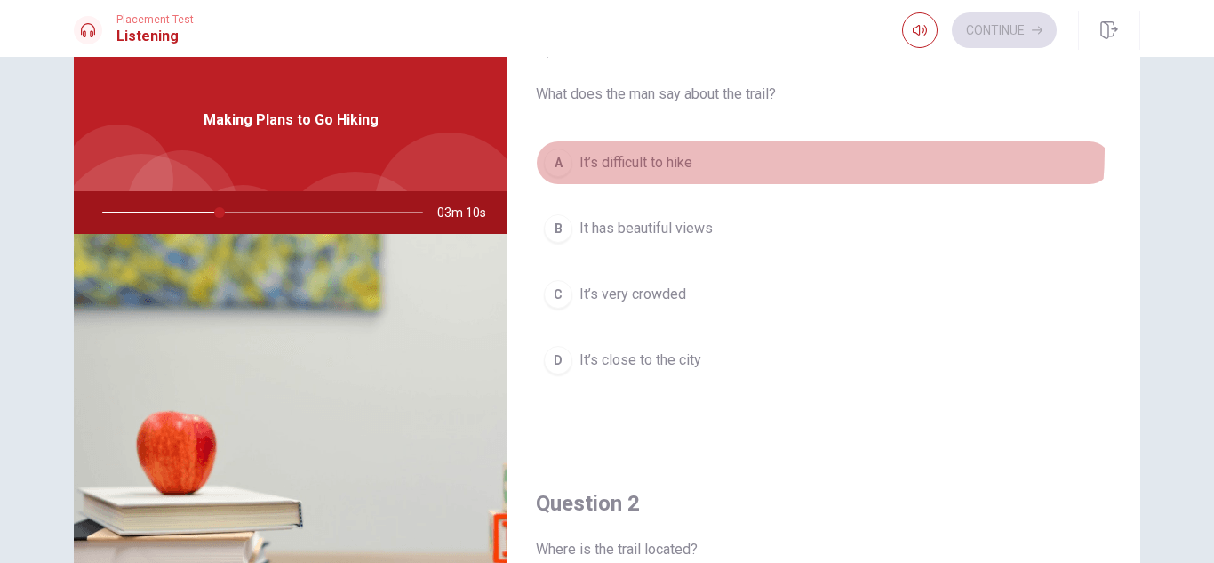
click at [733, 150] on button "A It’s difficult to hike" at bounding box center [824, 162] width 576 height 44
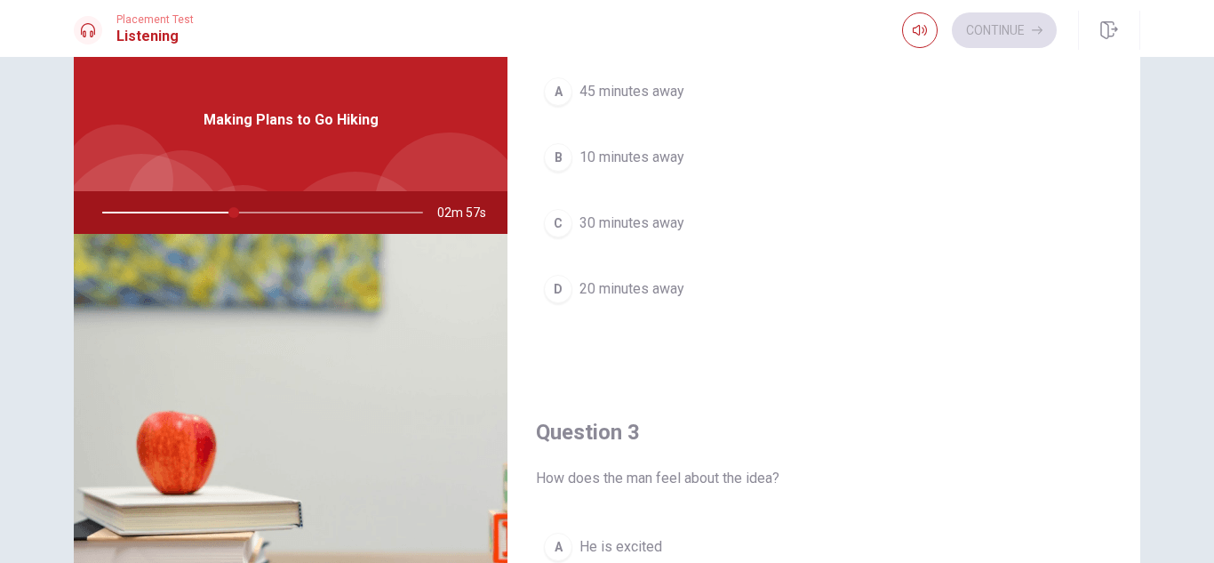
scroll to position [581, 0]
click at [677, 218] on span "30 minutes away" at bounding box center [632, 219] width 105 height 21
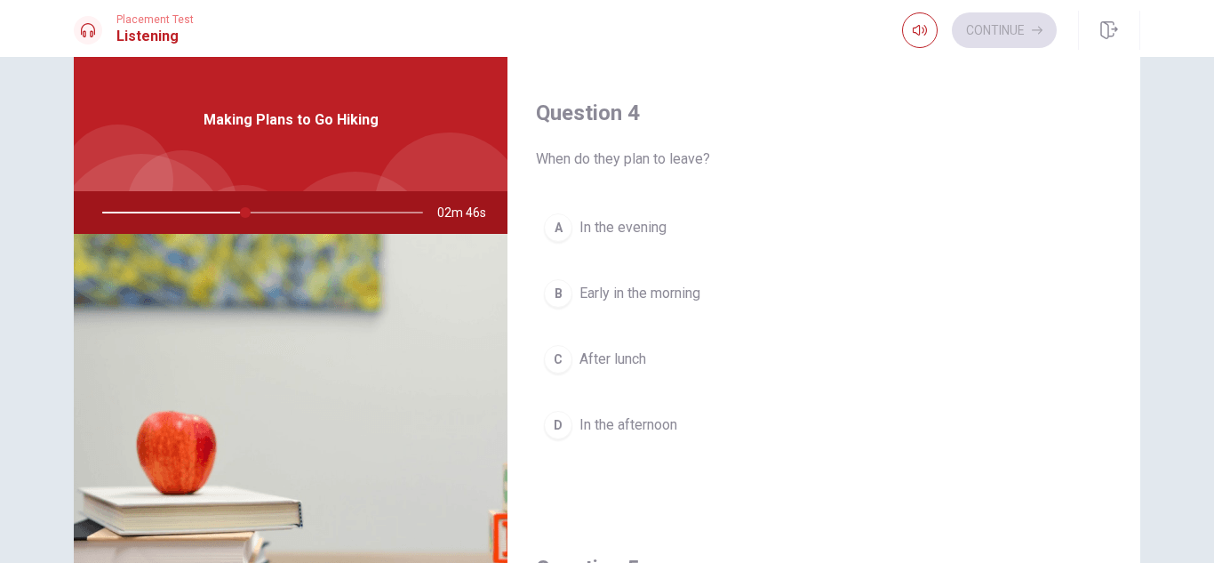
scroll to position [1381, 0]
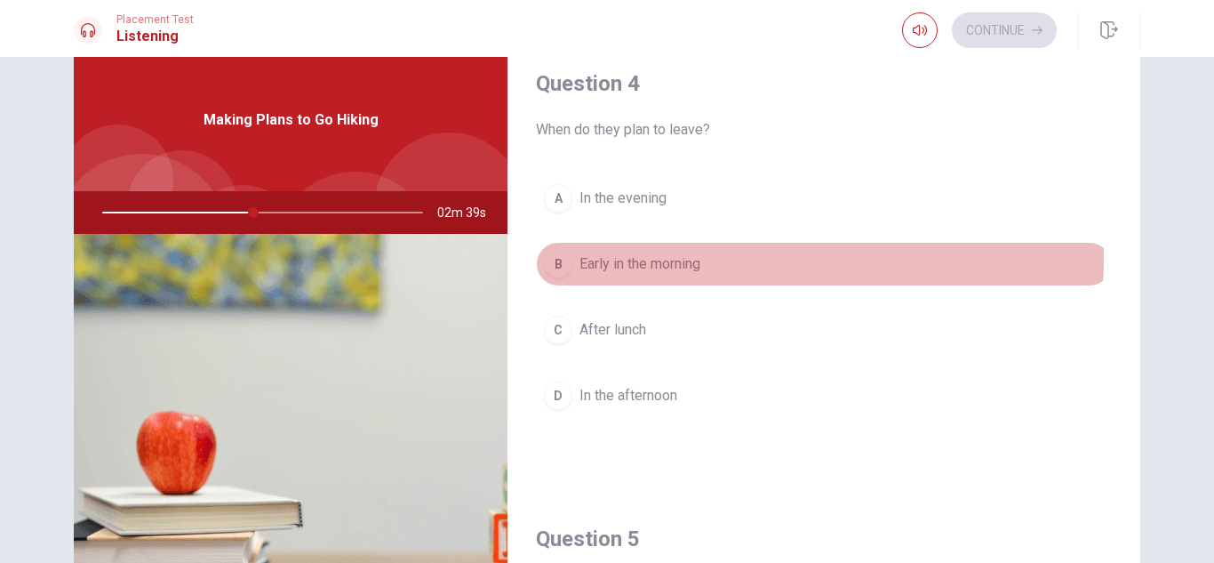
click at [672, 258] on span "Early in the morning" at bounding box center [640, 263] width 121 height 21
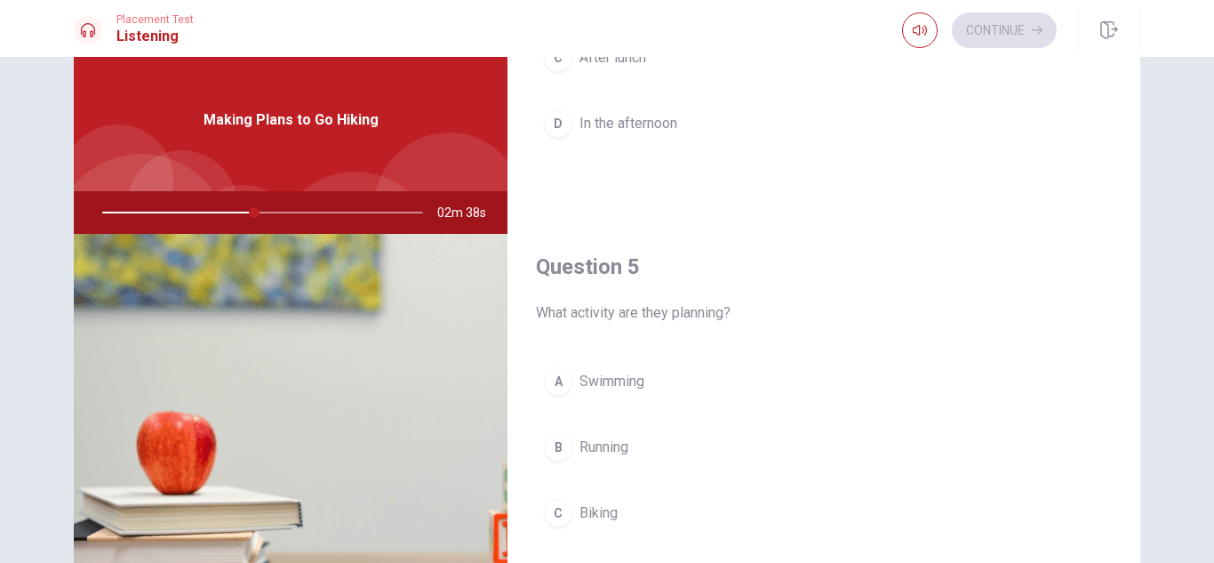
scroll to position [1658, 0]
click at [629, 505] on button "C Biking" at bounding box center [824, 507] width 576 height 44
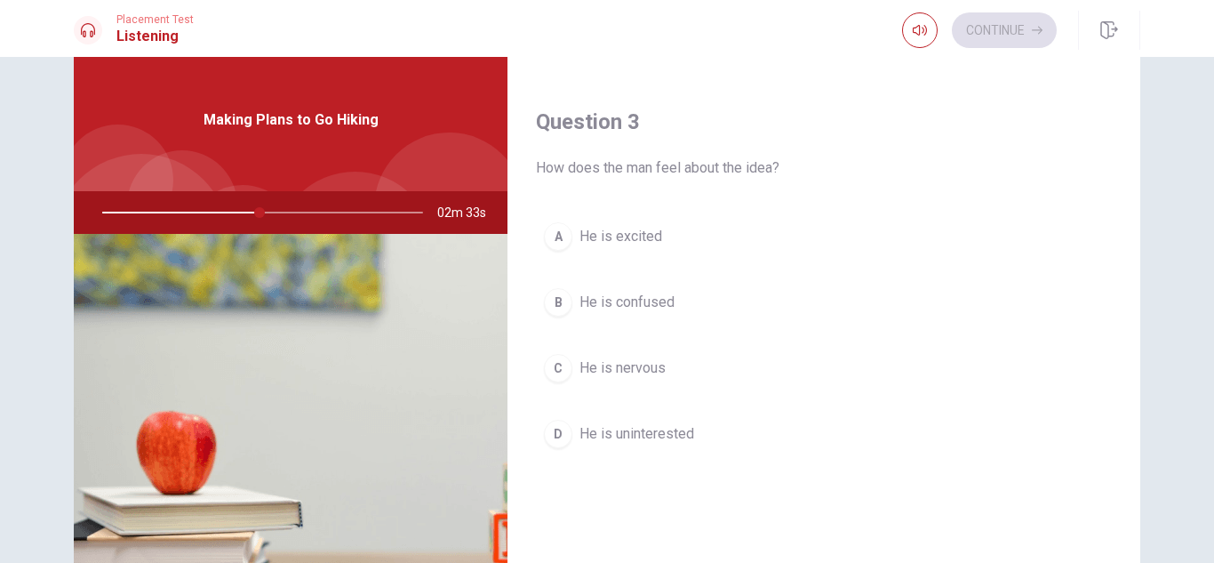
scroll to position [893, 0]
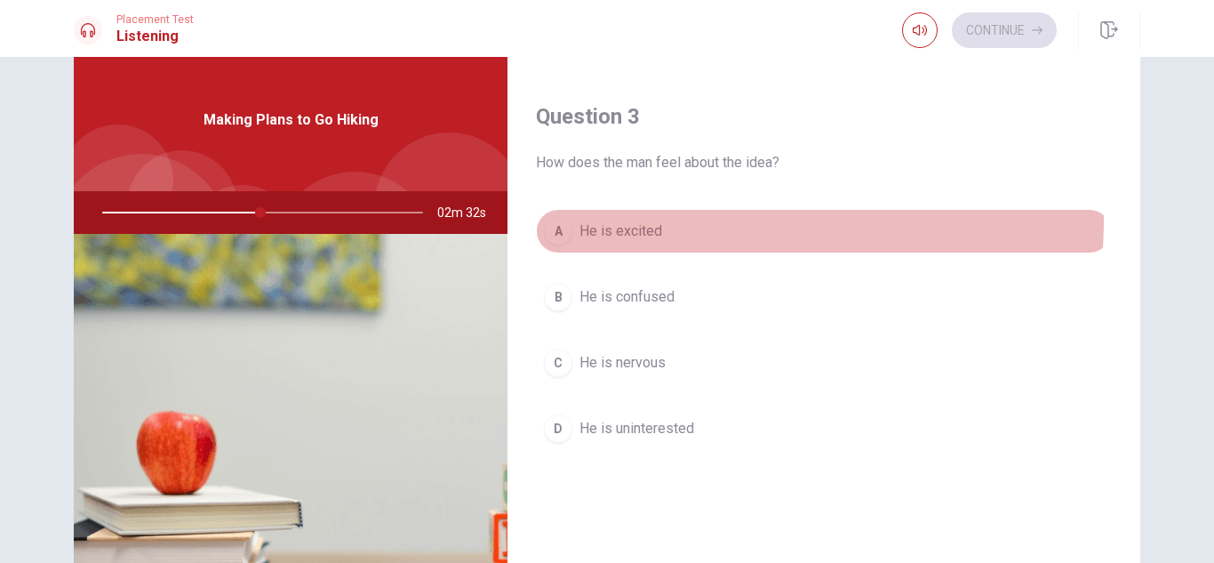
click at [669, 220] on button "A He is excited" at bounding box center [824, 231] width 576 height 44
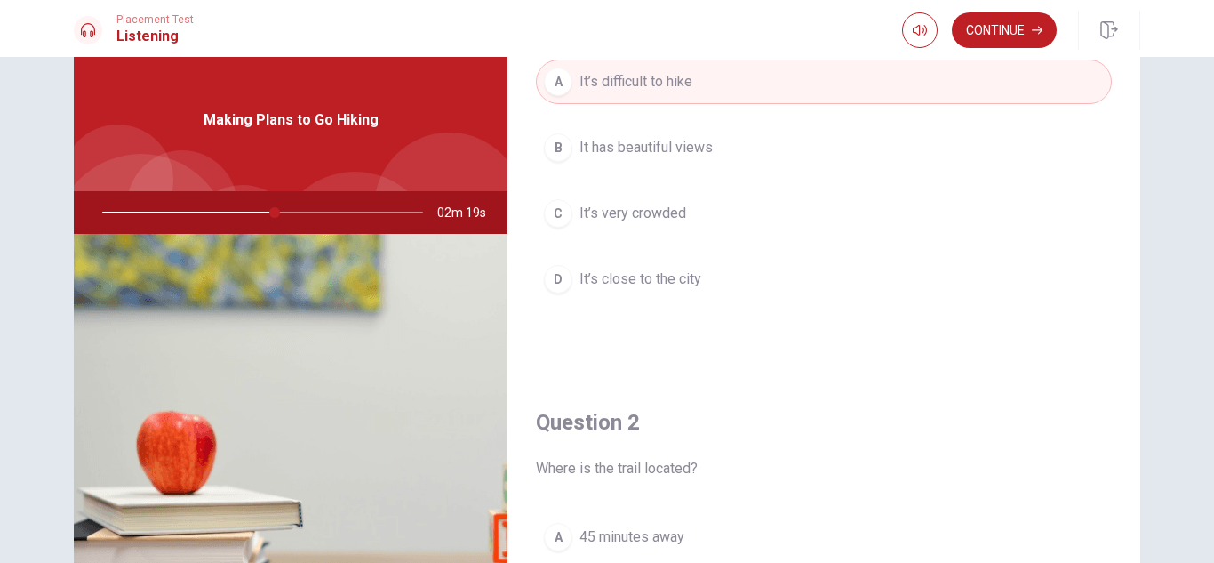
scroll to position [129, 0]
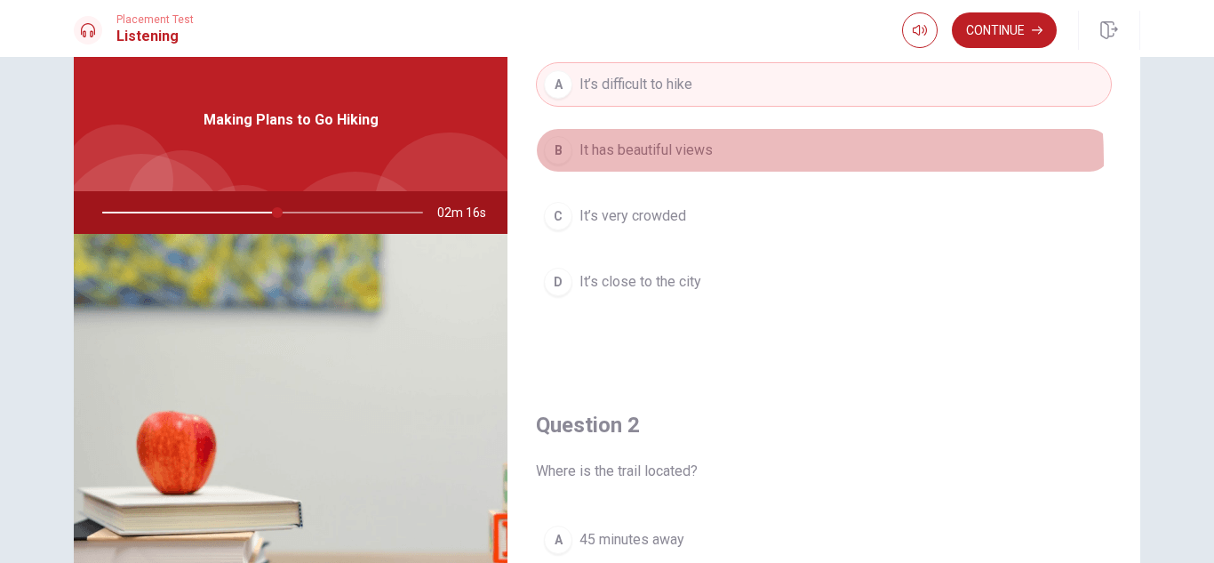
click at [679, 160] on span "It has beautiful views" at bounding box center [646, 150] width 133 height 21
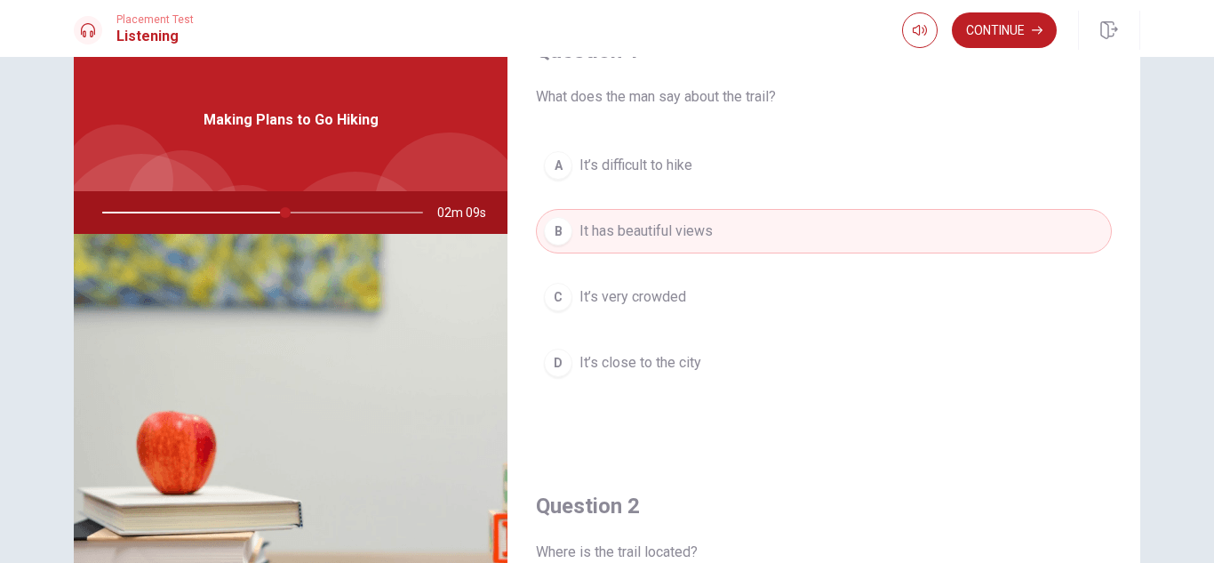
scroll to position [0, 0]
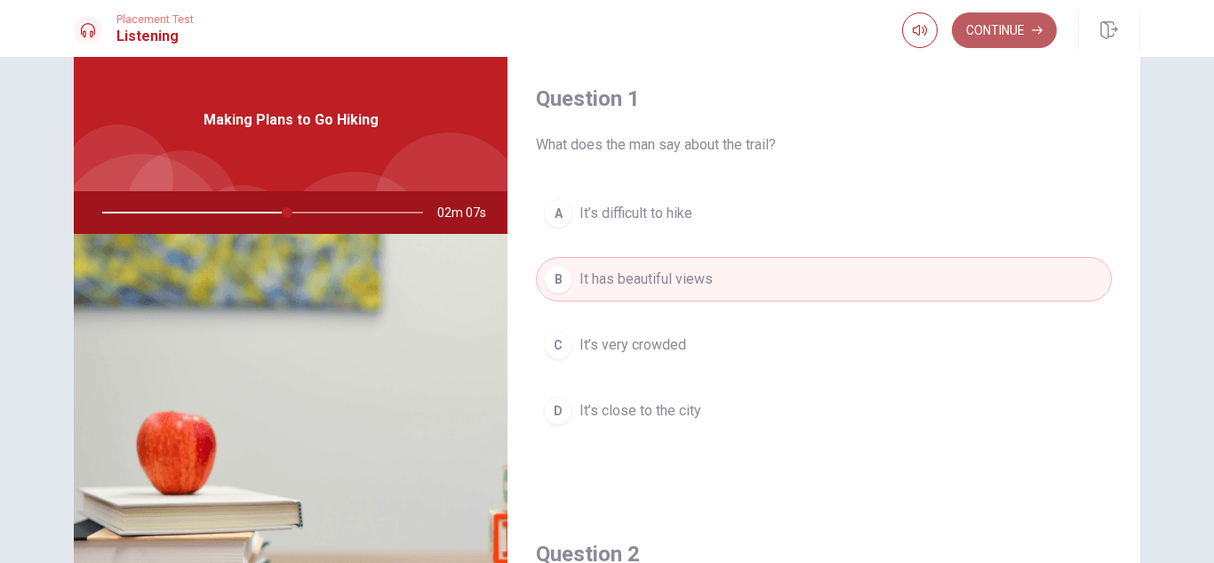
click at [985, 45] on button "Continue" at bounding box center [1004, 30] width 105 height 36
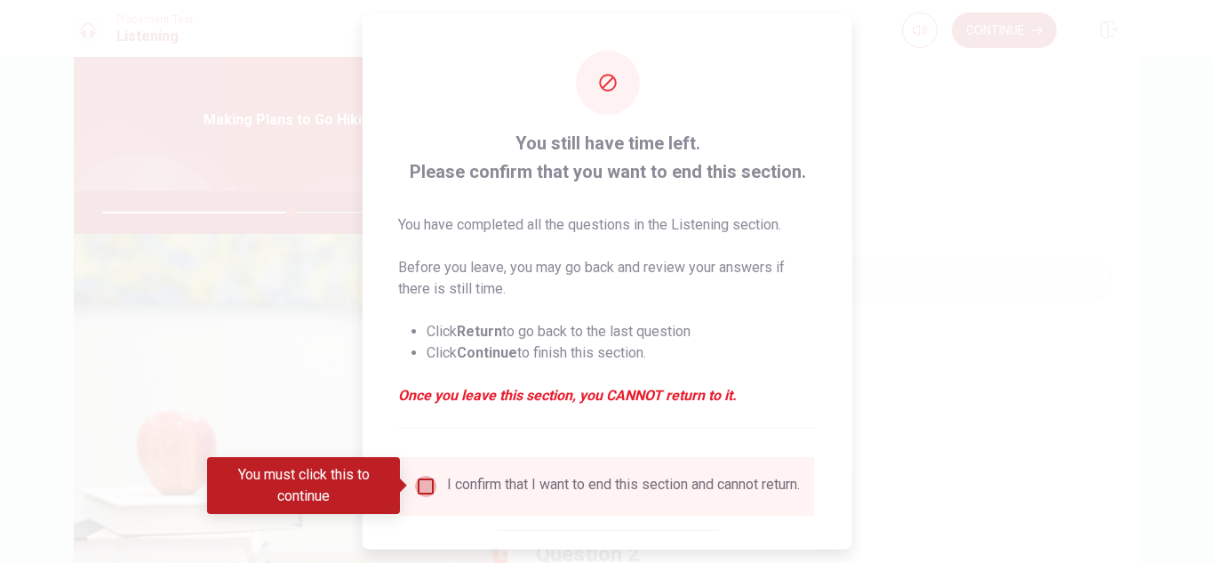
click at [421, 493] on input "You must click this to continue" at bounding box center [425, 485] width 21 height 21
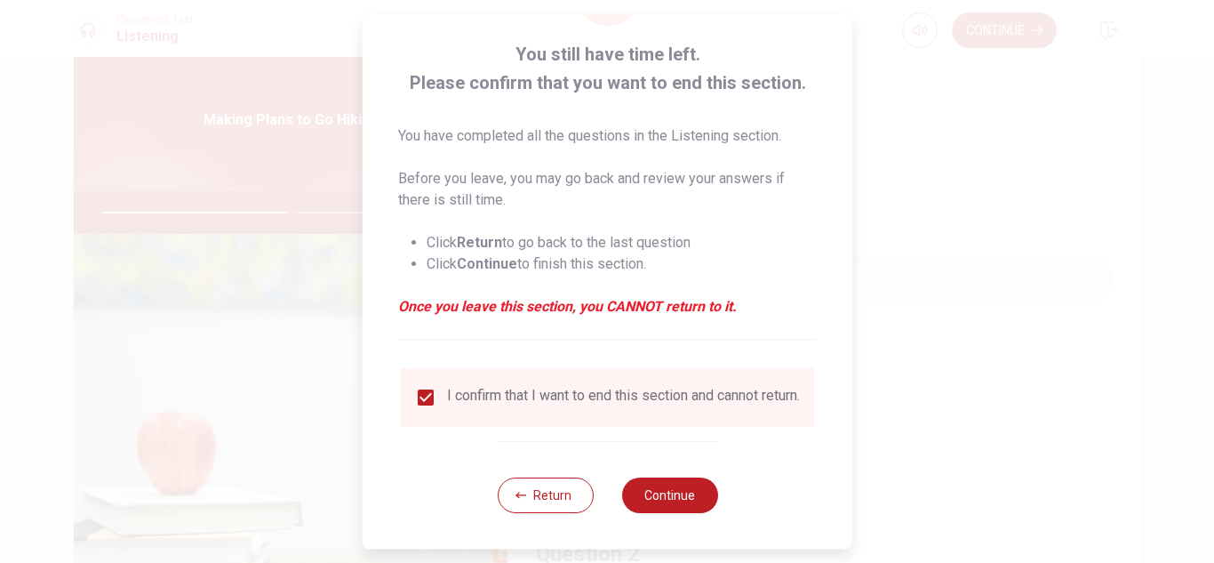
scroll to position [100, 0]
click at [634, 484] on button "Continue" at bounding box center [669, 495] width 96 height 36
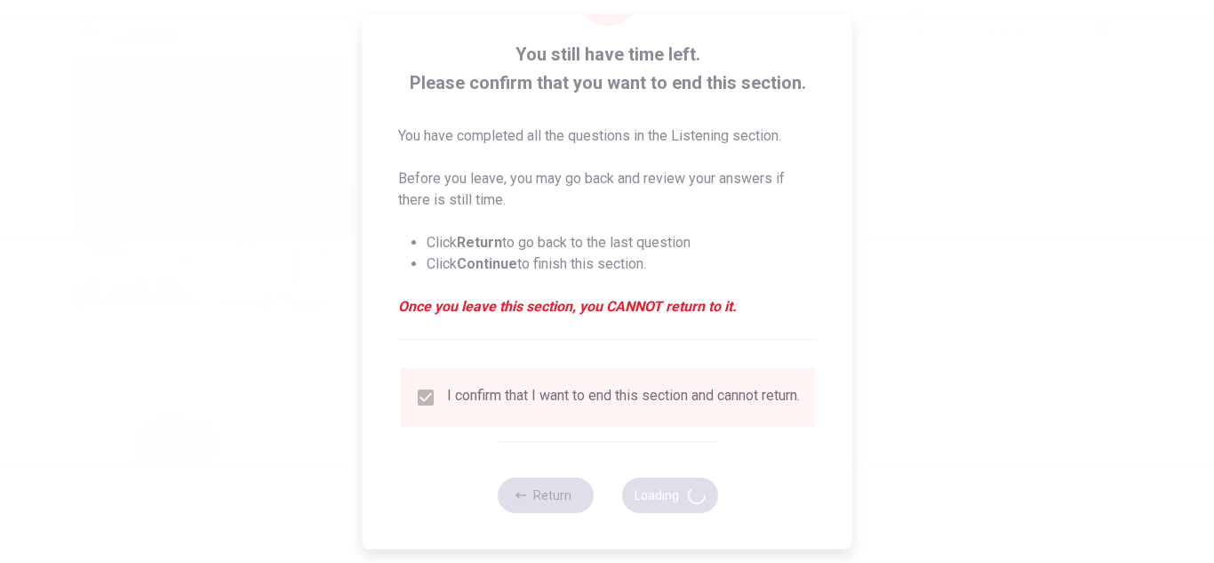
type input "60"
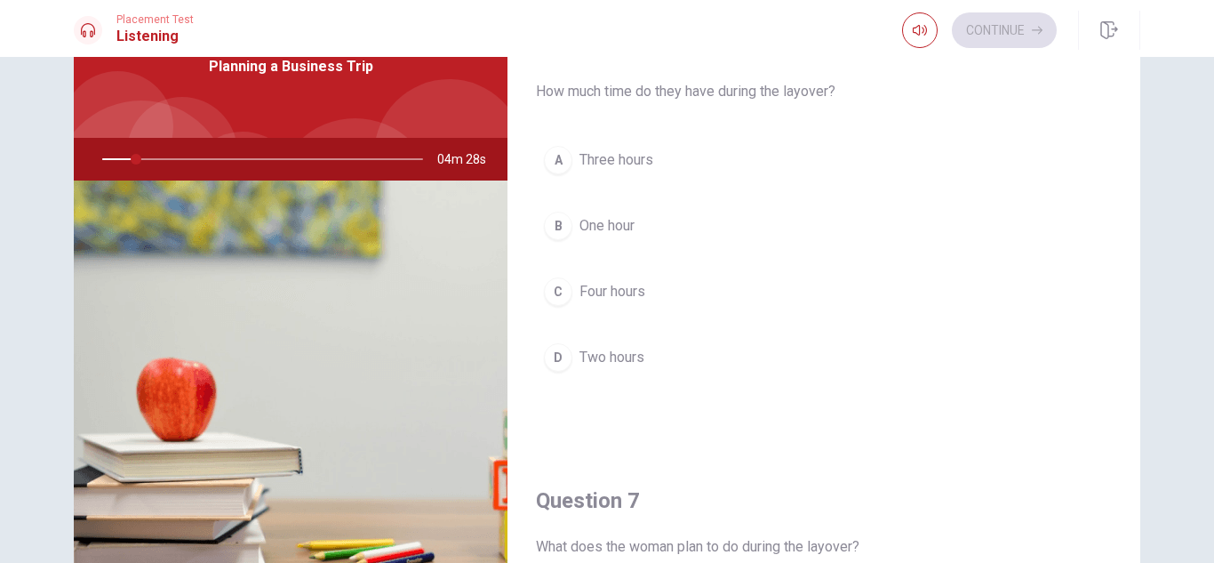
scroll to position [0, 0]
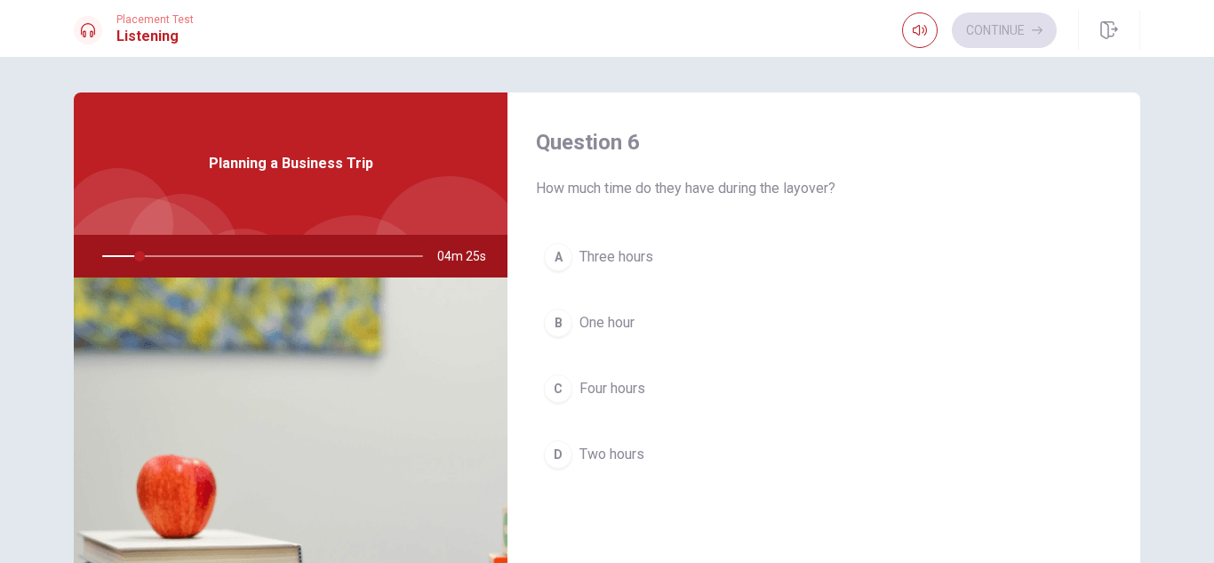
drag, startPoint x: 135, startPoint y: 256, endPoint x: 156, endPoint y: 260, distance: 21.6
click at [156, 260] on div at bounding box center [259, 256] width 357 height 43
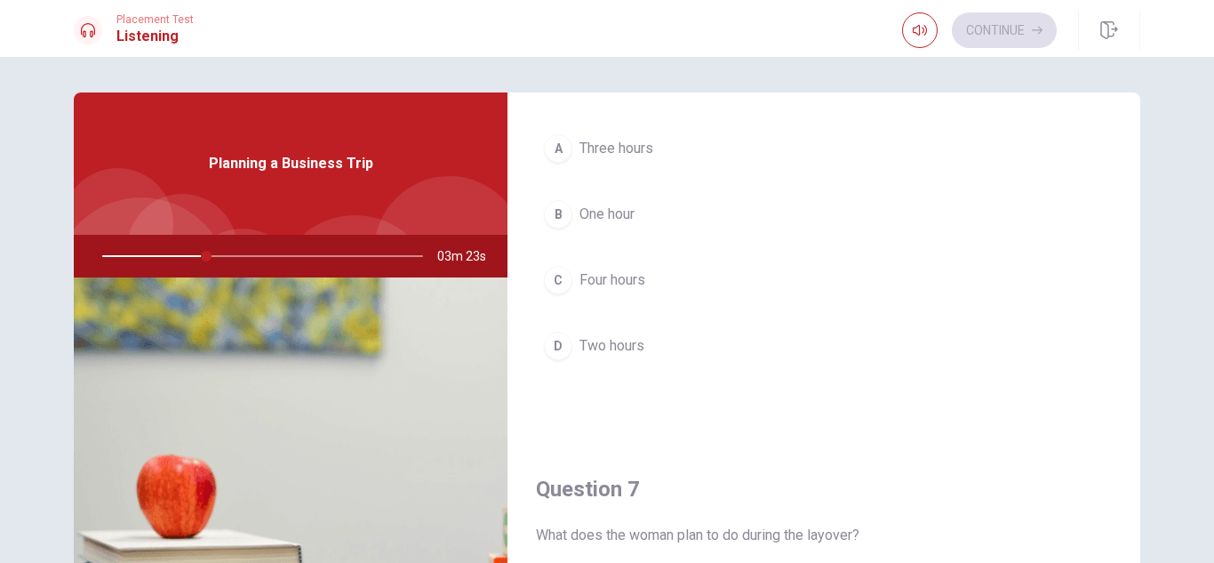
scroll to position [109, 0]
click at [625, 344] on span "Two hours" at bounding box center [612, 344] width 65 height 21
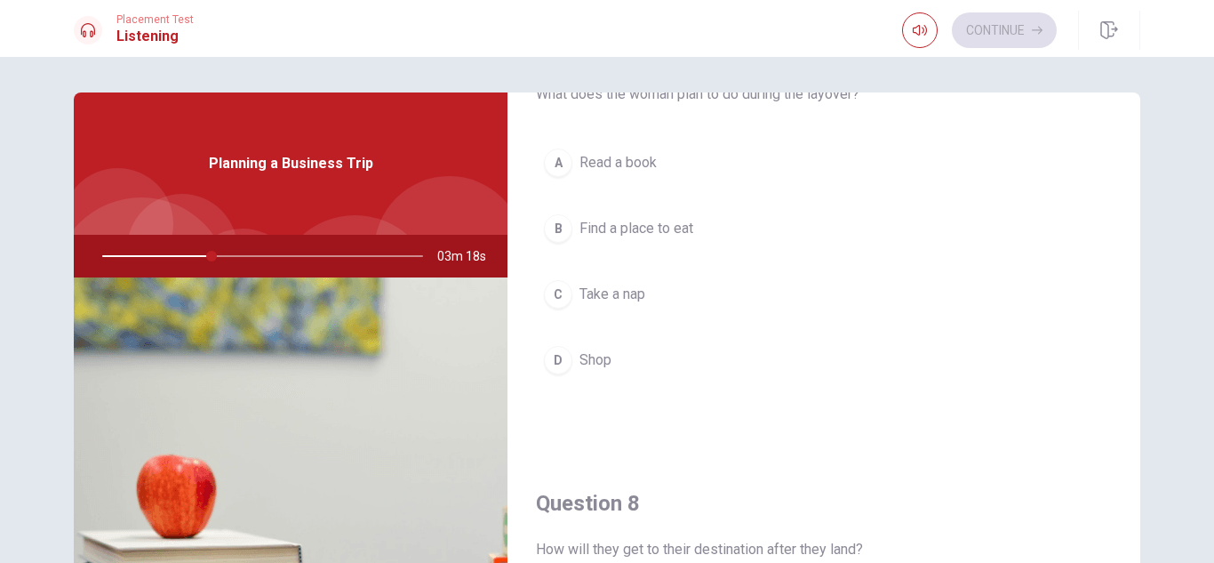
scroll to position [566, 0]
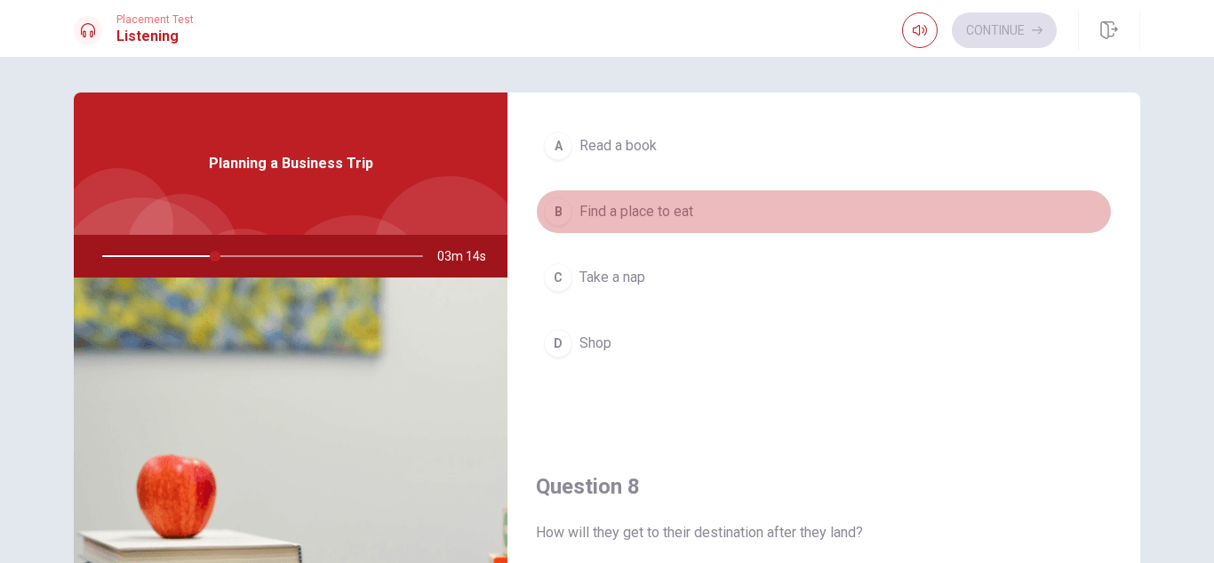
click at [822, 228] on button "B Find a place to eat" at bounding box center [824, 211] width 576 height 44
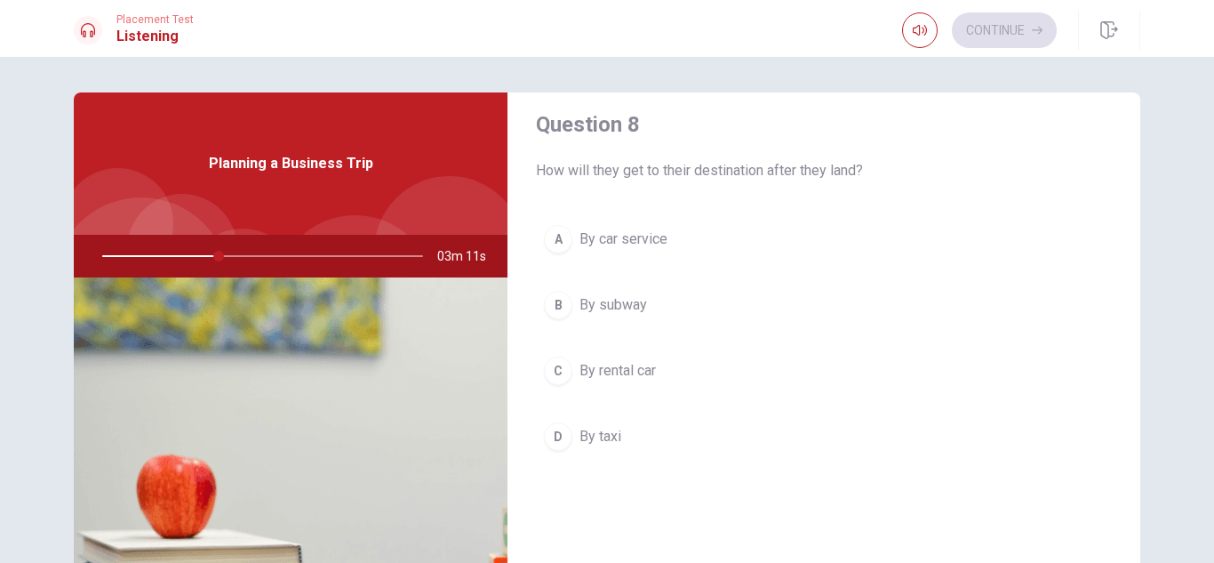
scroll to position [936, 0]
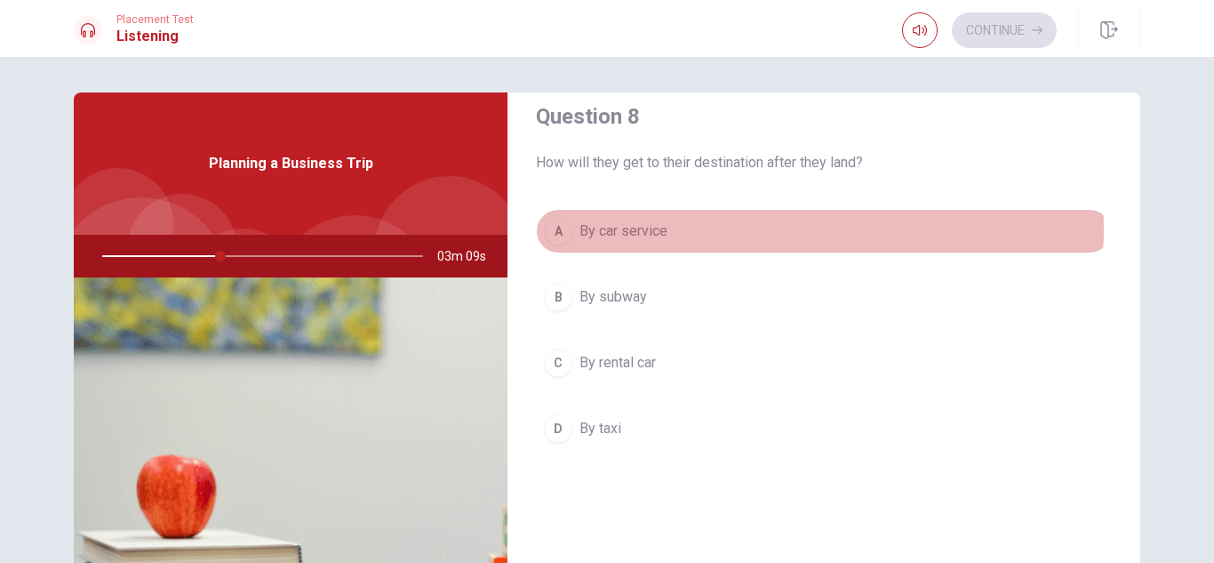
click at [755, 229] on button "A By car service" at bounding box center [824, 231] width 576 height 44
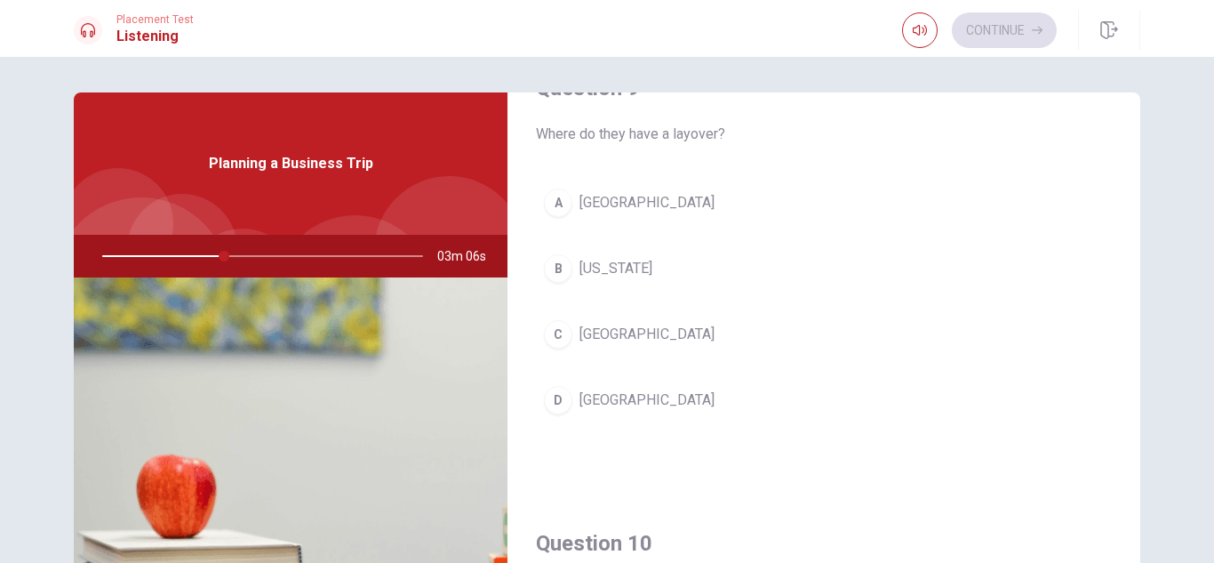
scroll to position [1431, 0]
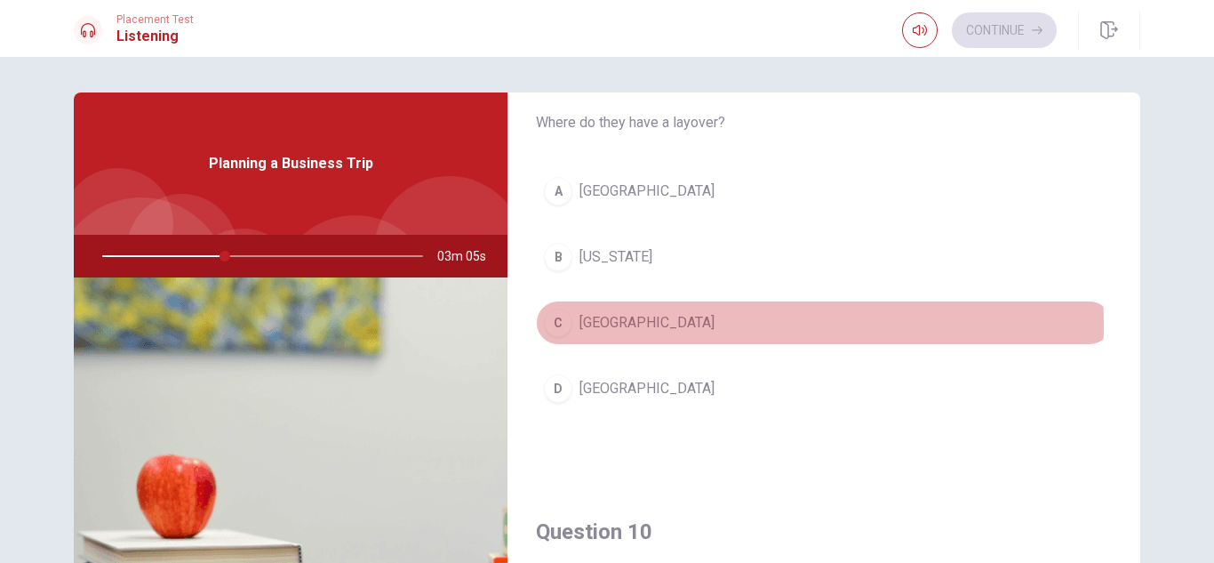
click at [690, 324] on button "C Chicago" at bounding box center [824, 322] width 576 height 44
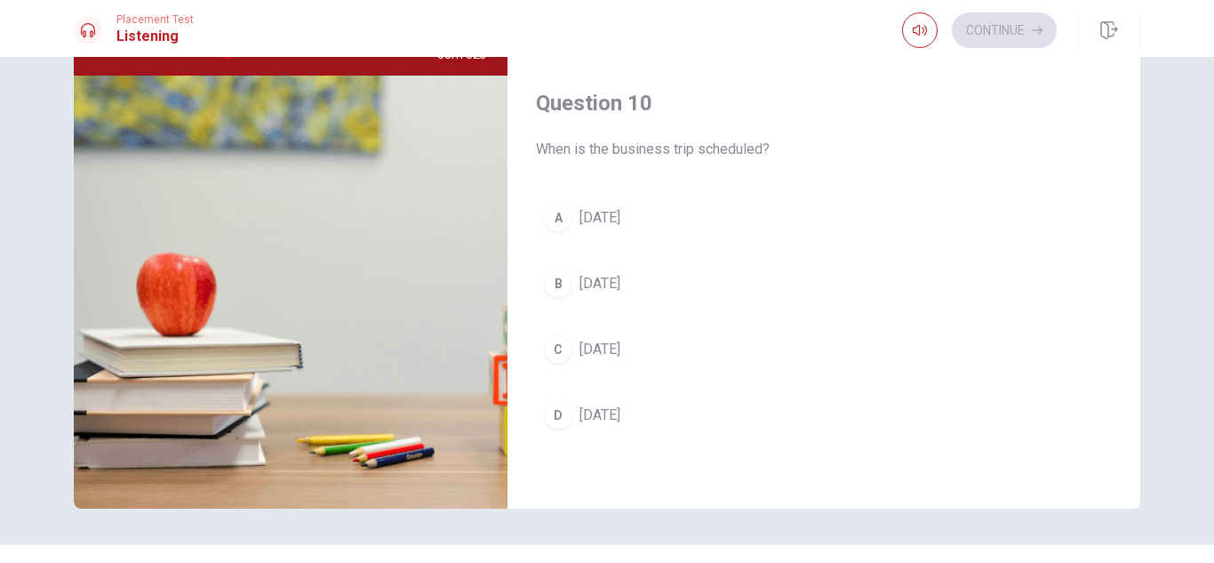
scroll to position [240, 0]
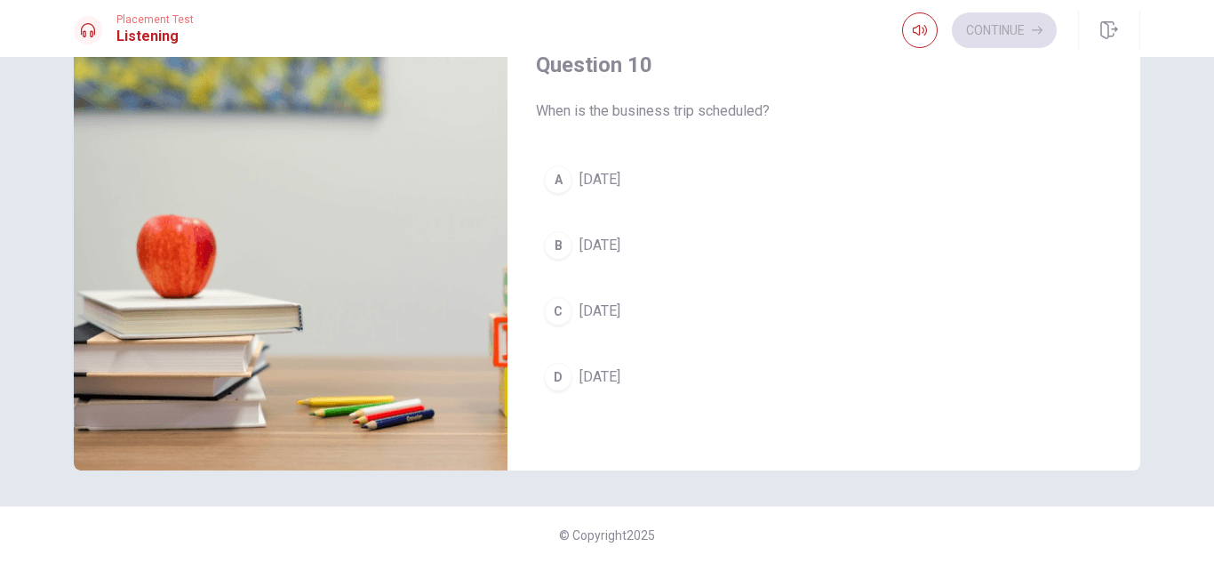
click at [621, 186] on span "[DATE]" at bounding box center [600, 179] width 41 height 21
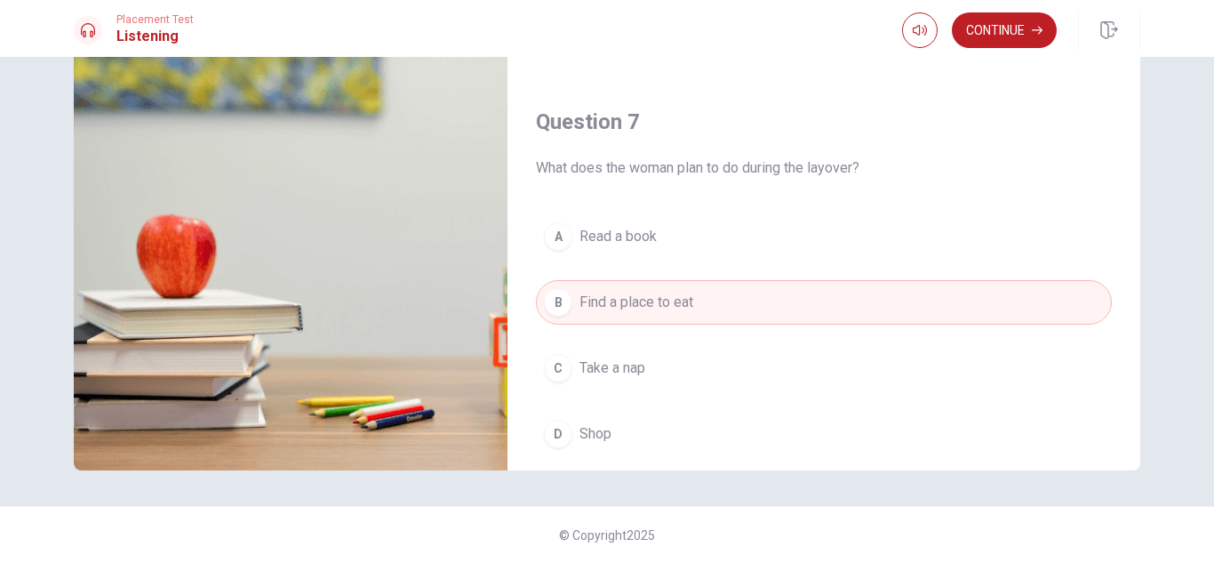
scroll to position [258, 0]
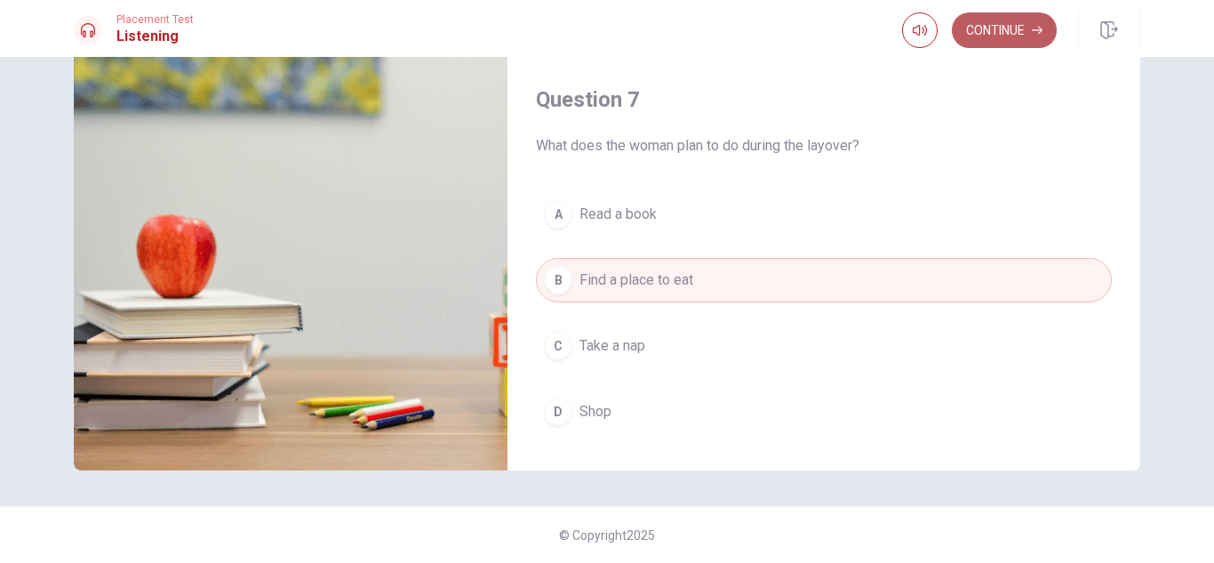
click at [992, 32] on button "Continue" at bounding box center [1004, 30] width 105 height 36
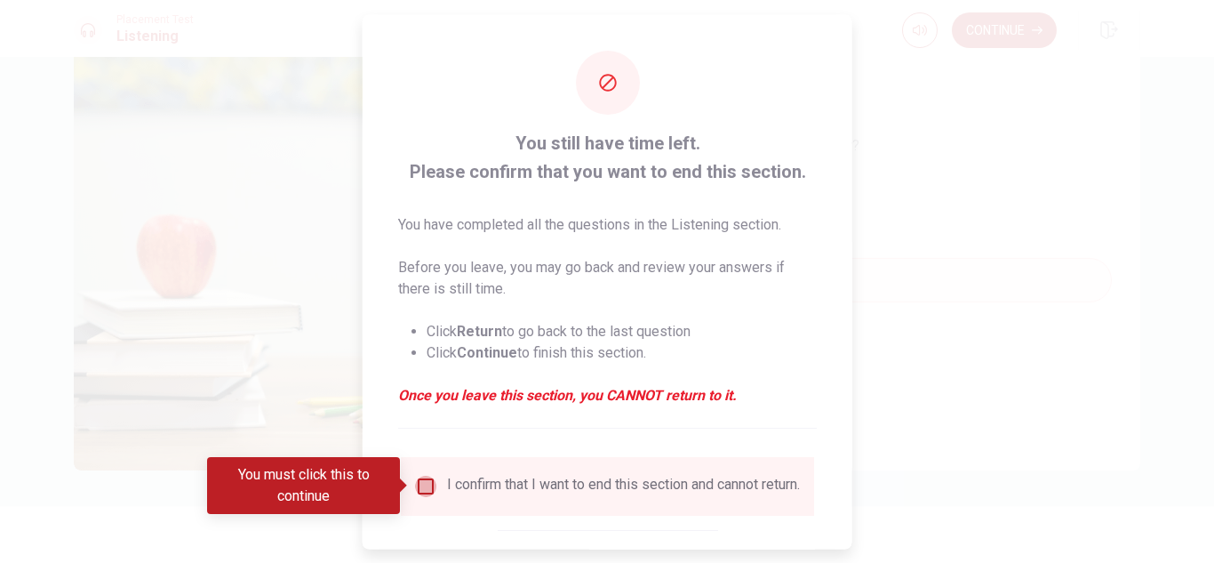
click at [429, 487] on input "You must click this to continue" at bounding box center [425, 485] width 21 height 21
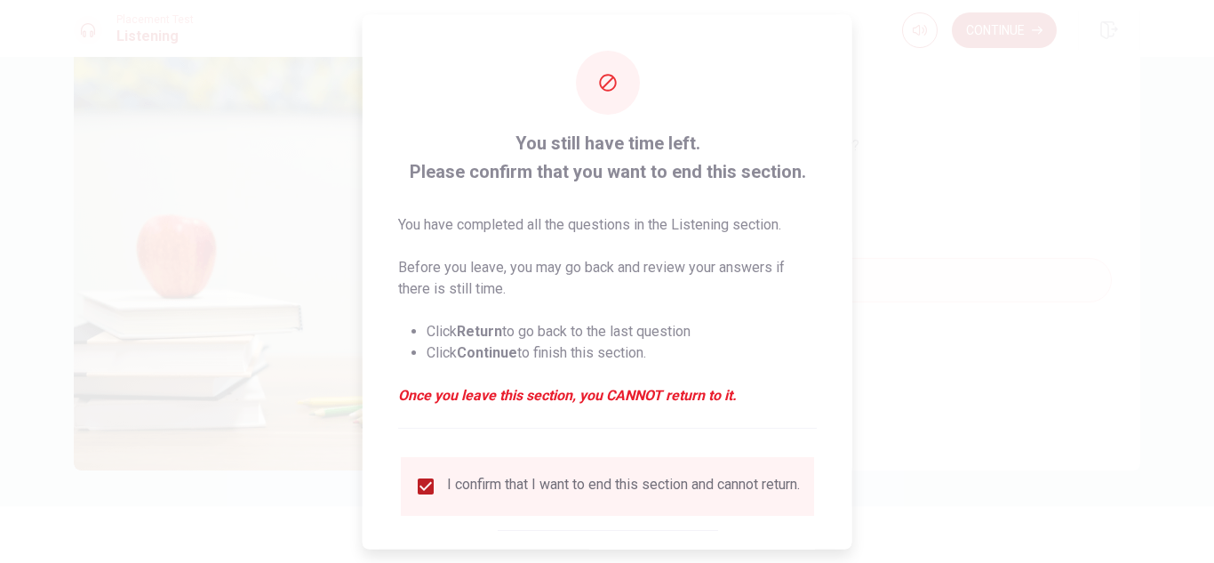
scroll to position [100, 0]
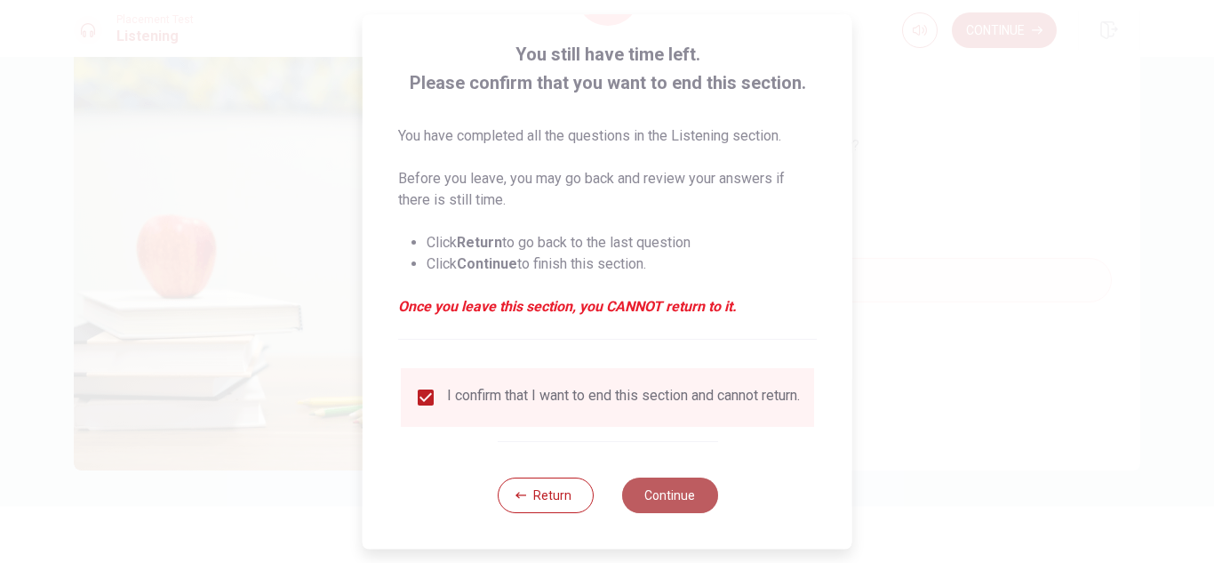
click at [663, 482] on button "Continue" at bounding box center [669, 495] width 96 height 36
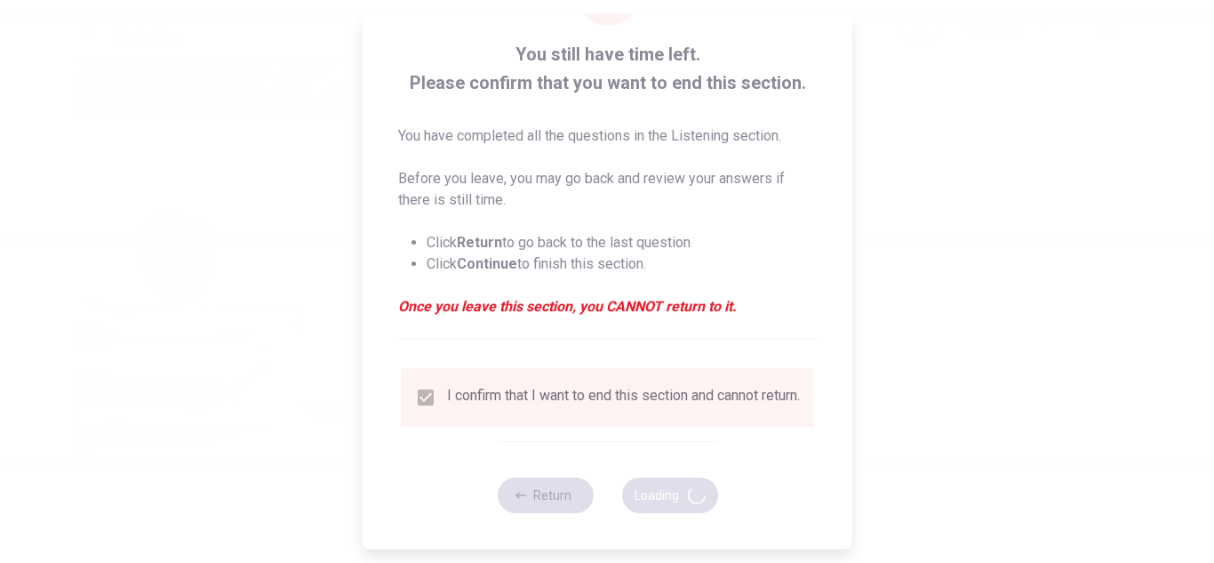
type input "51"
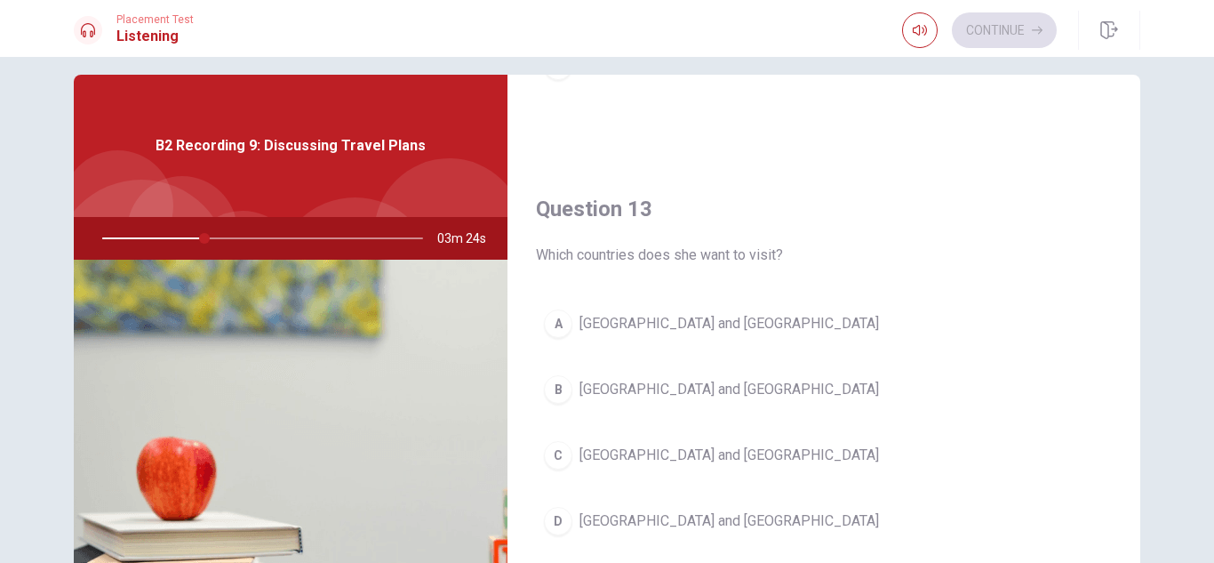
scroll to position [847, 0]
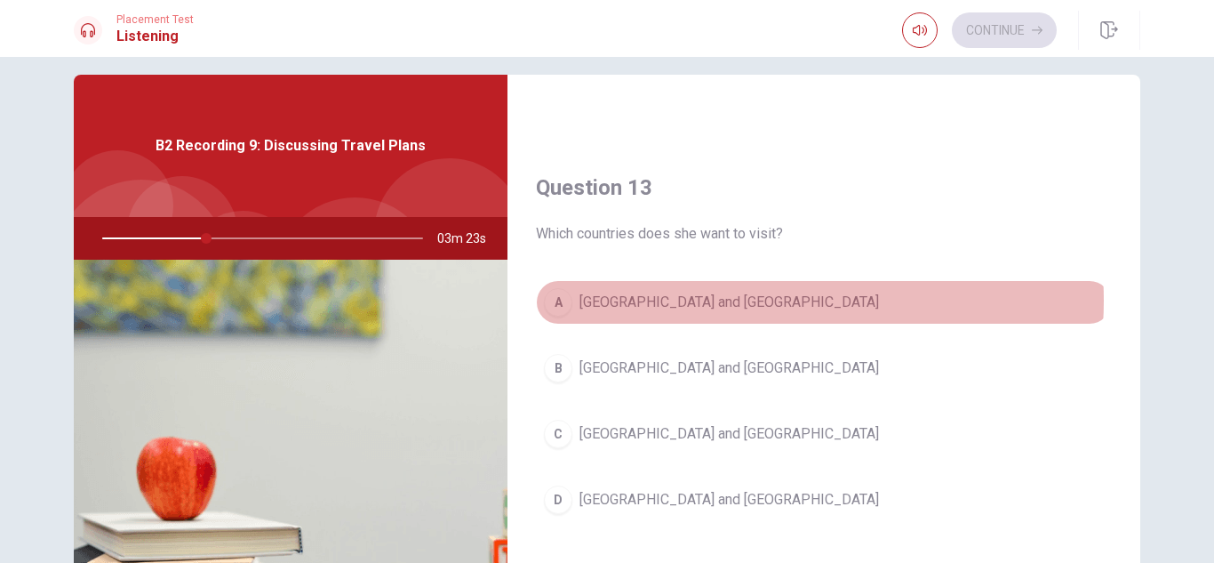
click at [741, 300] on button "A [GEOGRAPHIC_DATA] and [GEOGRAPHIC_DATA]" at bounding box center [824, 302] width 576 height 44
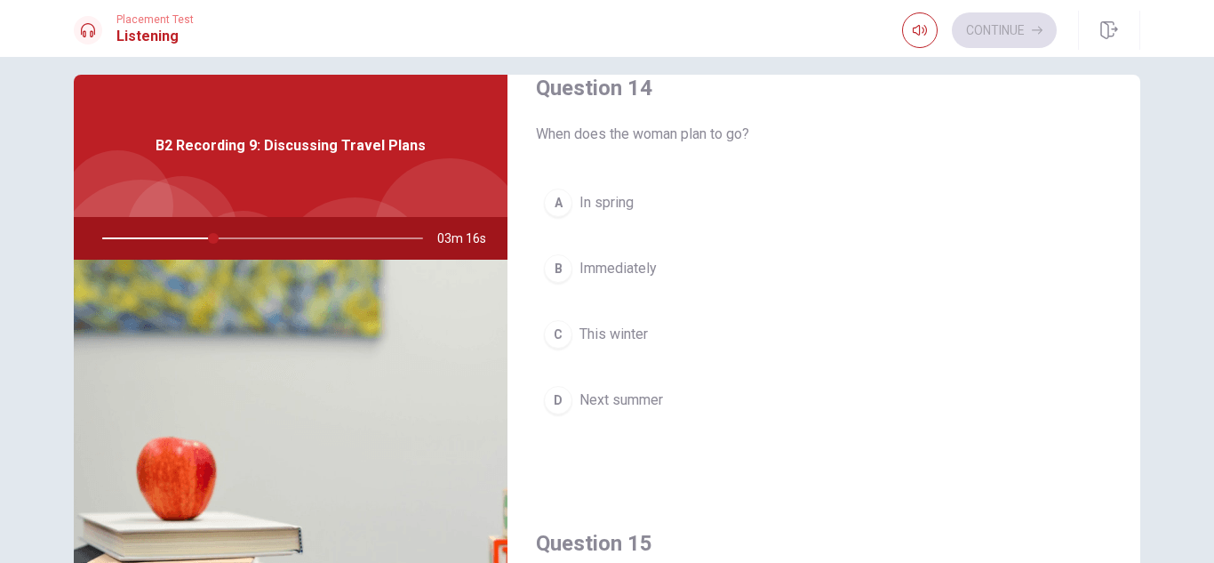
scroll to position [1434, 0]
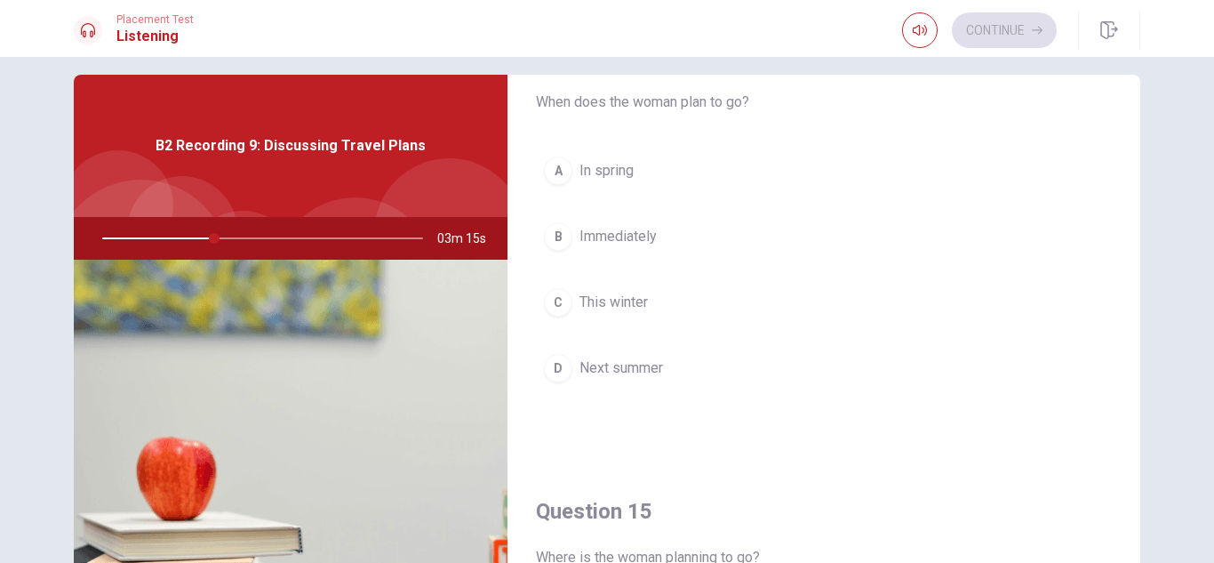
type input "35"
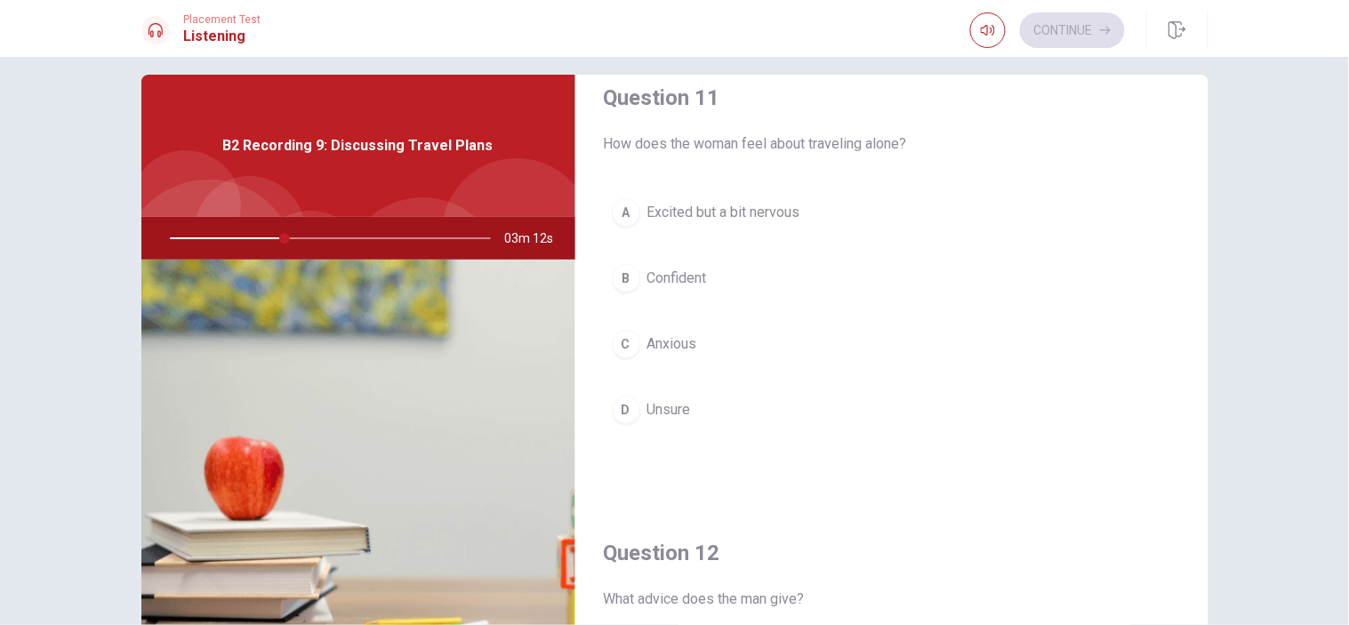
scroll to position [0, 0]
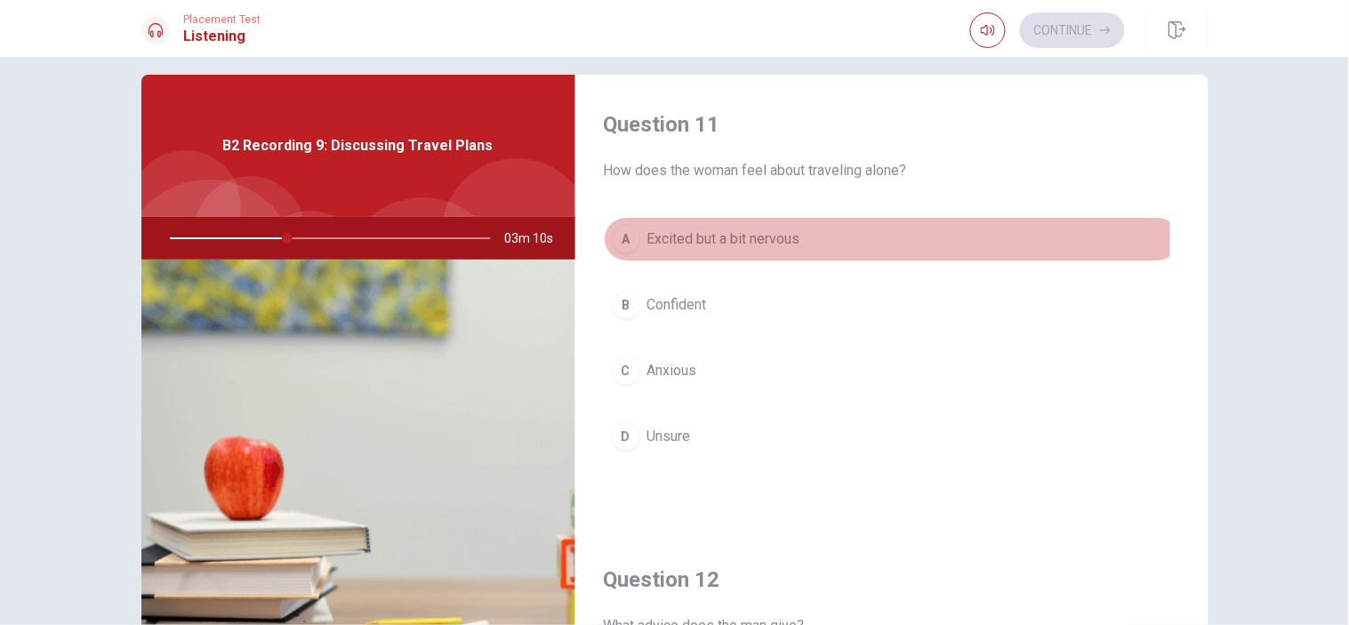
click at [733, 240] on span "Excited but a bit nervous" at bounding box center [723, 238] width 153 height 21
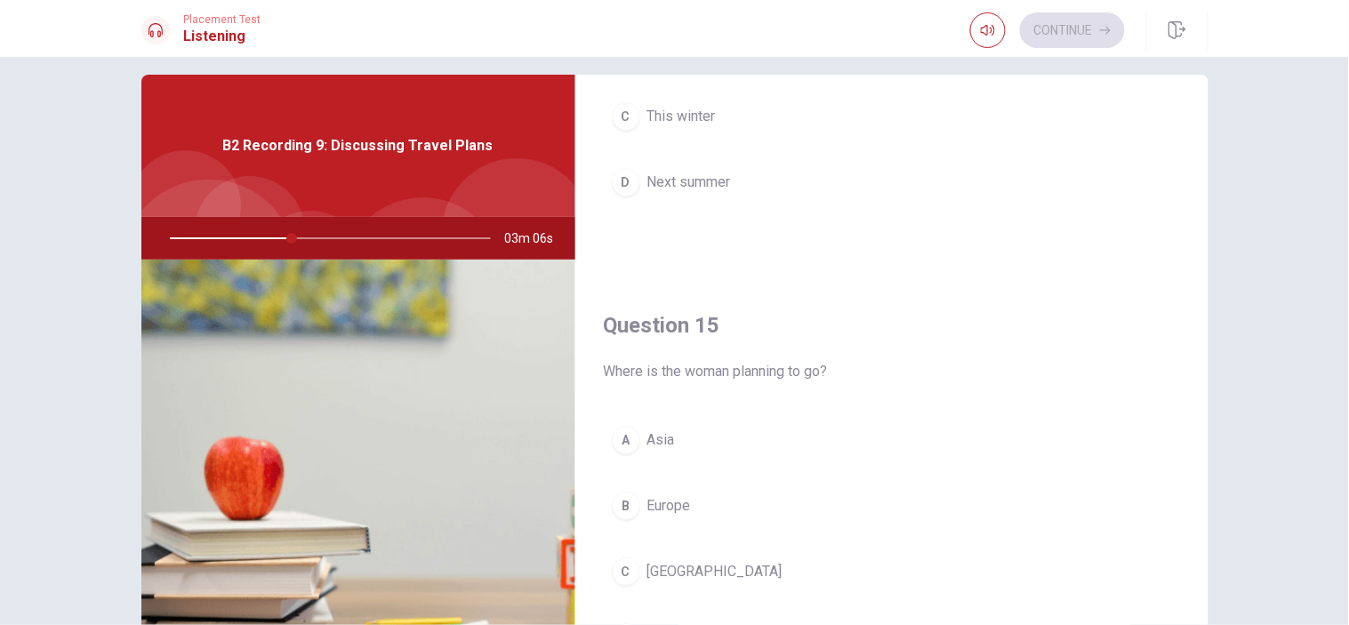
scroll to position [1660, 0]
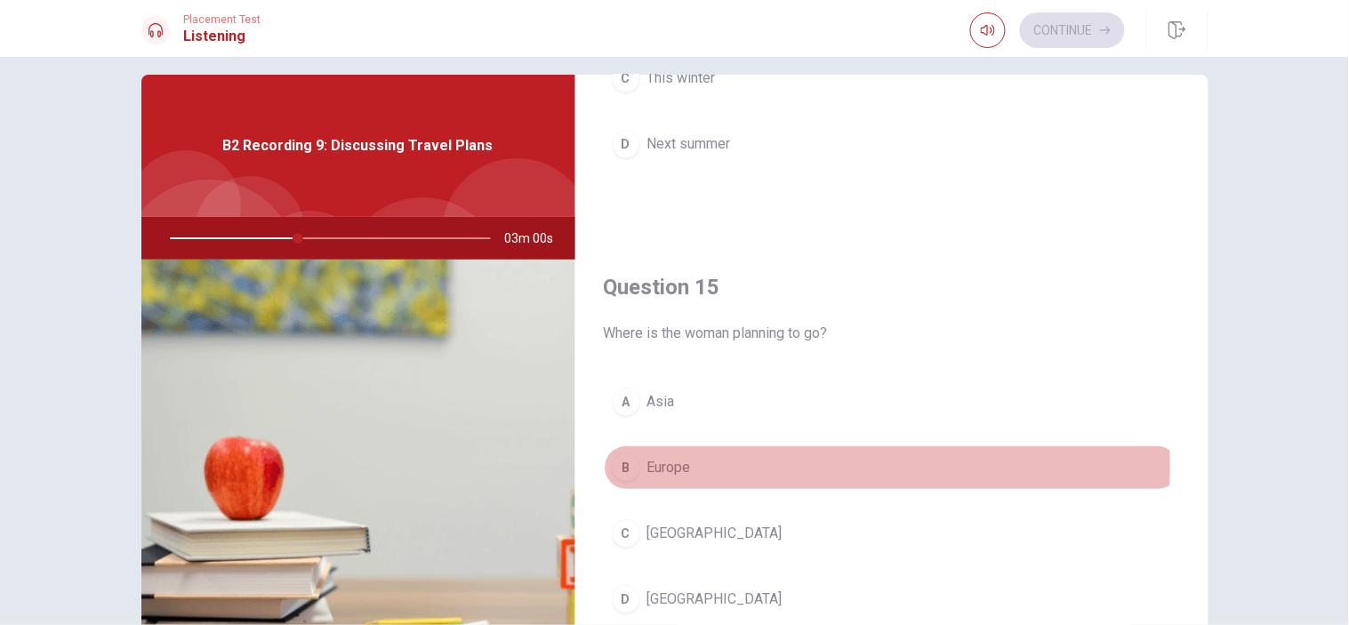
click at [687, 466] on button "B Europe" at bounding box center [892, 467] width 576 height 44
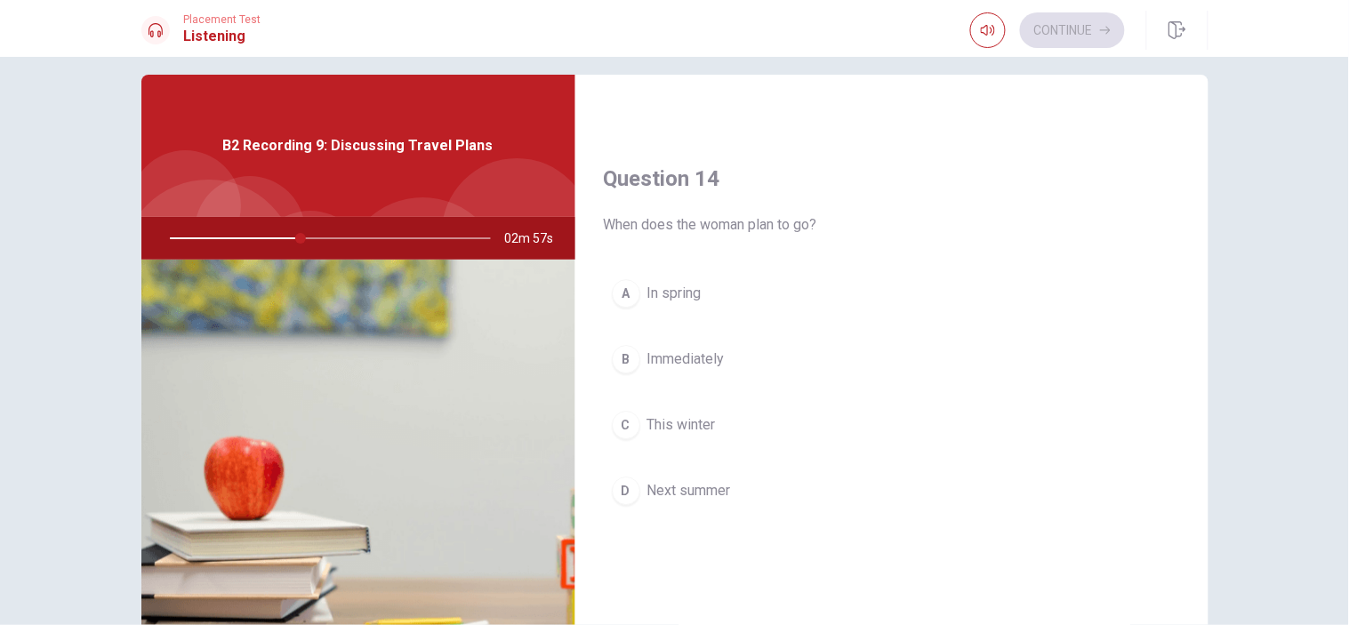
scroll to position [1344, 0]
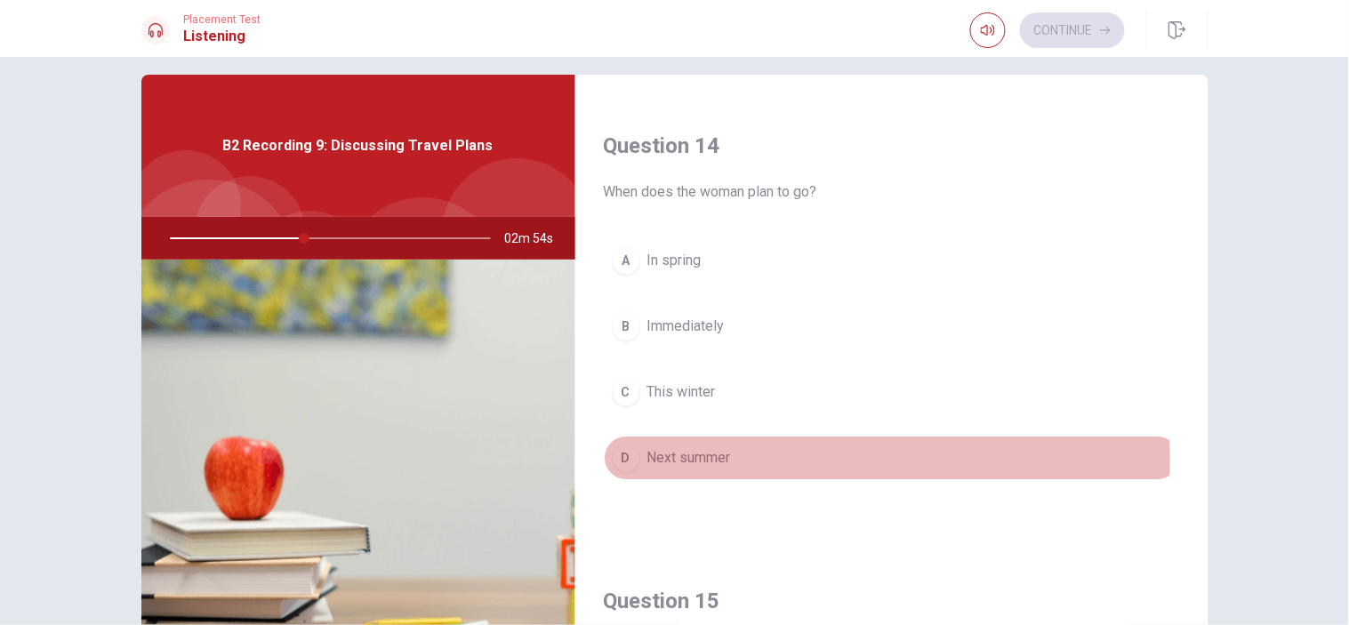
click at [727, 462] on button "D Next summer" at bounding box center [892, 458] width 576 height 44
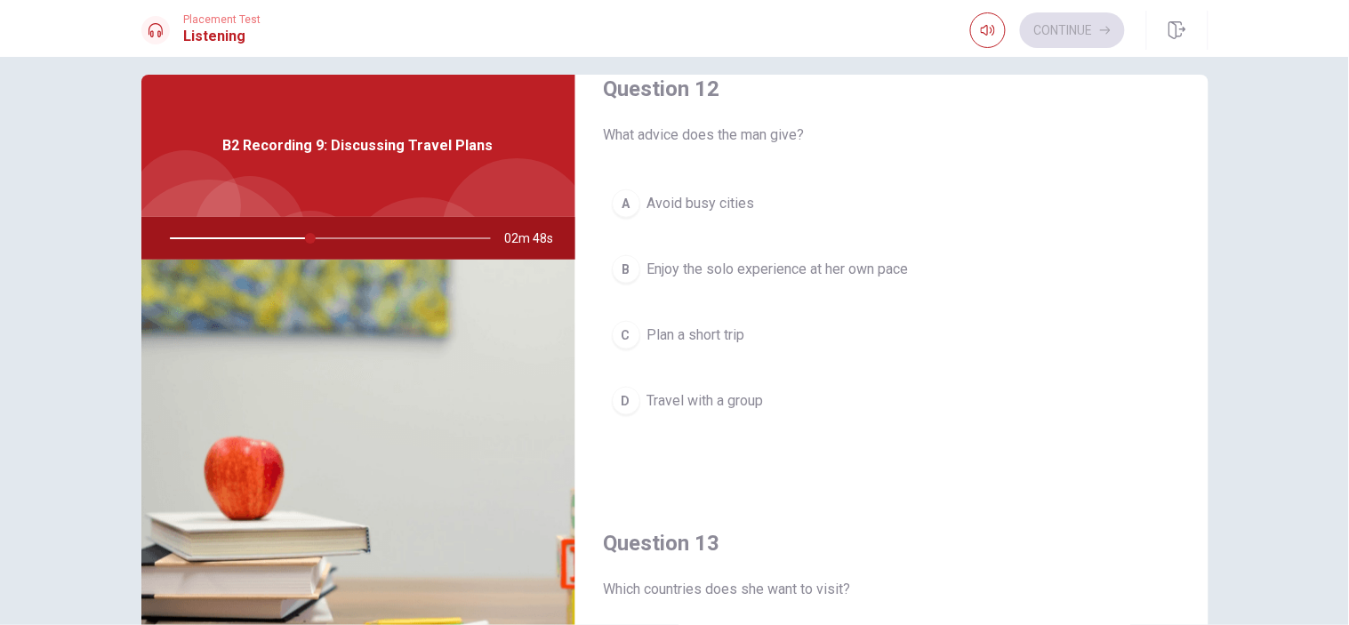
scroll to position [471, 0]
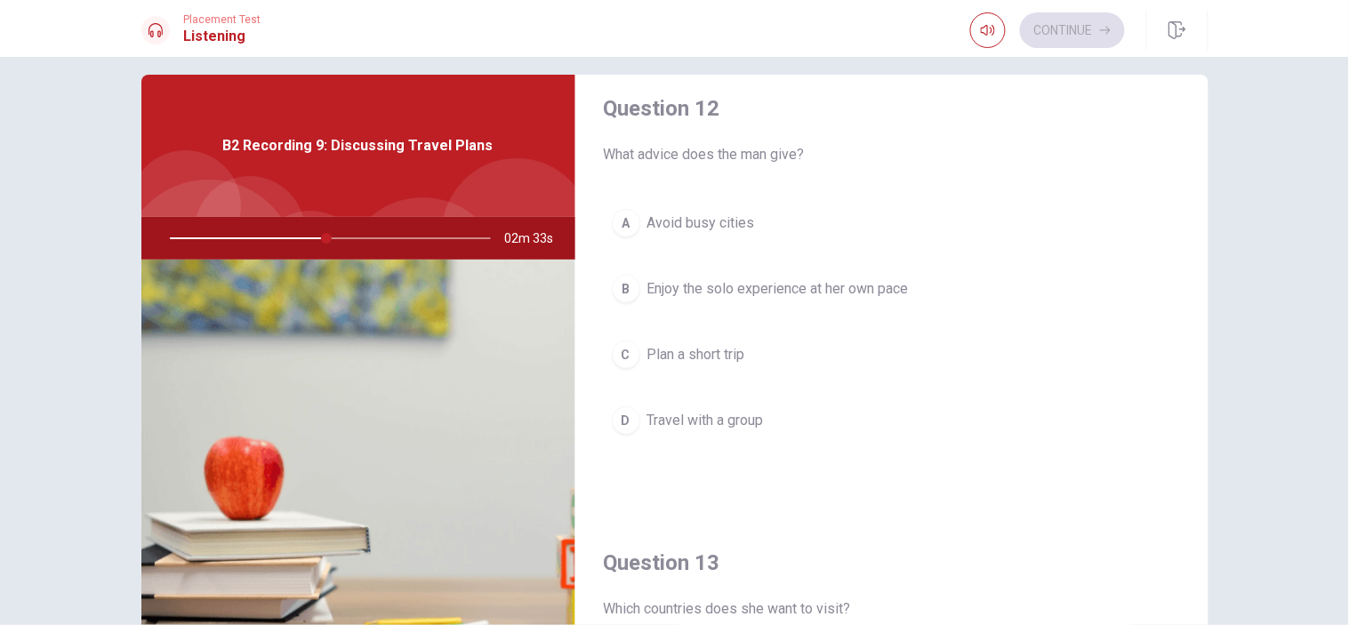
click at [797, 272] on button "B Enjoy the solo experience at her own pace" at bounding box center [892, 289] width 576 height 44
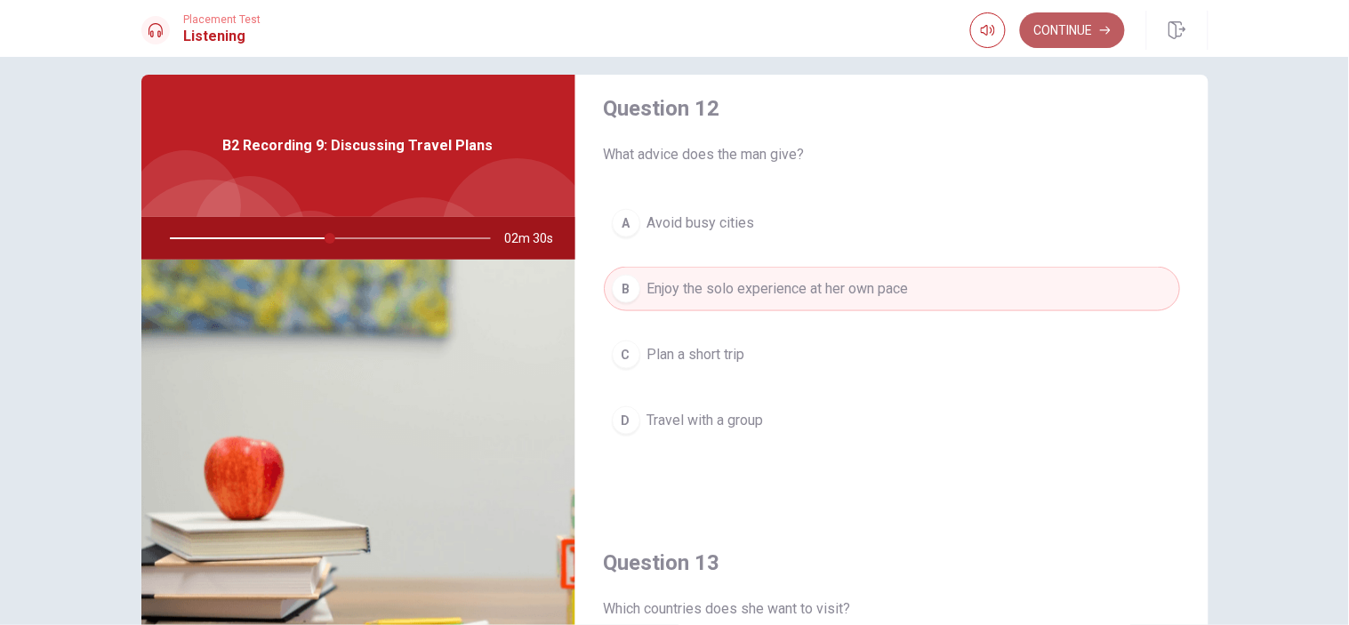
click at [1069, 22] on button "Continue" at bounding box center [1072, 30] width 105 height 36
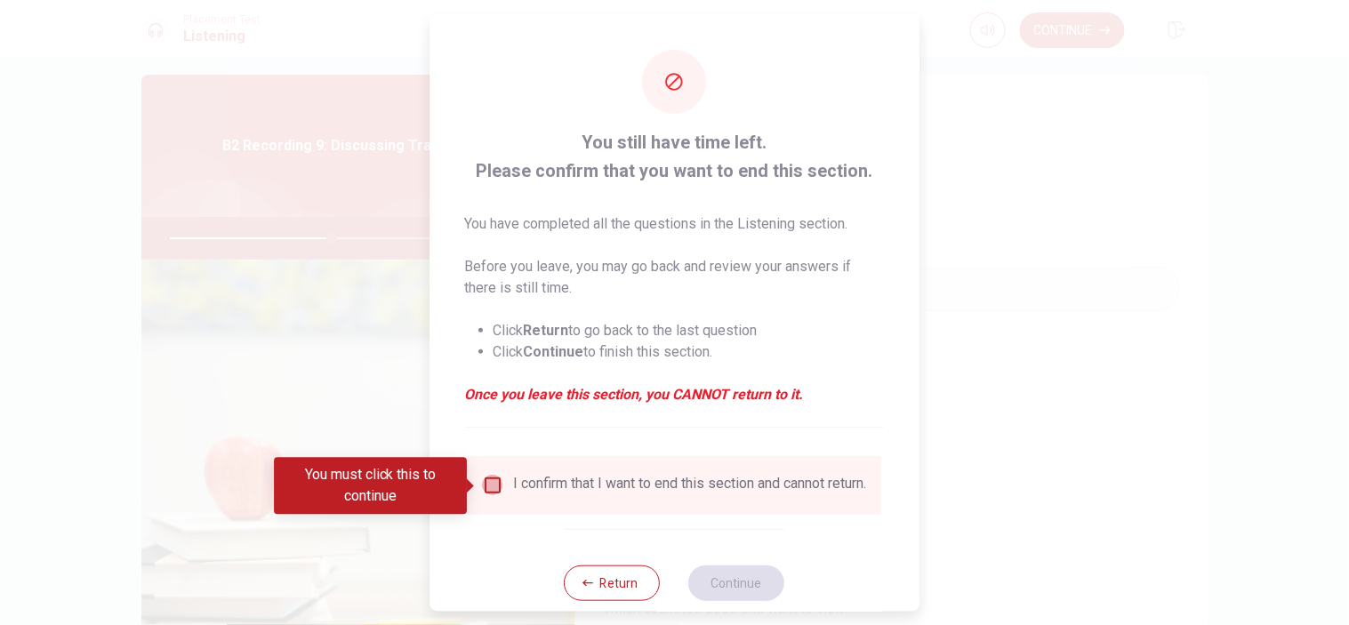
click at [490, 494] on input "You must click this to continue" at bounding box center [492, 485] width 21 height 21
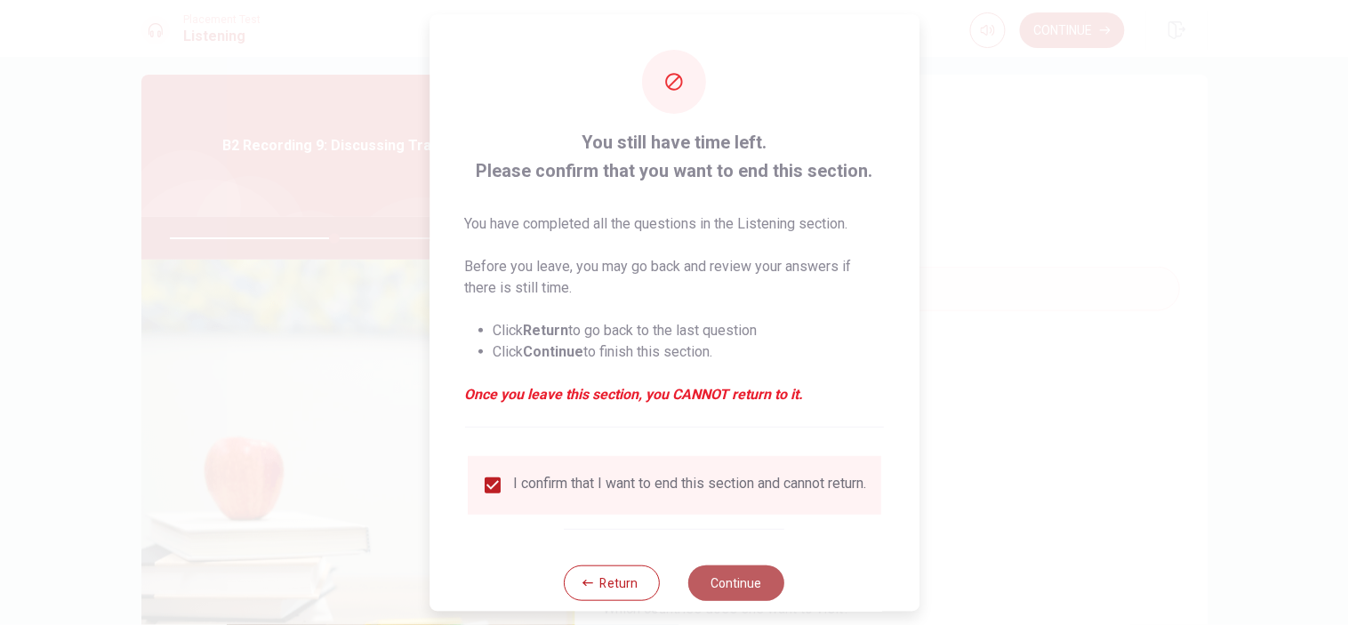
click at [732, 562] on button "Continue" at bounding box center [737, 583] width 96 height 36
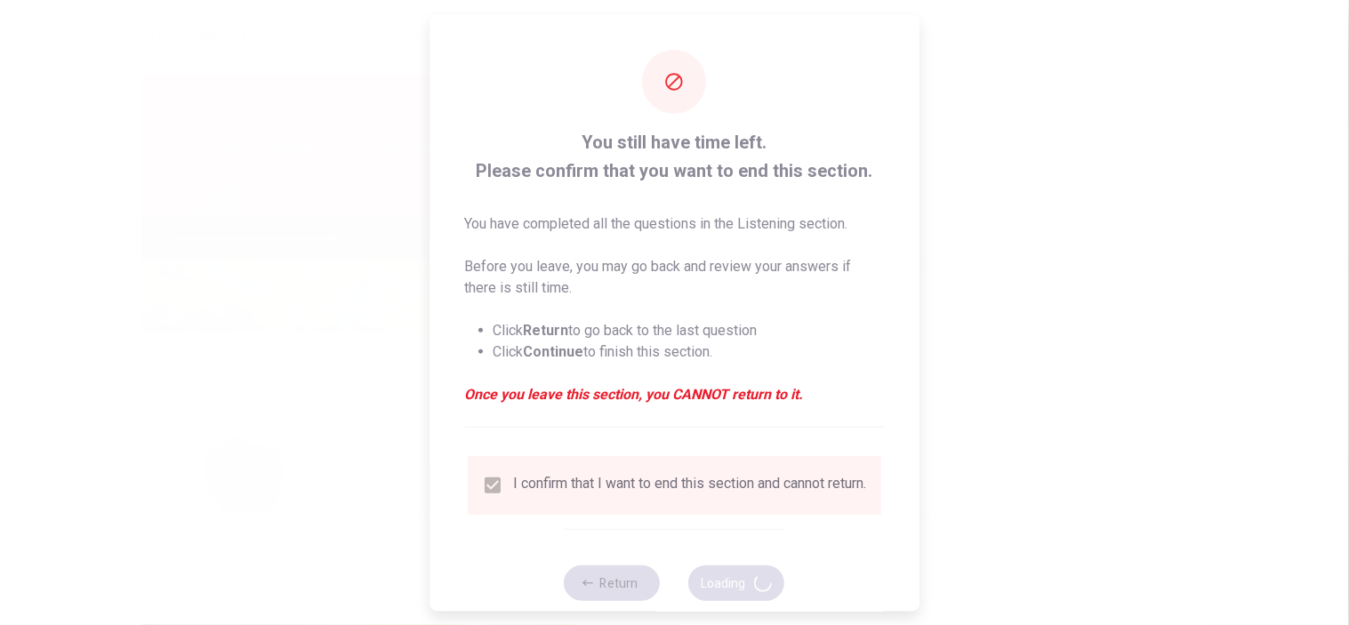
type input "52"
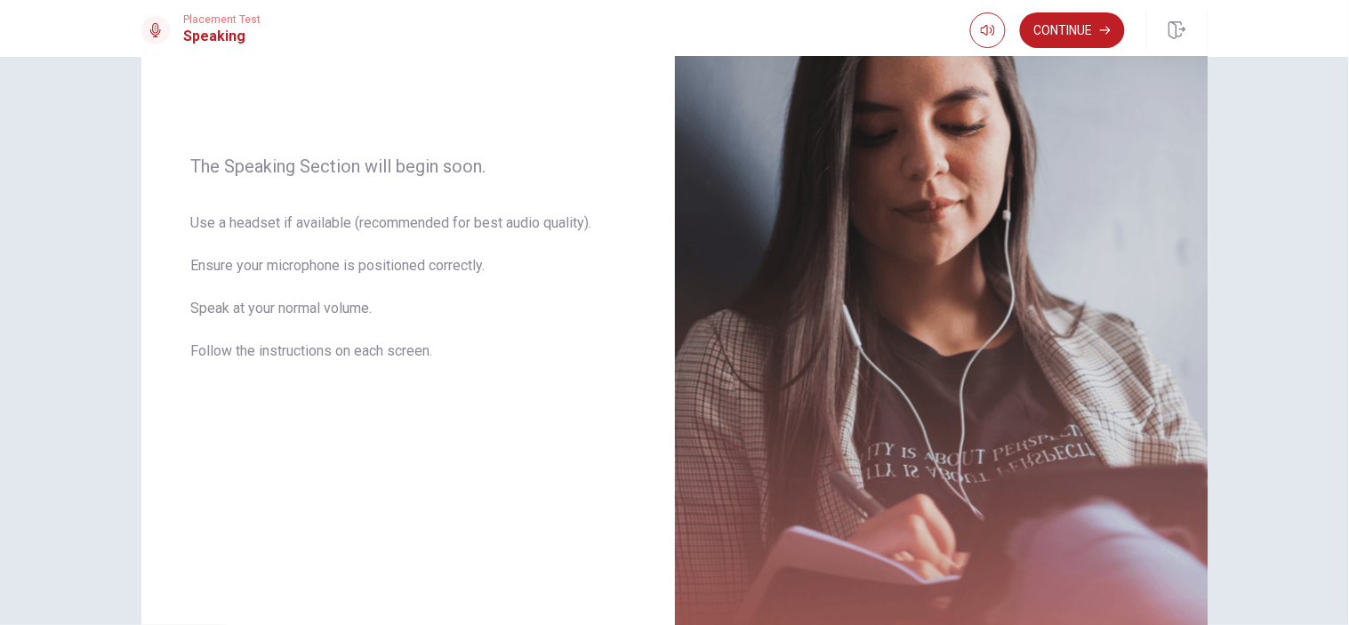
scroll to position [246, 0]
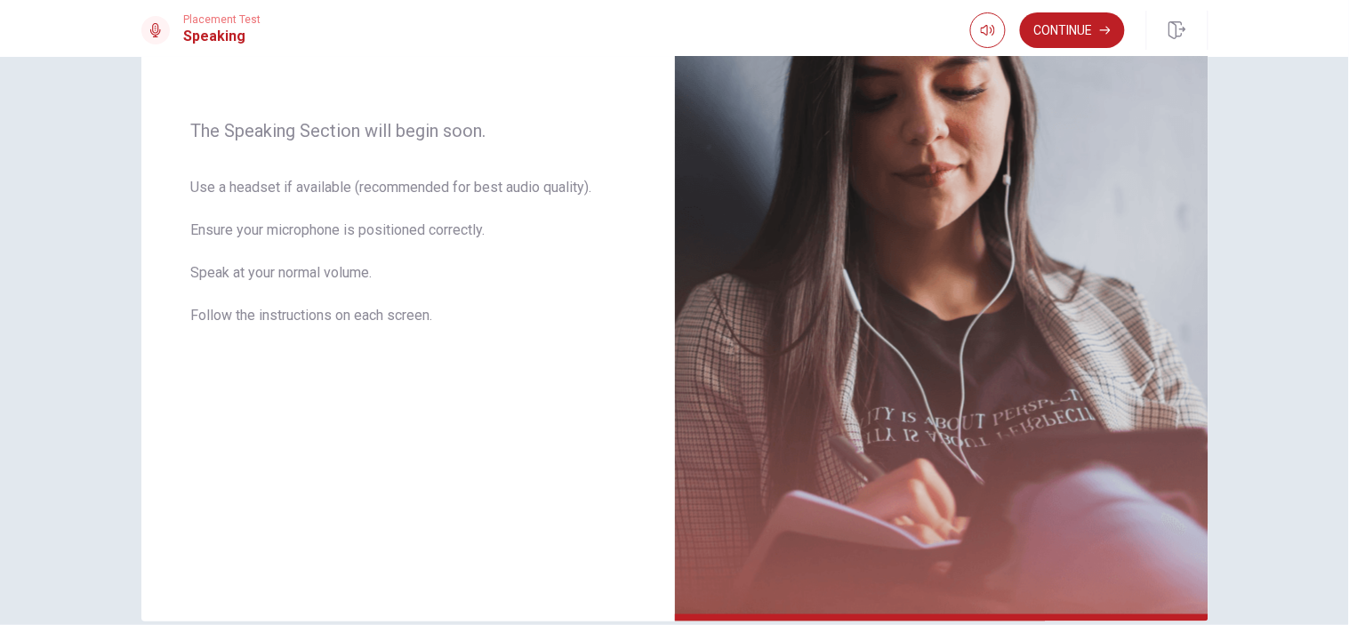
click at [0, 64] on div "The Speaking Section will begin soon. Use a headset if available (recommended f…" at bounding box center [674, 341] width 1349 height 568
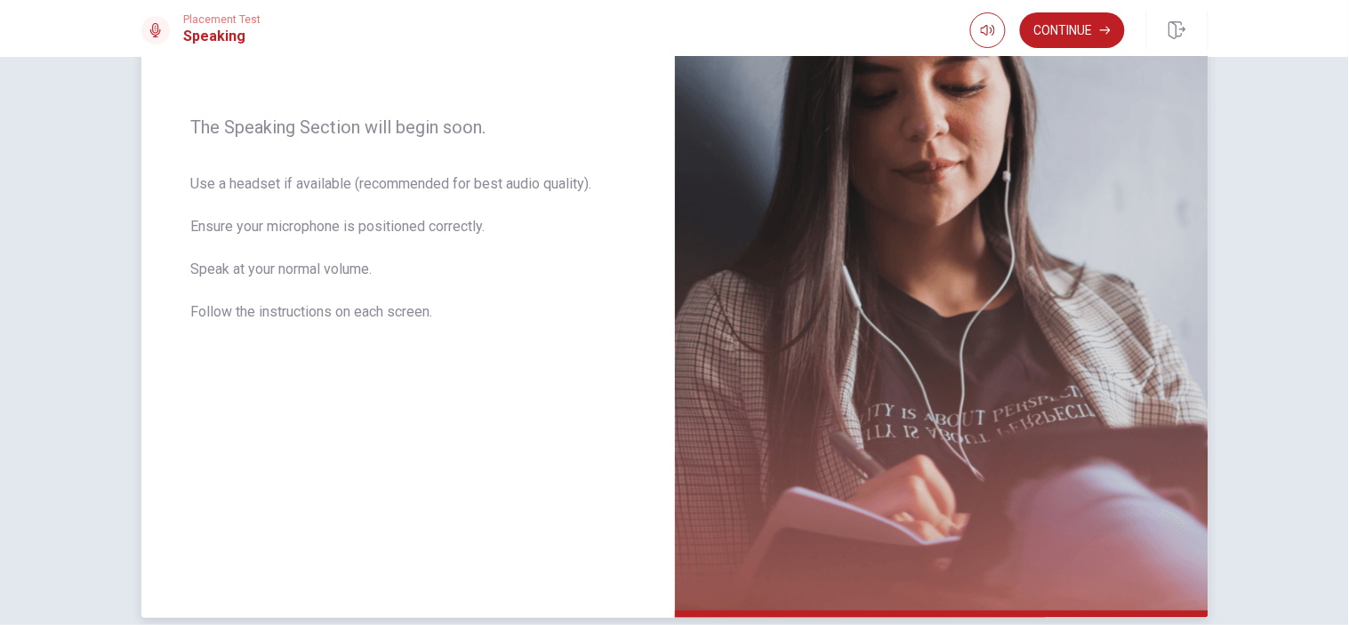
click at [468, 269] on span "Use a headset if available (recommended for best audio quality). Ensure your mi…" at bounding box center [408, 258] width 434 height 171
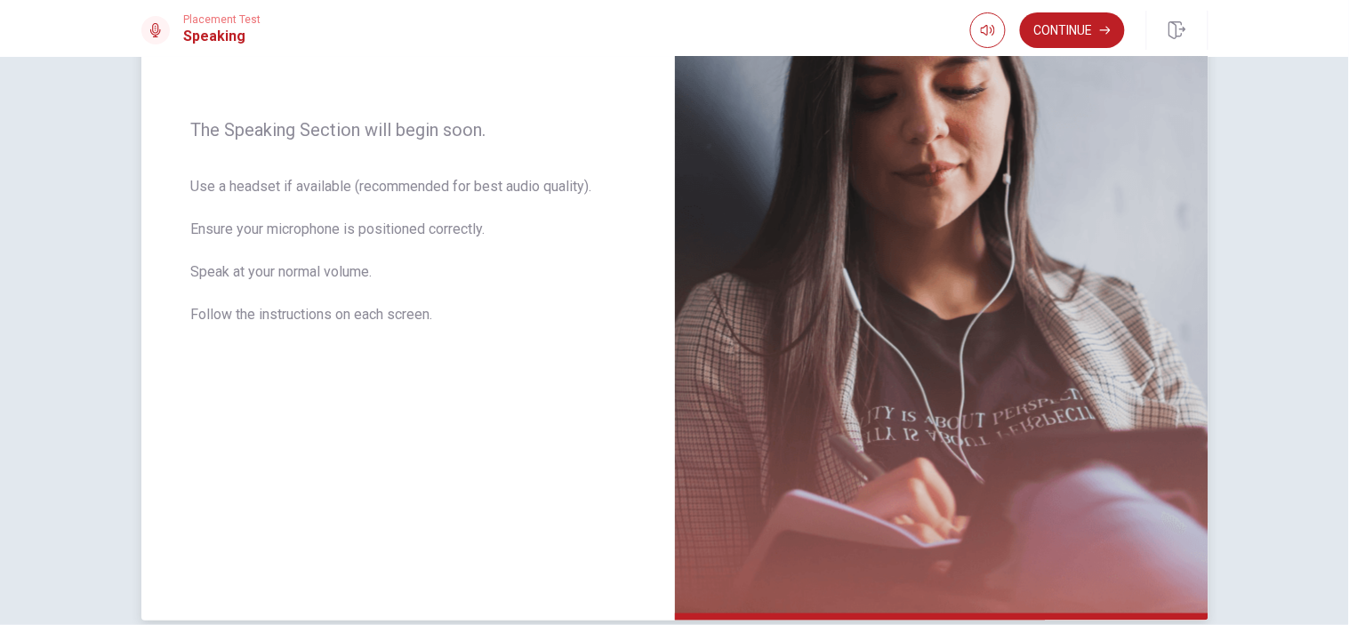
scroll to position [170, 0]
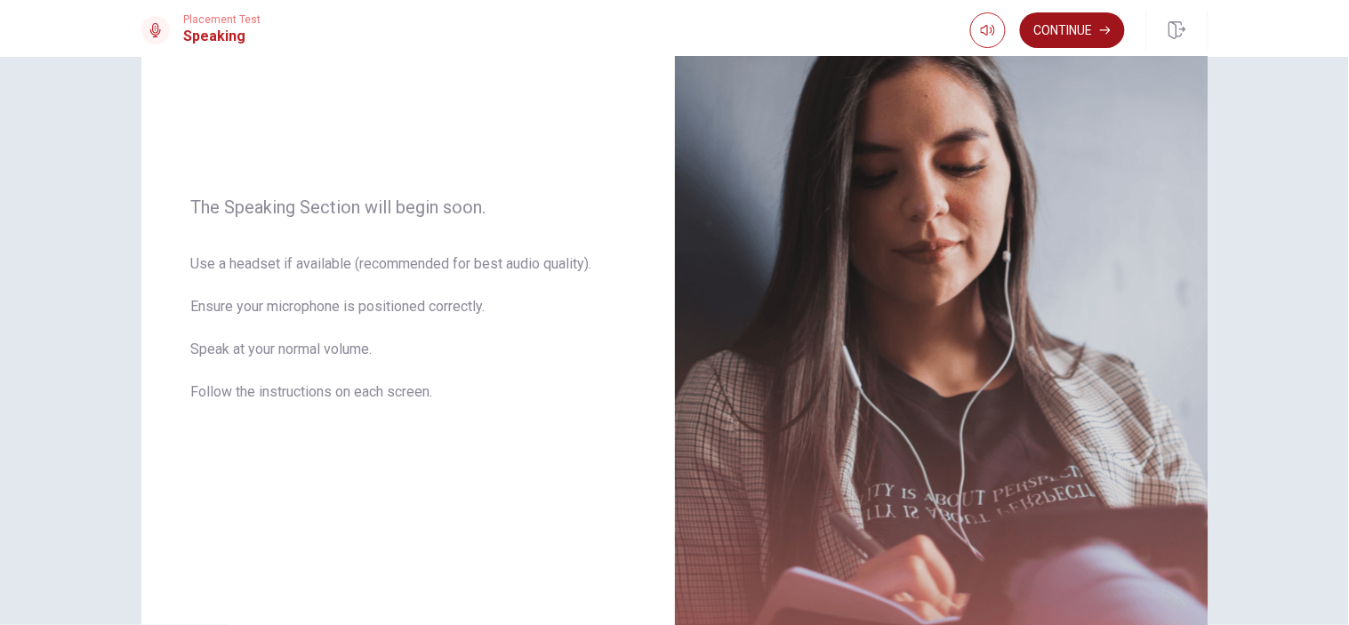
click at [1055, 28] on button "Continue" at bounding box center [1072, 30] width 105 height 36
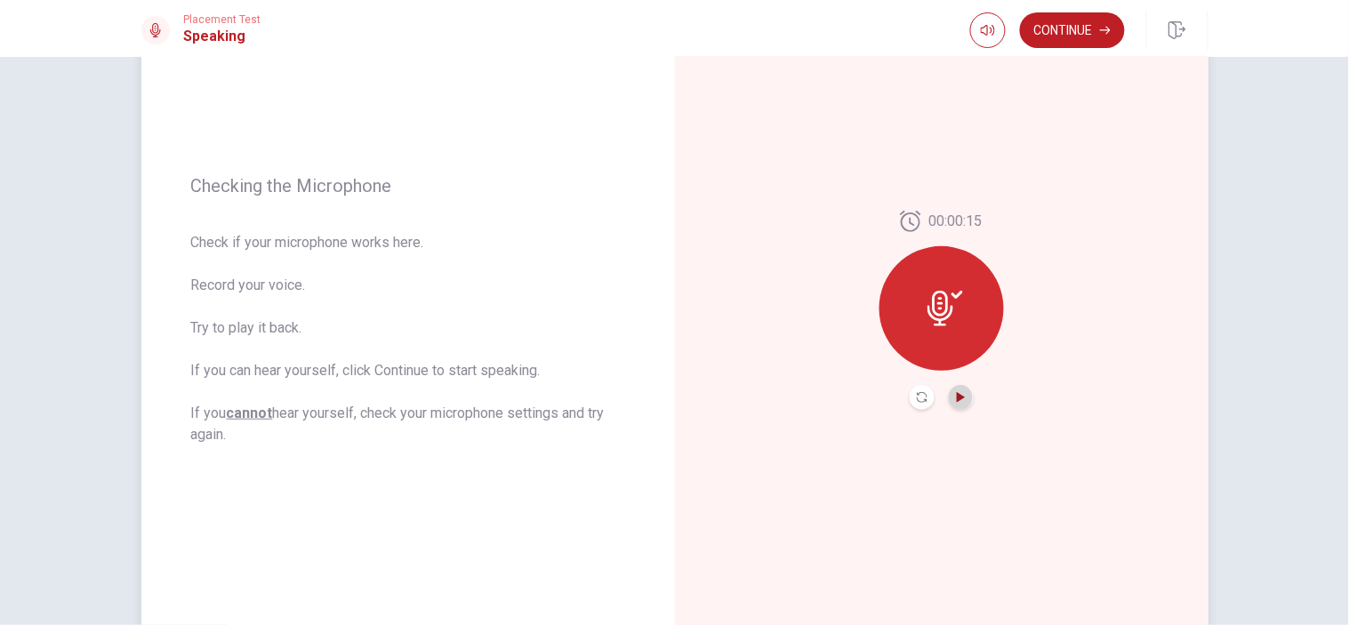
click at [957, 392] on icon "Play Audio" at bounding box center [961, 397] width 8 height 11
click at [918, 396] on icon "Record Again" at bounding box center [922, 397] width 11 height 11
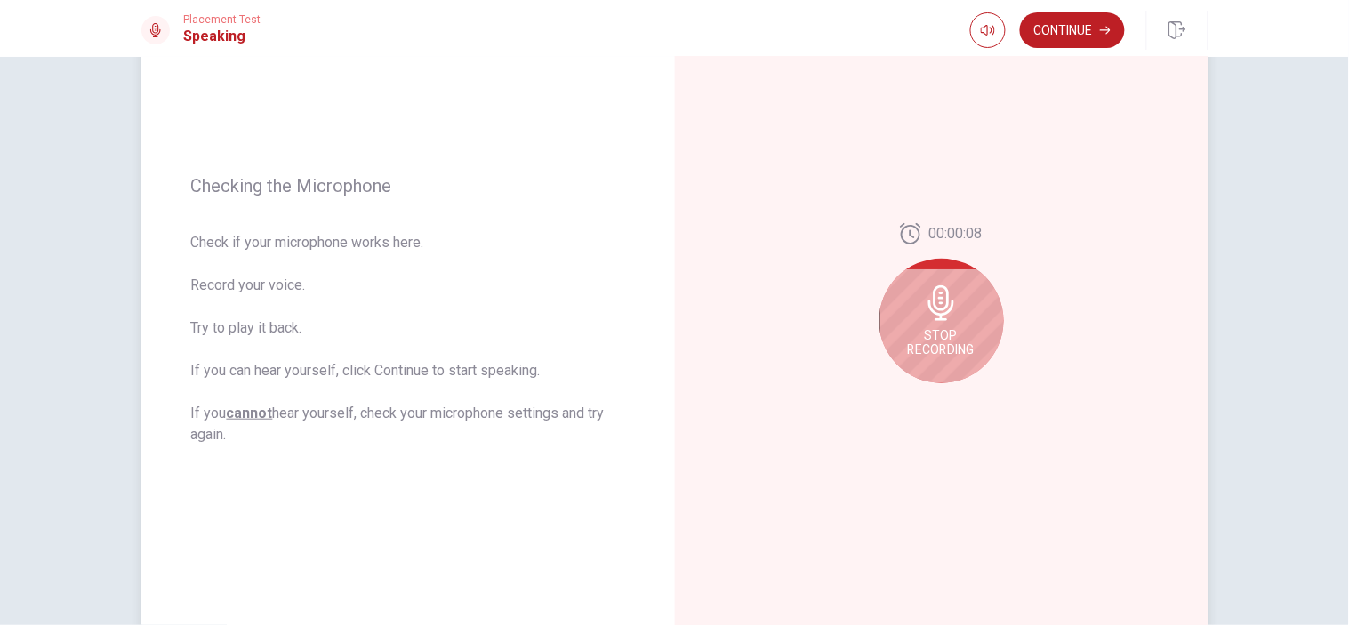
click at [912, 285] on div "Stop Recording" at bounding box center [941, 321] width 124 height 124
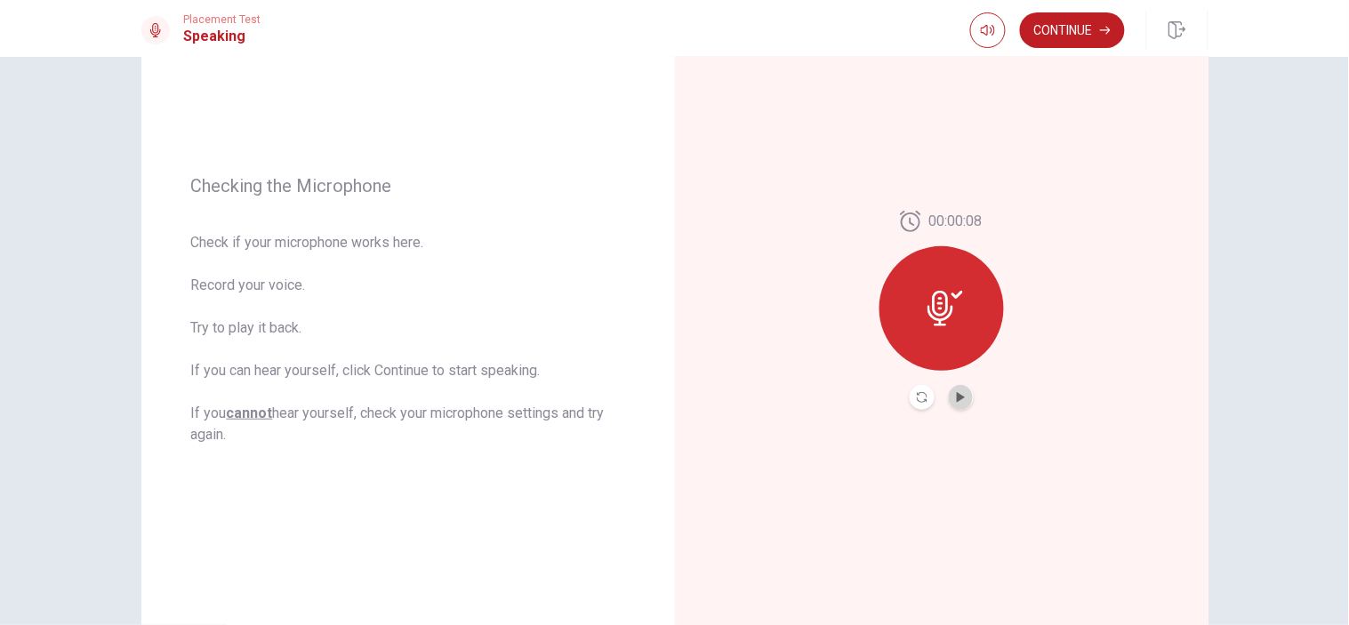
click at [949, 397] on button "Play Audio" at bounding box center [961, 397] width 25 height 25
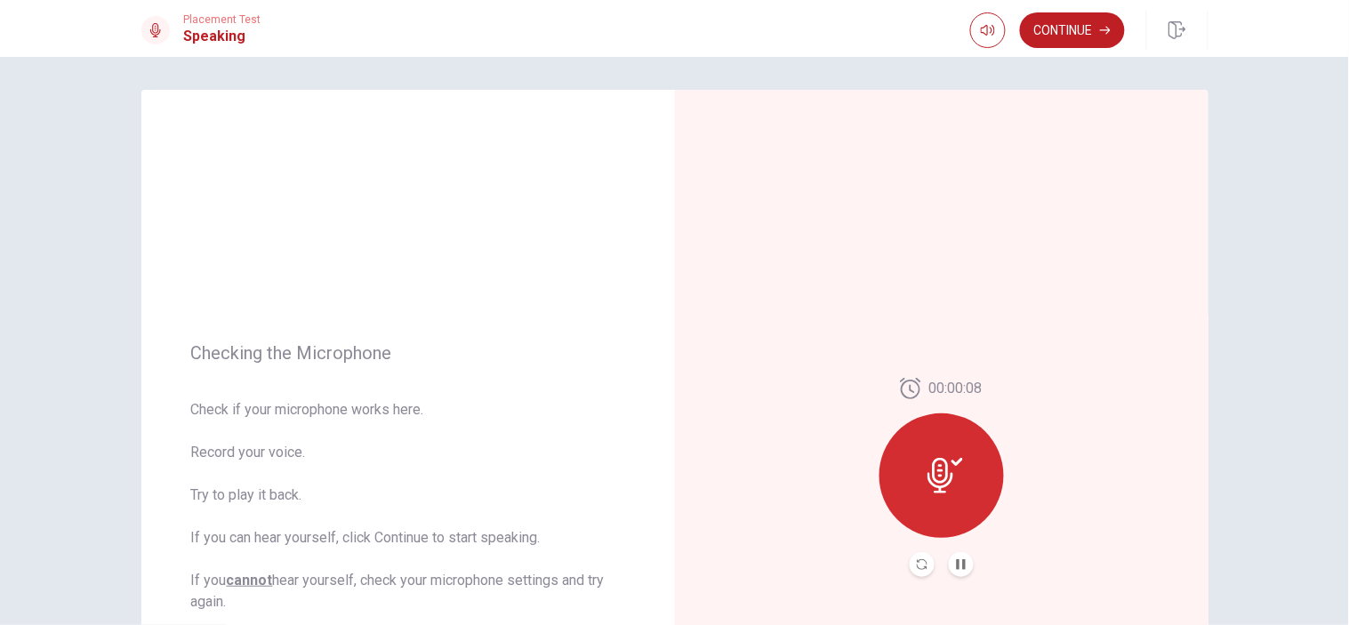
scroll to position [0, 0]
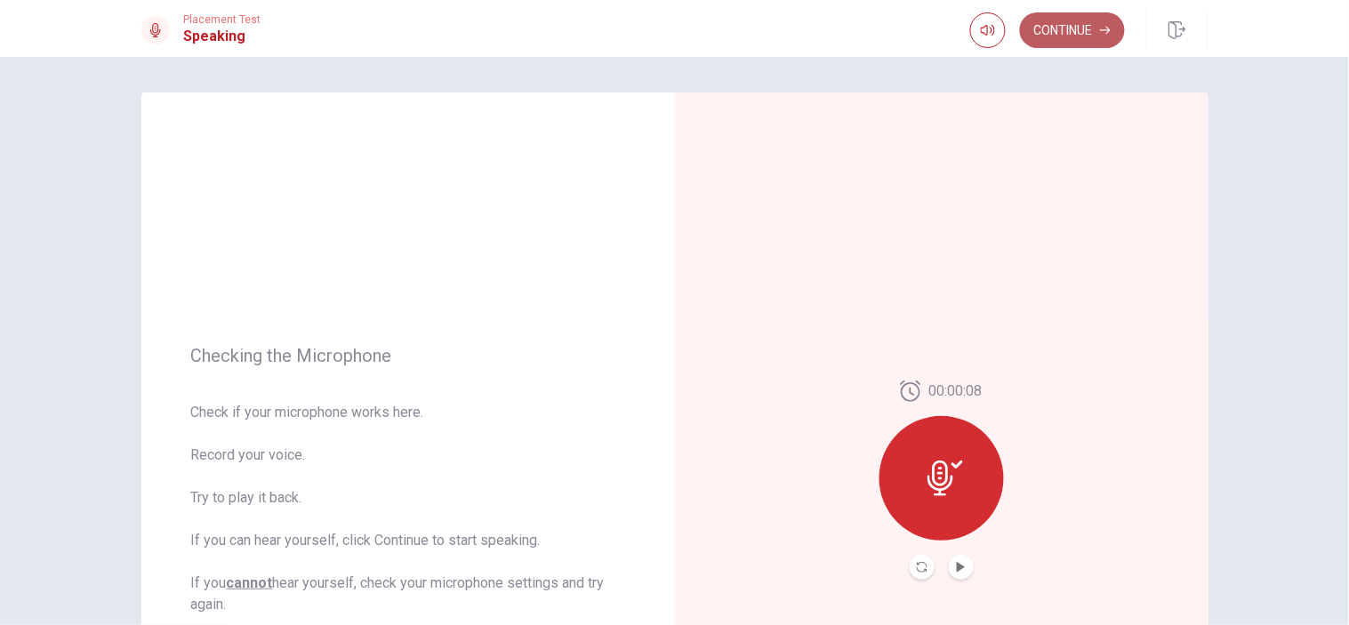
click at [1054, 41] on button "Continue" at bounding box center [1072, 30] width 105 height 36
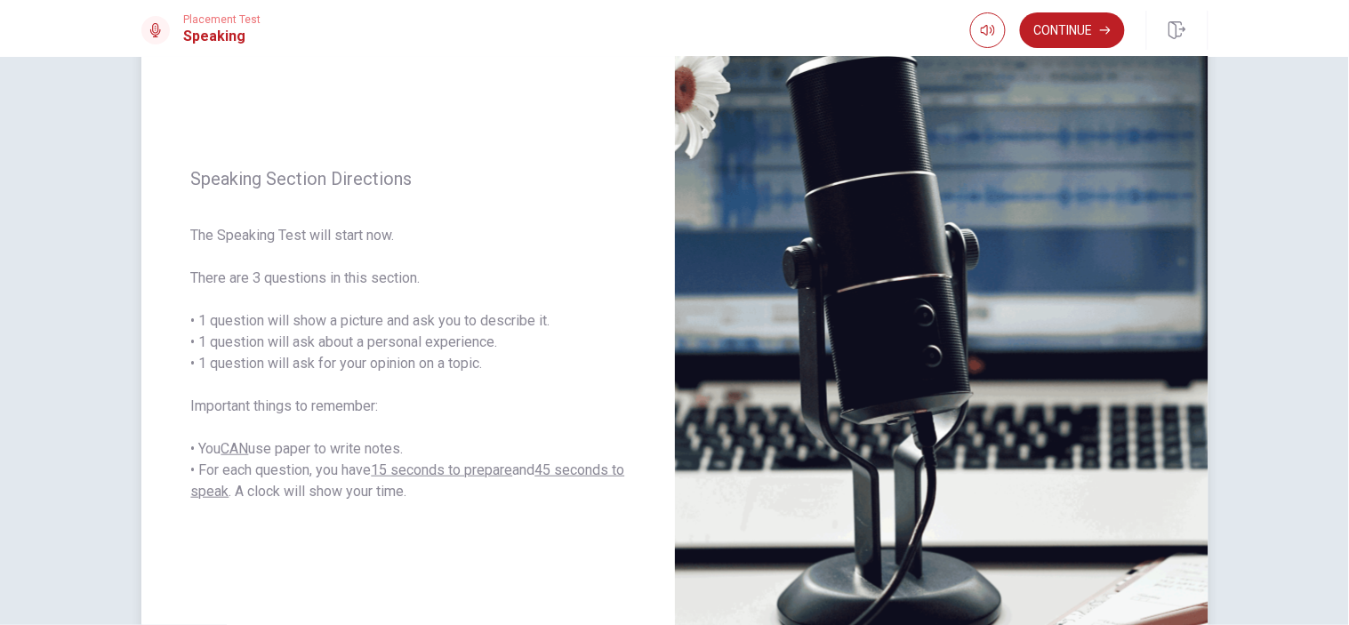
scroll to position [148, 0]
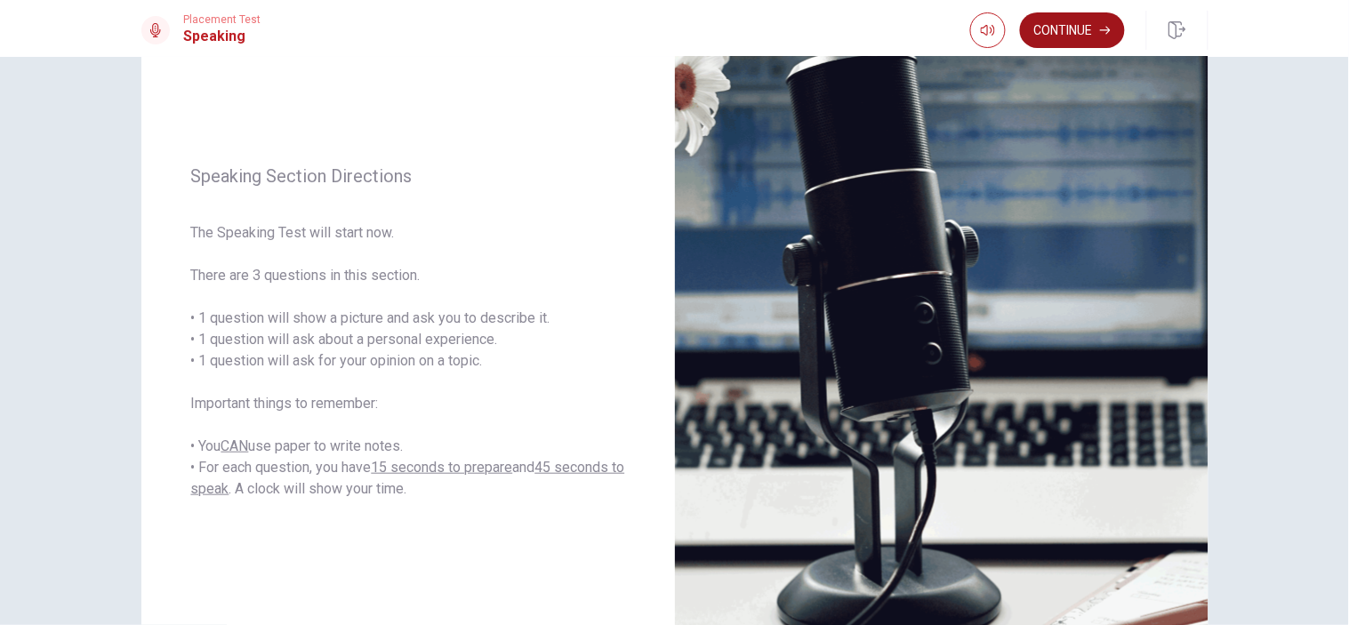
click at [1041, 30] on button "Continue" at bounding box center [1072, 30] width 105 height 36
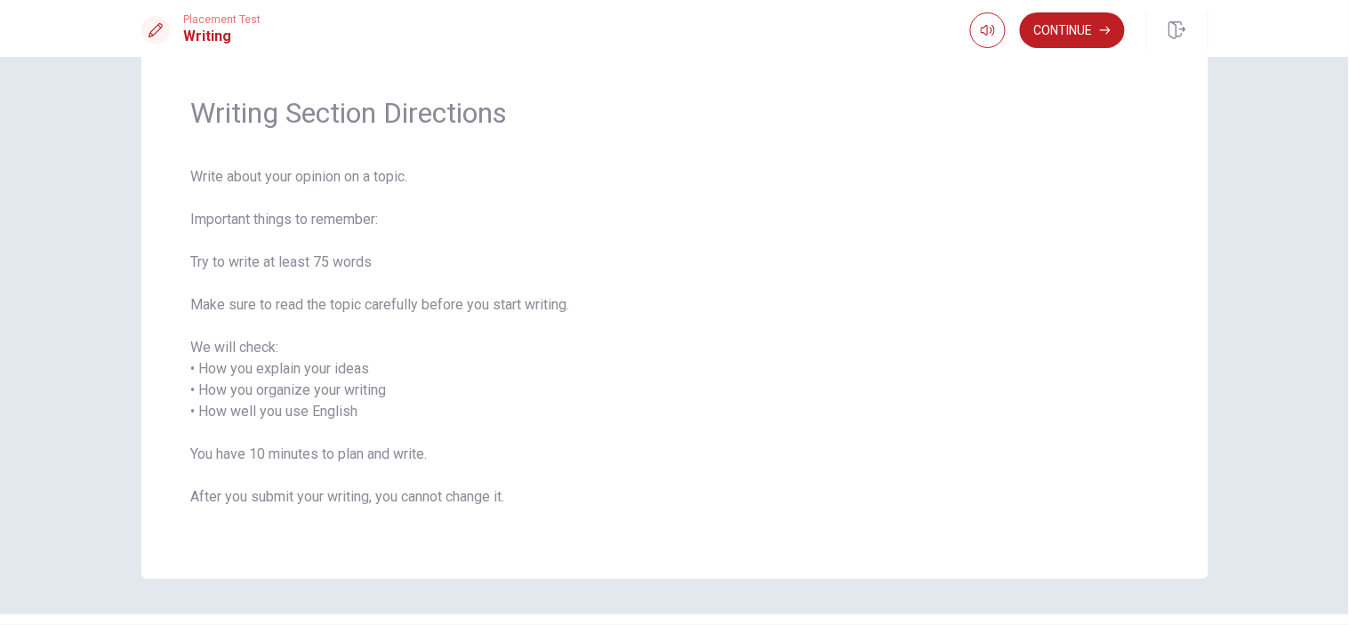
scroll to position [0, 0]
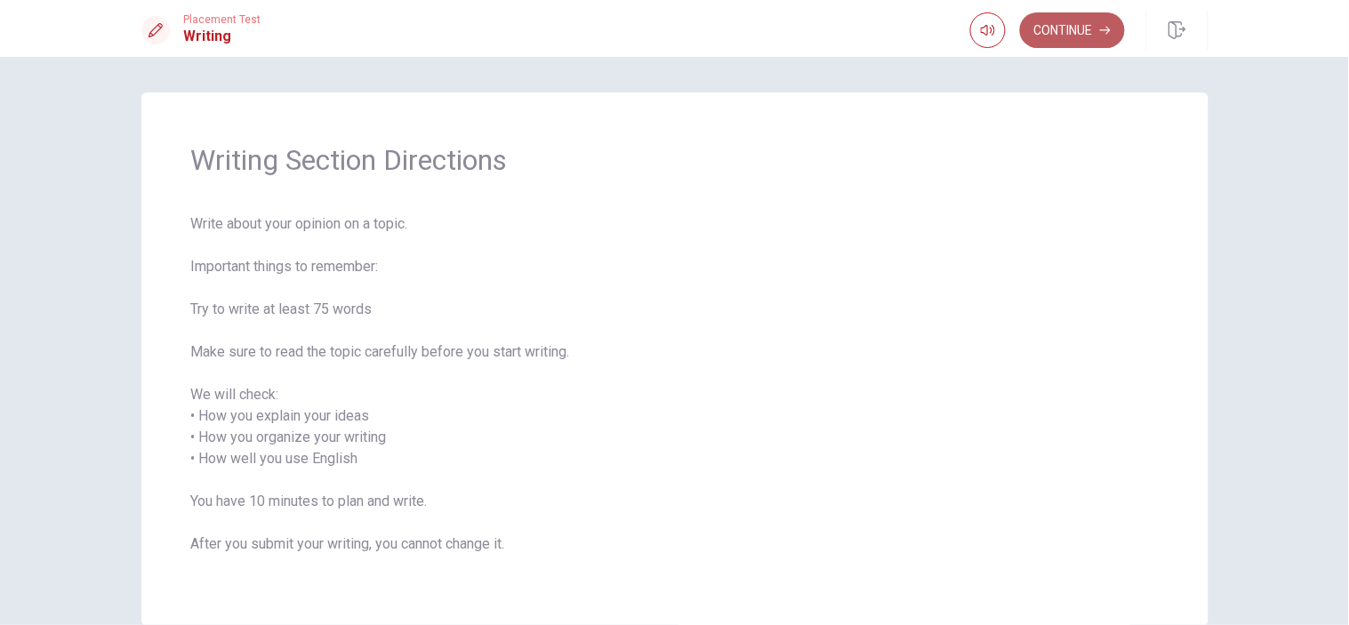
click at [1055, 39] on button "Continue" at bounding box center [1072, 30] width 105 height 36
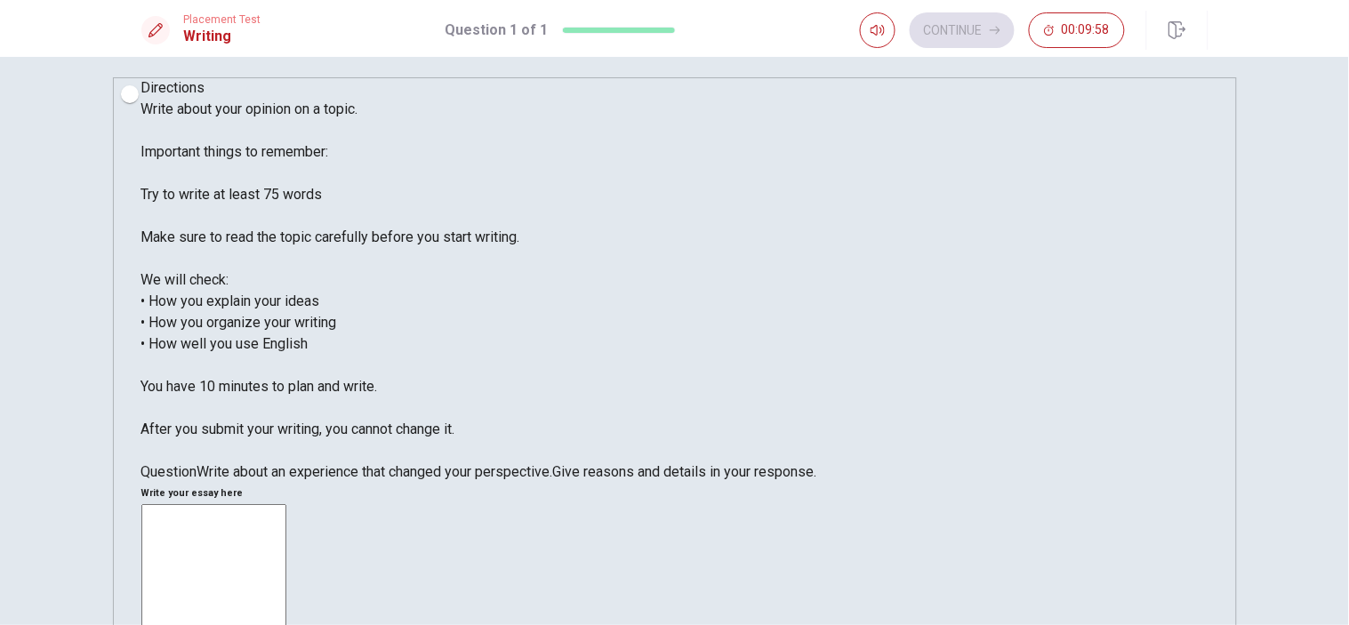
scroll to position [20, 0]
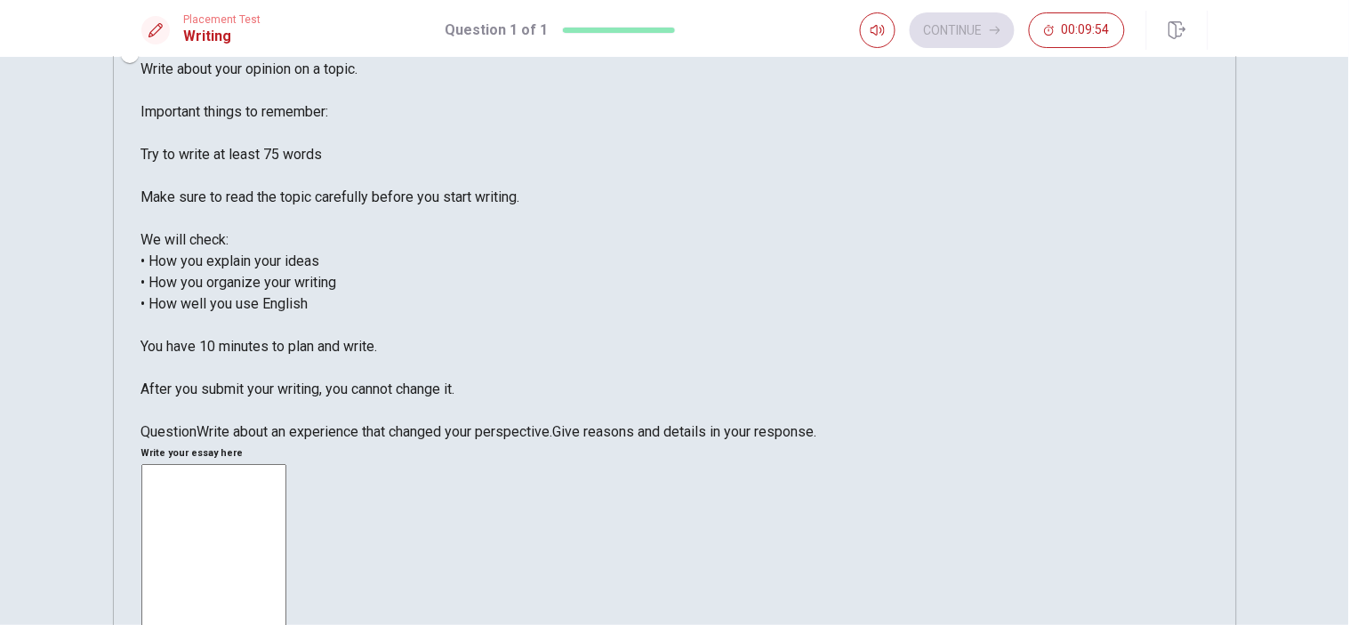
scroll to position [56, 0]
type textarea "i"
type textarea "O"
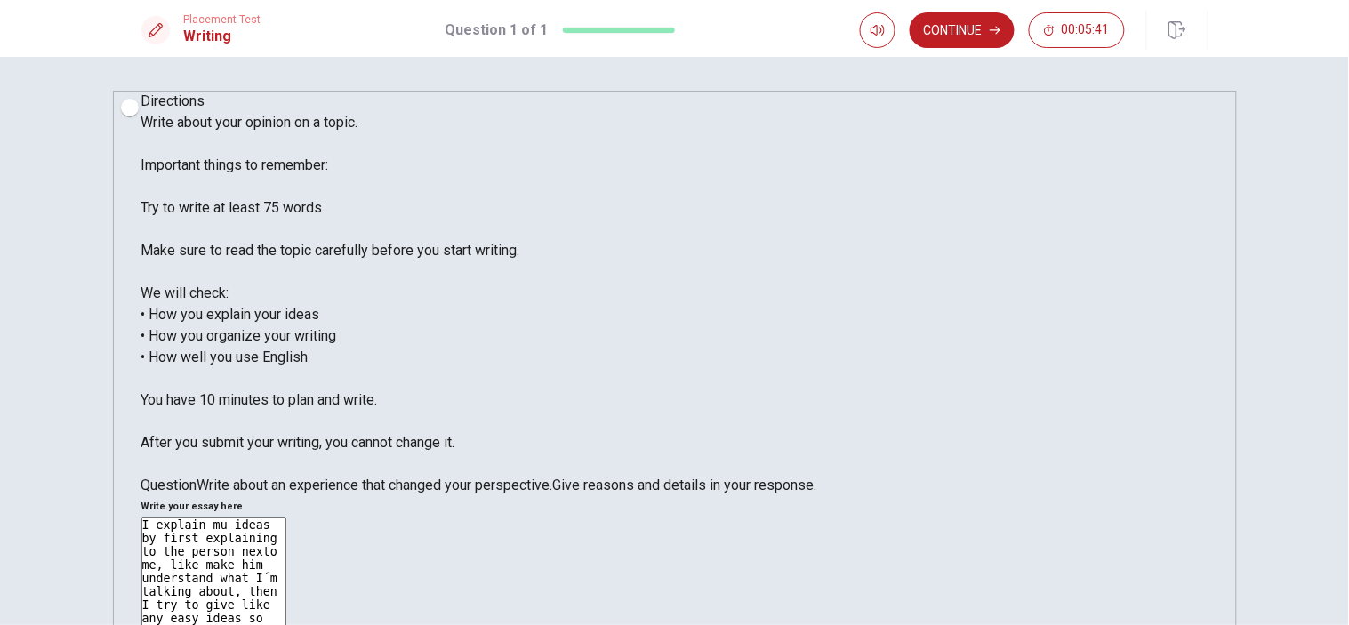
scroll to position [0, 0]
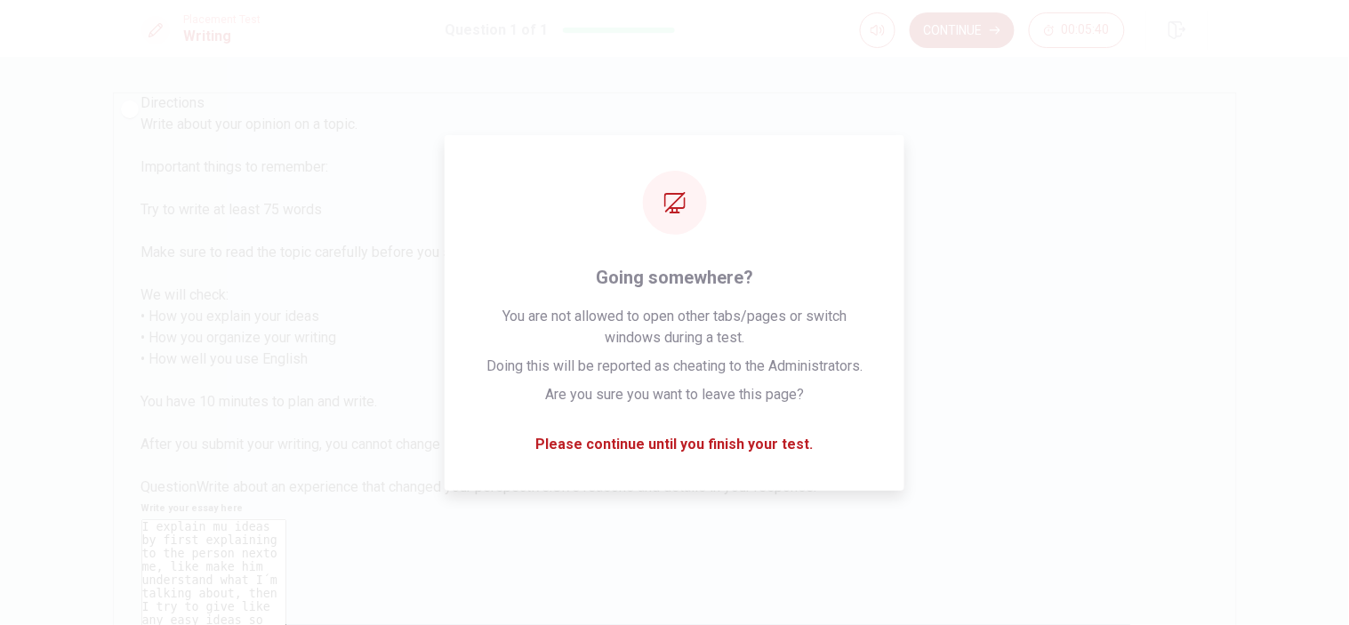
type textarea "I explain mu ideas by first explaining to the person nexto me, like make him un…"
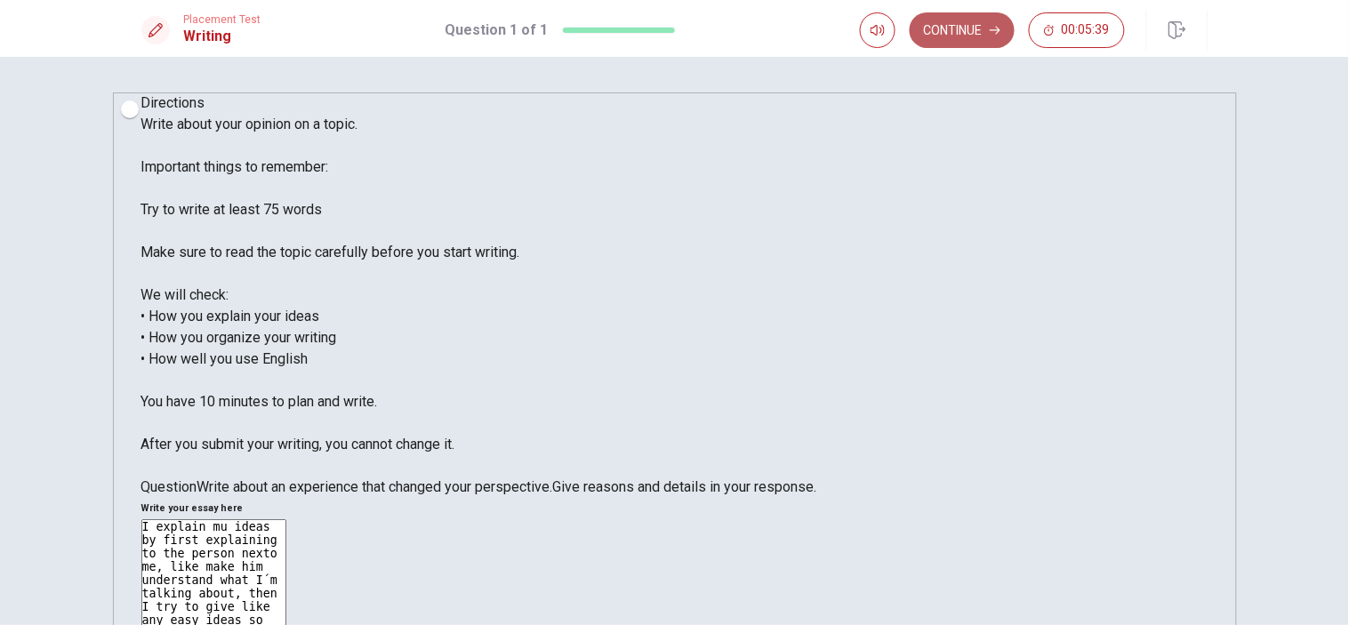
click at [948, 22] on button "Continue" at bounding box center [962, 30] width 105 height 36
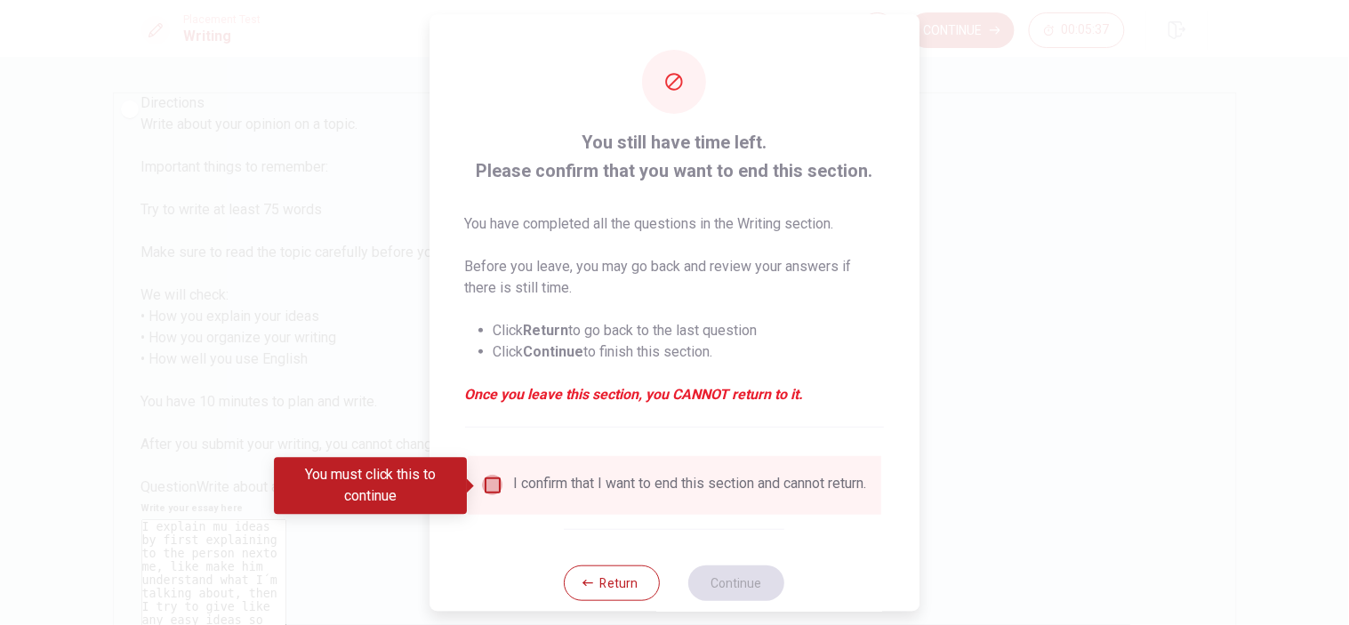
click at [494, 483] on input "You must click this to continue" at bounding box center [492, 485] width 21 height 21
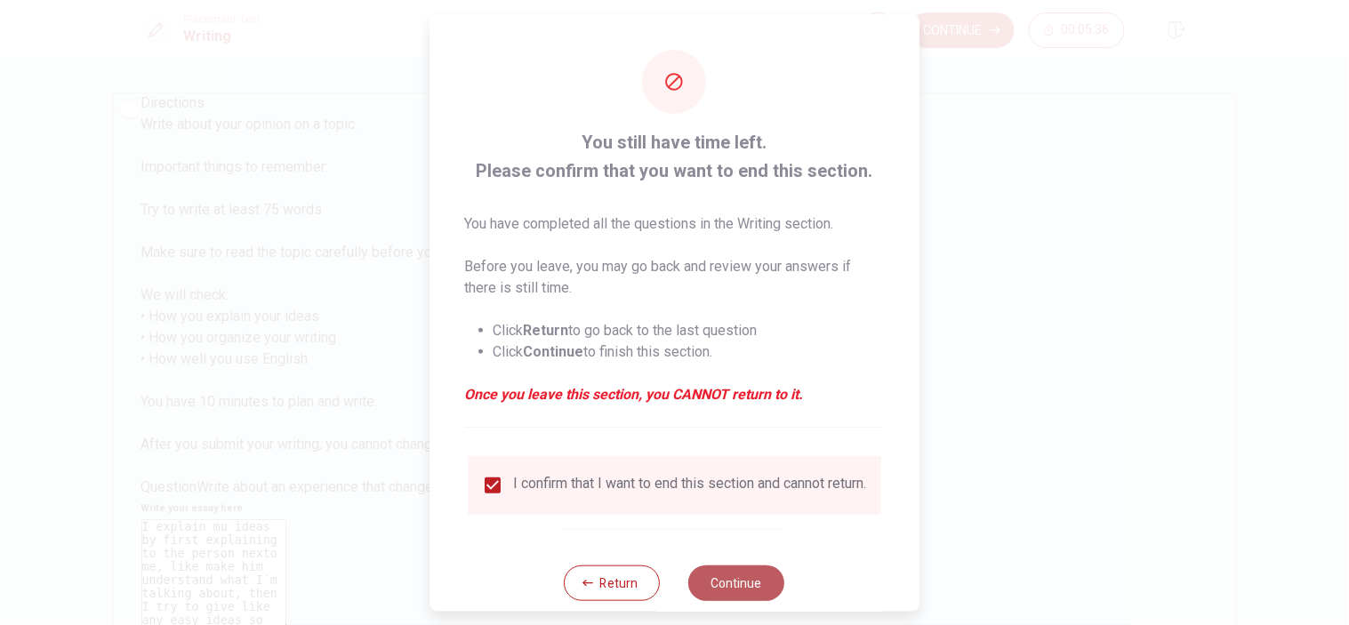
click at [743, 562] on button "Continue" at bounding box center [737, 583] width 96 height 36
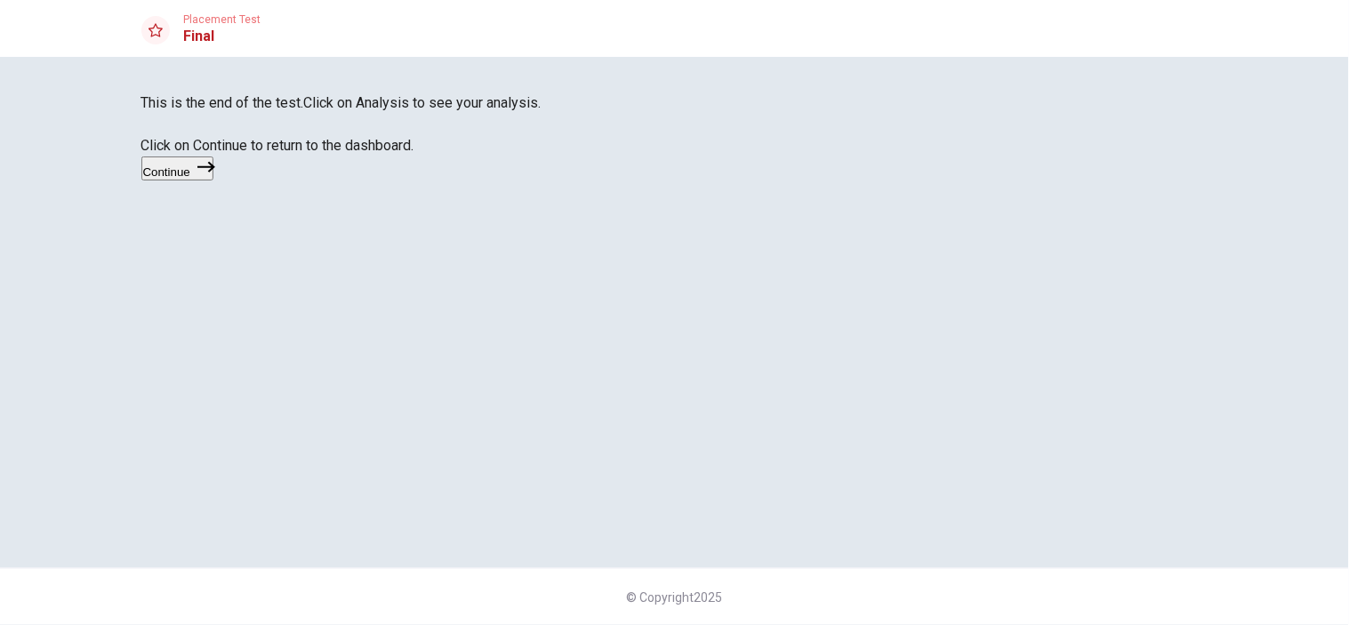
scroll to position [21, 0]
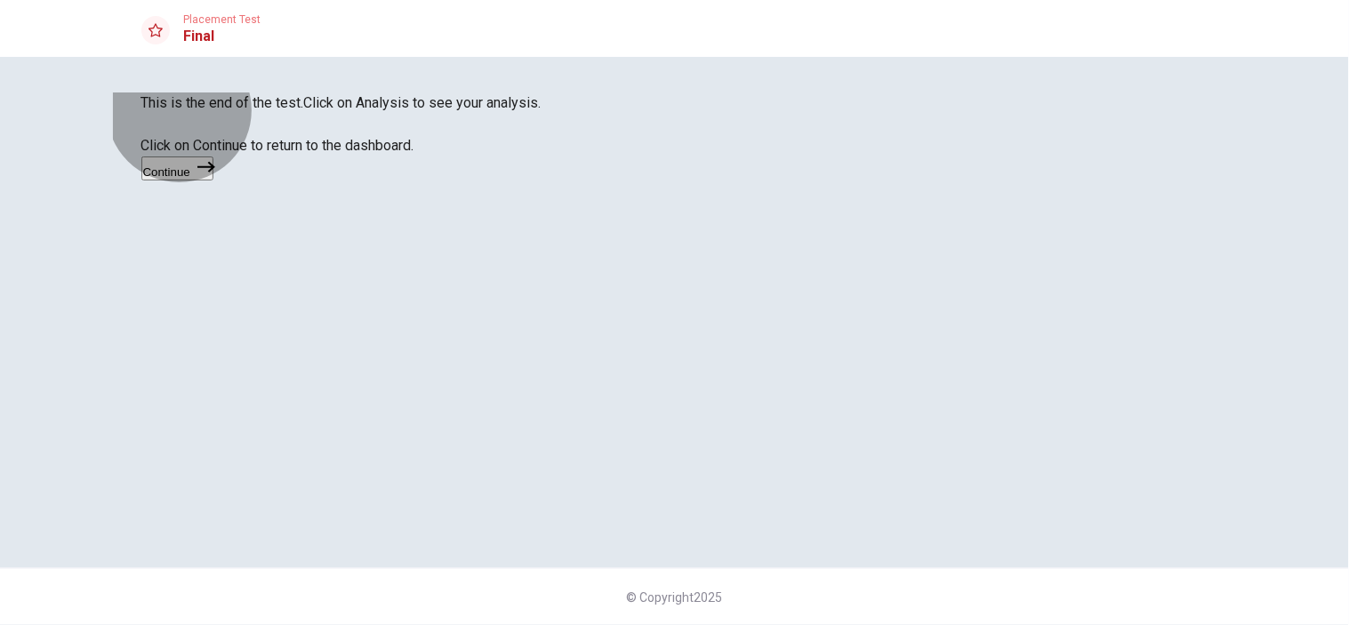
click at [213, 180] on button "Continue" at bounding box center [177, 168] width 72 height 24
